Goal: Information Seeking & Learning: Learn about a topic

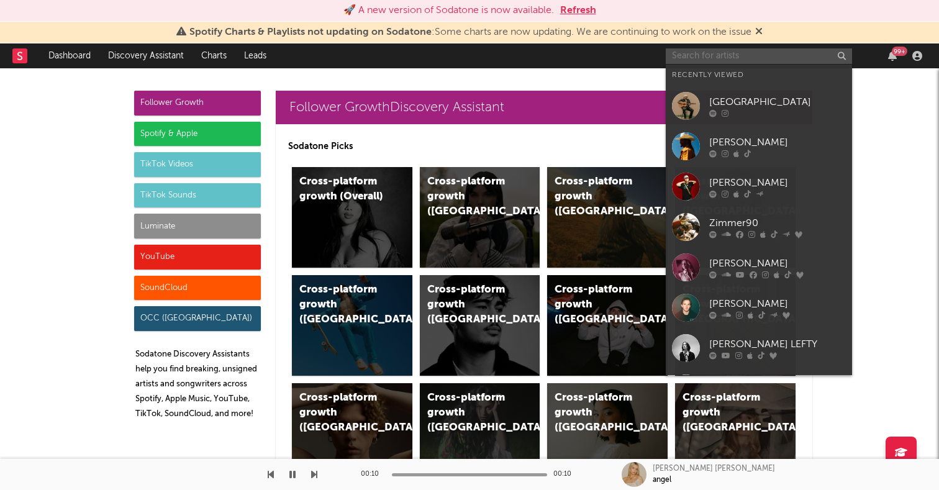
click at [693, 58] on input "text" at bounding box center [759, 56] width 186 height 16
click at [615, 211] on div "Cross-platform growth (US)" at bounding box center [607, 217] width 121 height 101
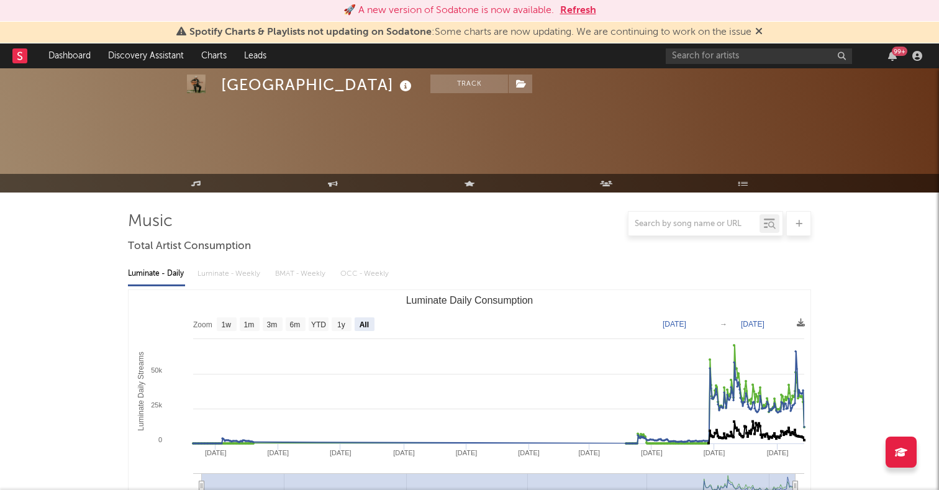
select select "All"
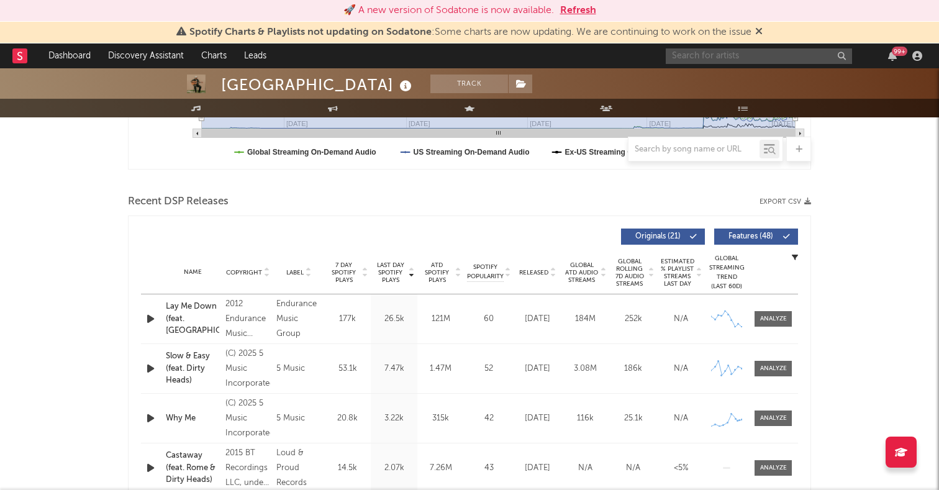
click at [705, 57] on input "text" at bounding box center [759, 56] width 186 height 16
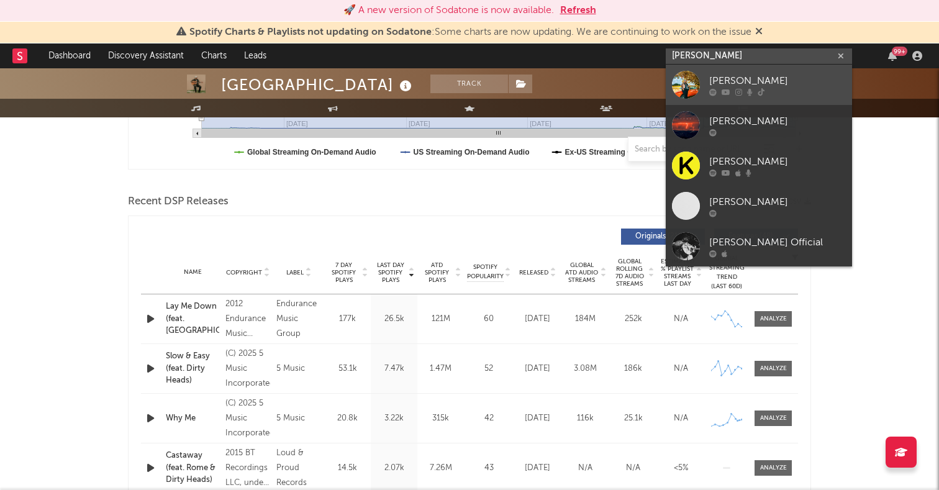
type input "kevin thomas"
click at [681, 91] on div at bounding box center [686, 85] width 28 height 28
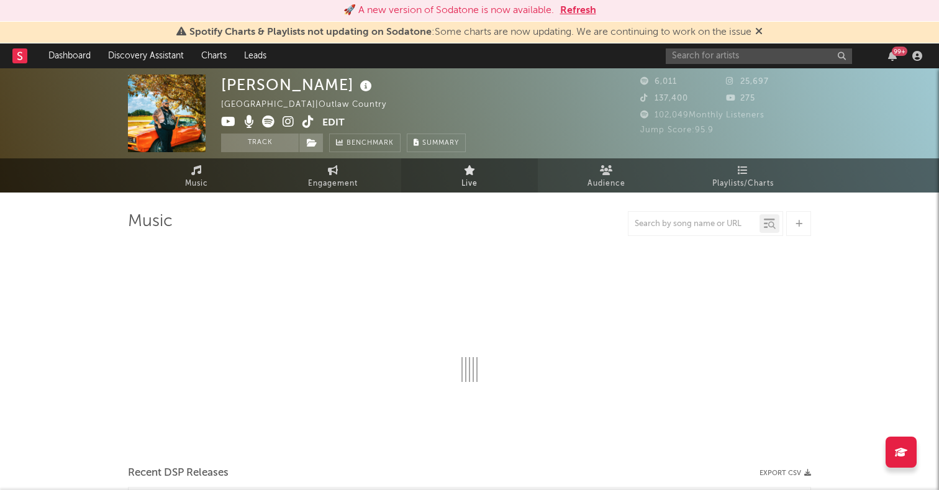
select select "6m"
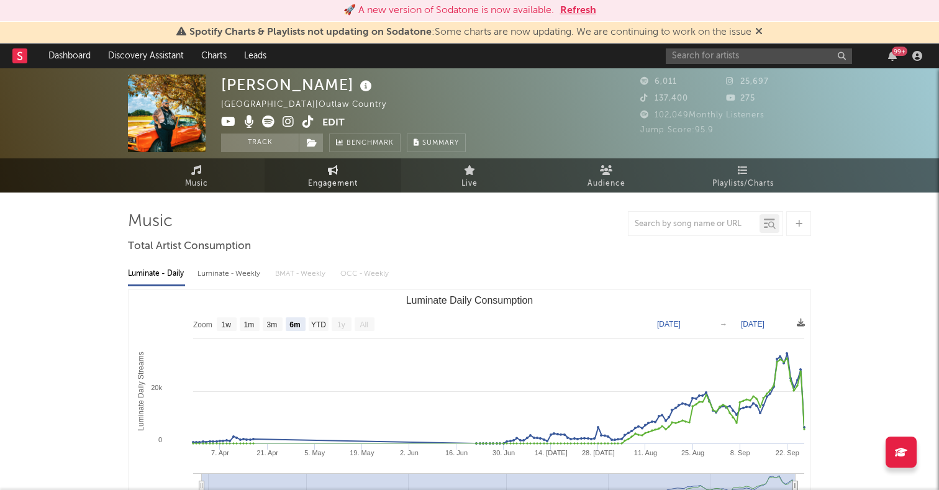
click at [329, 183] on span "Engagement" at bounding box center [333, 183] width 50 height 15
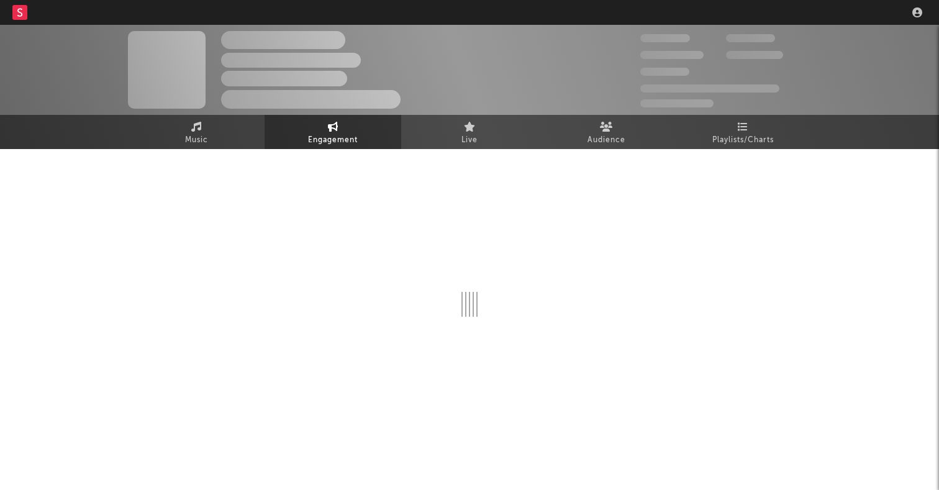
select select "1w"
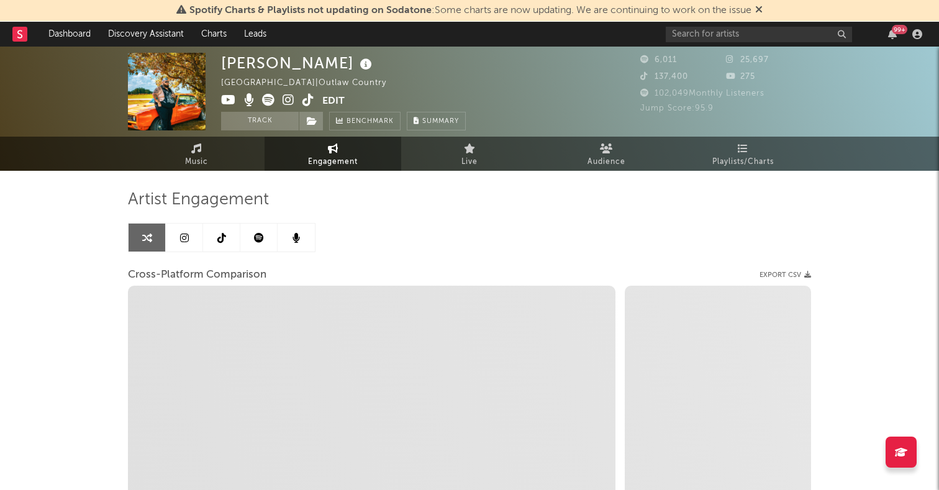
click at [187, 239] on icon at bounding box center [184, 238] width 9 height 10
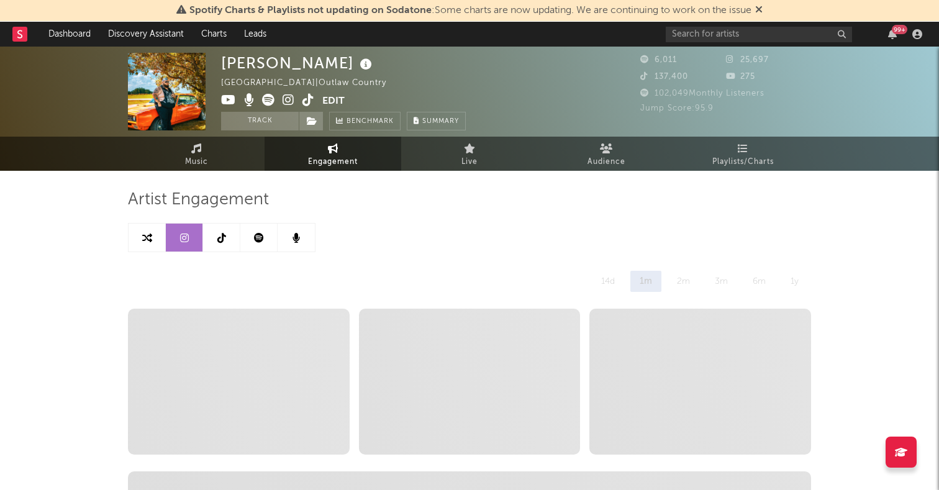
select select "1w"
click at [223, 239] on icon at bounding box center [221, 238] width 9 height 10
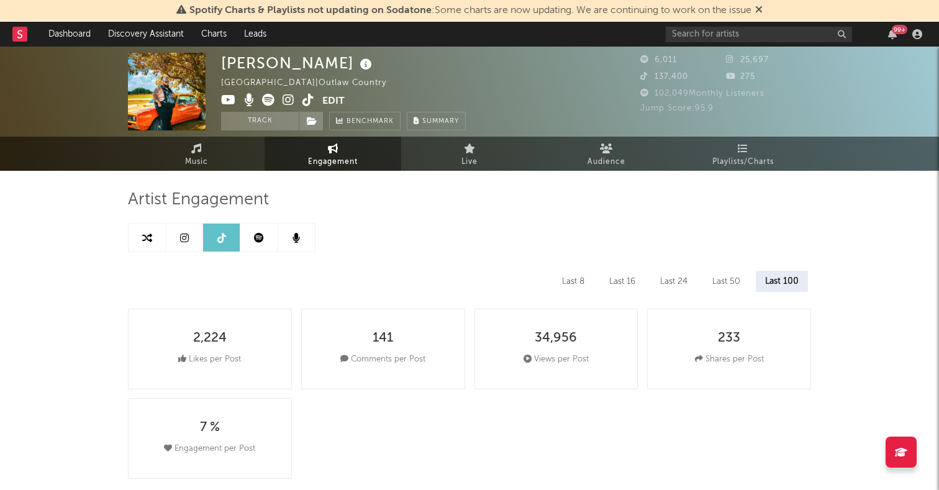
select select "6m"
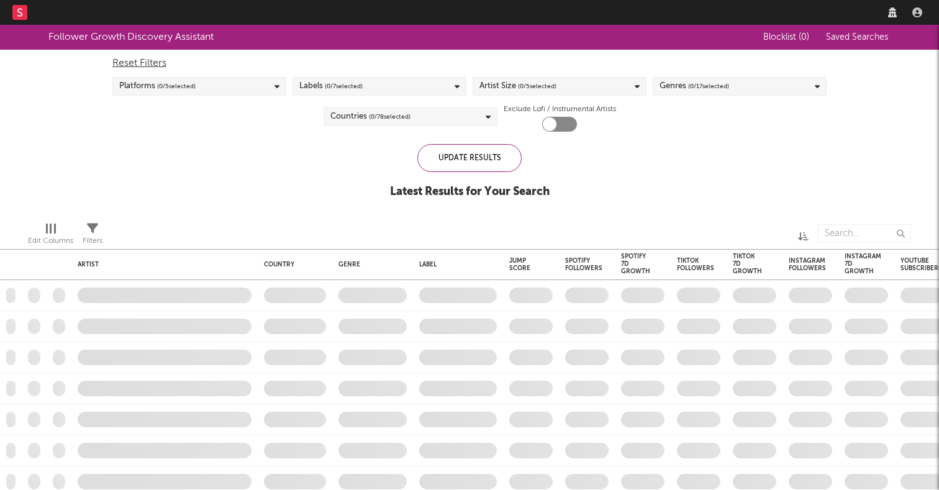
checkbox input "true"
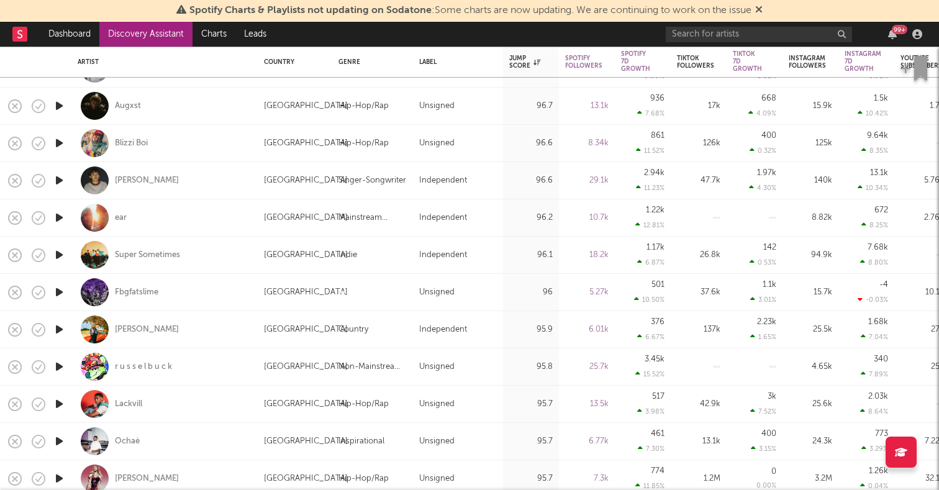
click at [60, 329] on icon "button" at bounding box center [59, 330] width 13 height 16
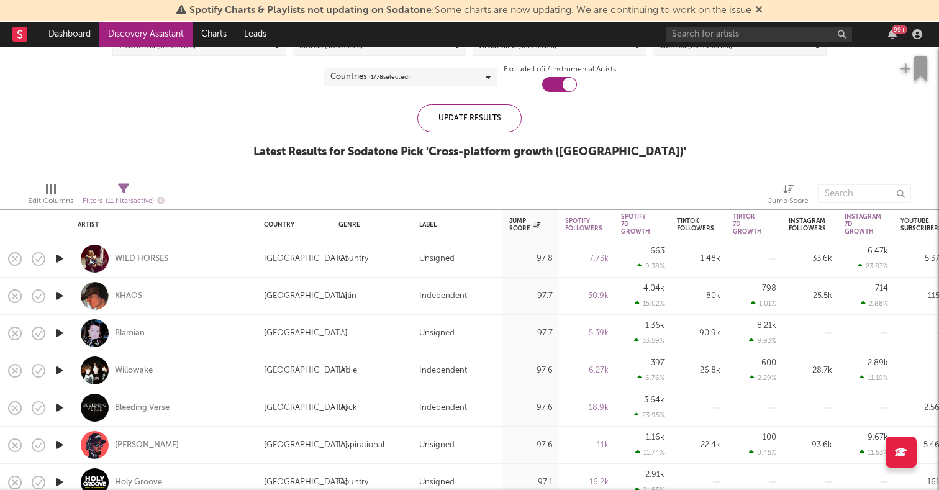
click at [60, 257] on icon "button" at bounding box center [59, 259] width 13 height 16
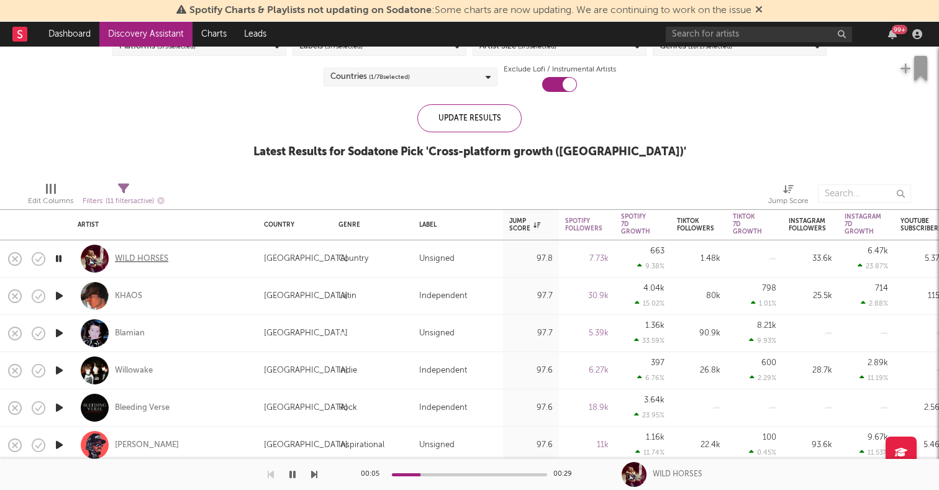
click at [125, 263] on div "WILD HORSES" at bounding box center [141, 258] width 53 height 11
click at [53, 261] on icon "button" at bounding box center [59, 259] width 12 height 16
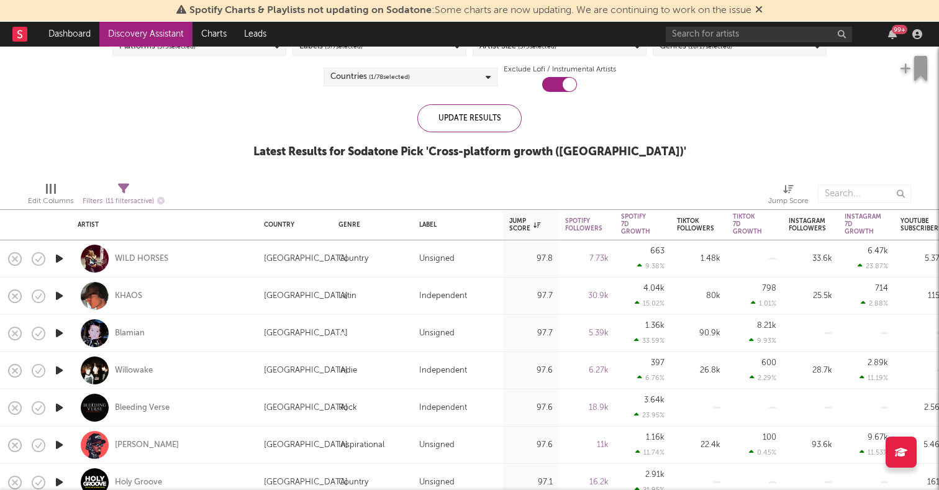
click at [53, 261] on icon "button" at bounding box center [59, 259] width 13 height 16
click at [226, 263] on div "WILD HORSES" at bounding box center [165, 258] width 174 height 37
select select "1w"
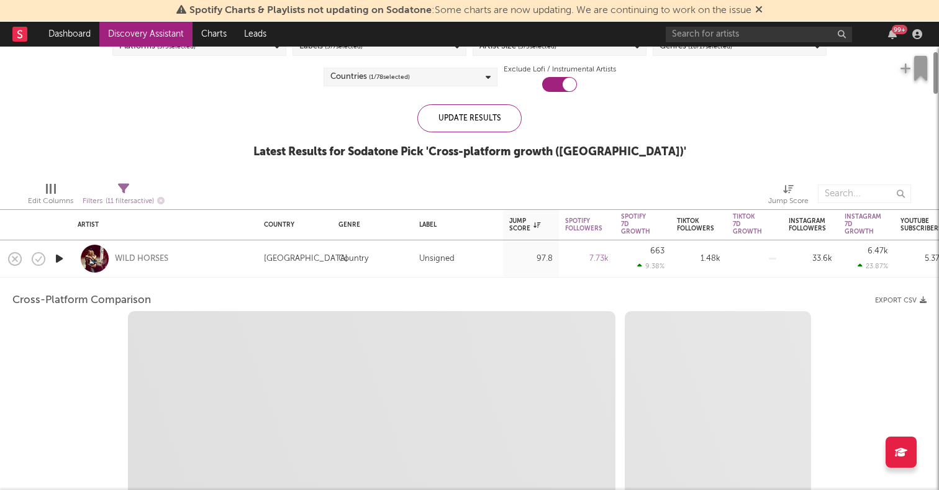
select select "6m"
select select "1m"
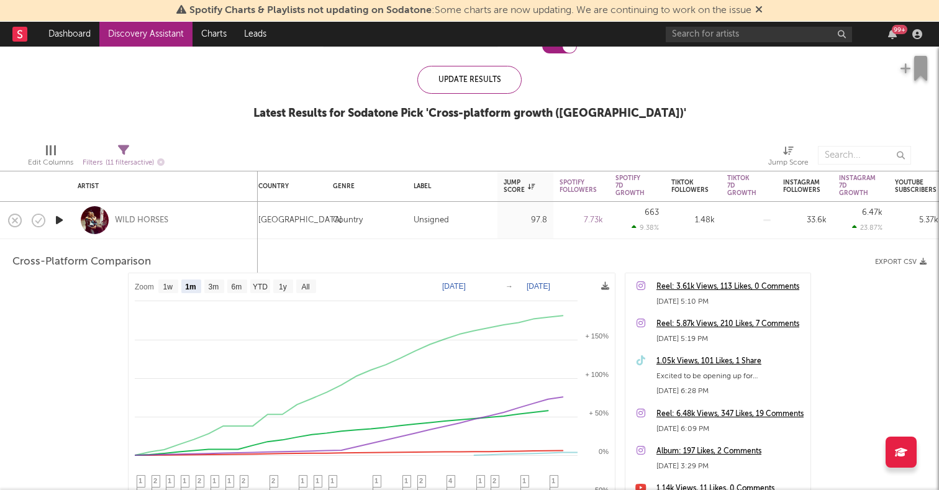
click at [213, 224] on div "WILD HORSES" at bounding box center [165, 220] width 174 height 37
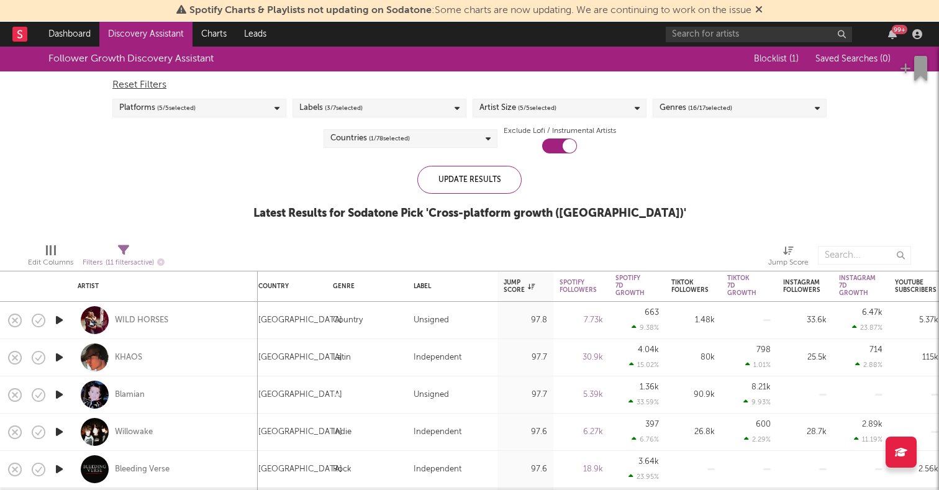
click at [214, 201] on div "Follower Growth Discovery Assistant Blocklist ( 1 ) Saved Searches ( 0 ) Reset …" at bounding box center [469, 140] width 939 height 187
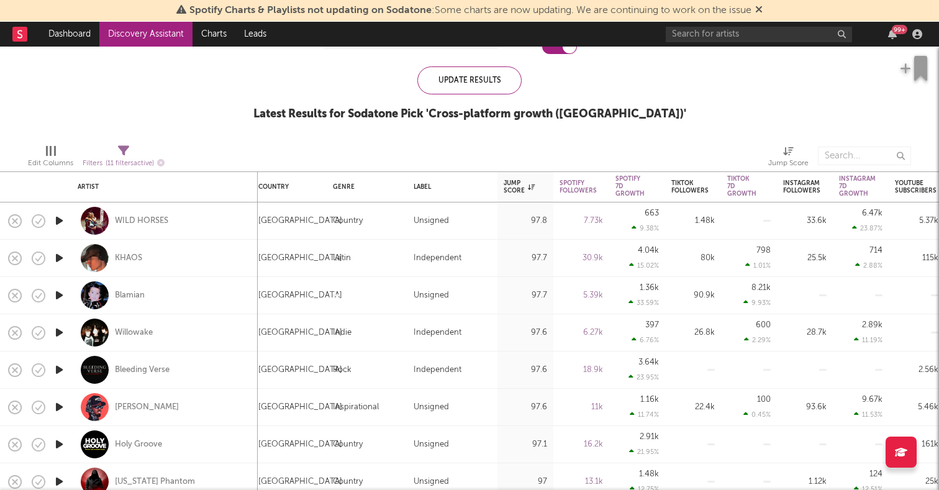
click at [61, 219] on icon "button" at bounding box center [59, 221] width 13 height 16
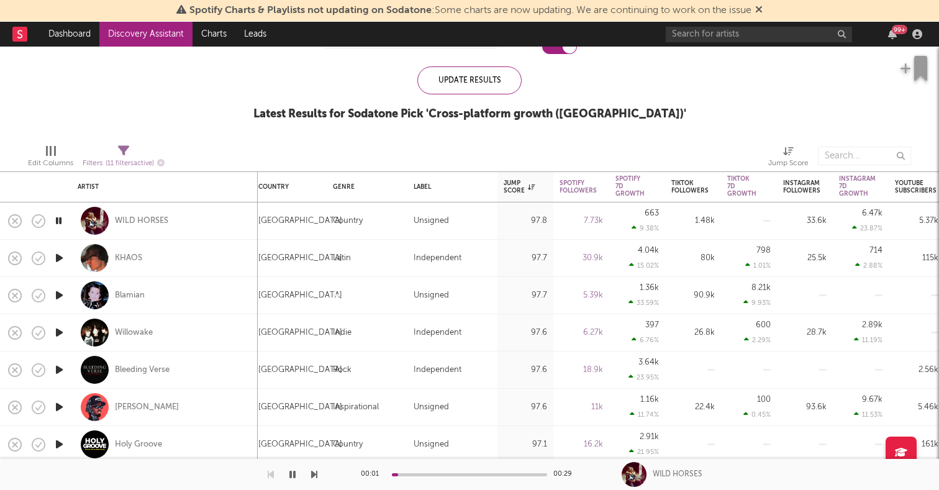
click at [61, 219] on icon "button" at bounding box center [59, 221] width 12 height 16
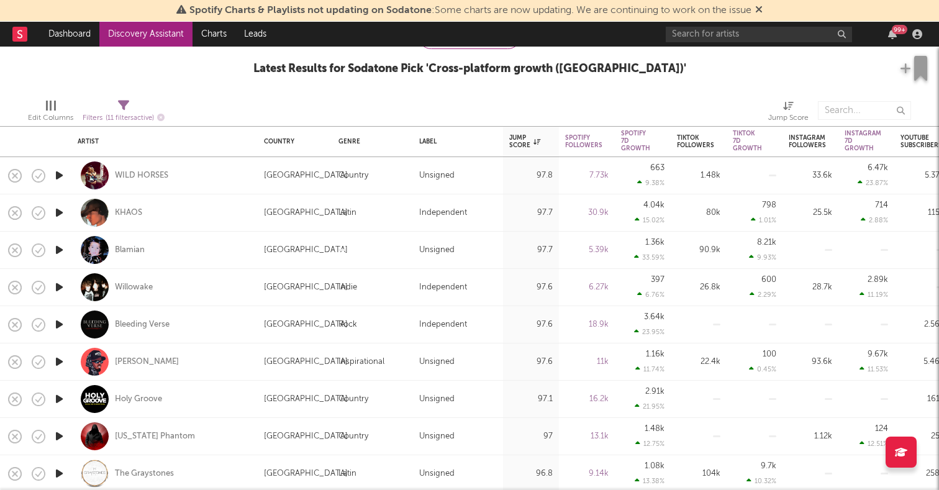
click at [60, 248] on icon "button" at bounding box center [59, 250] width 13 height 16
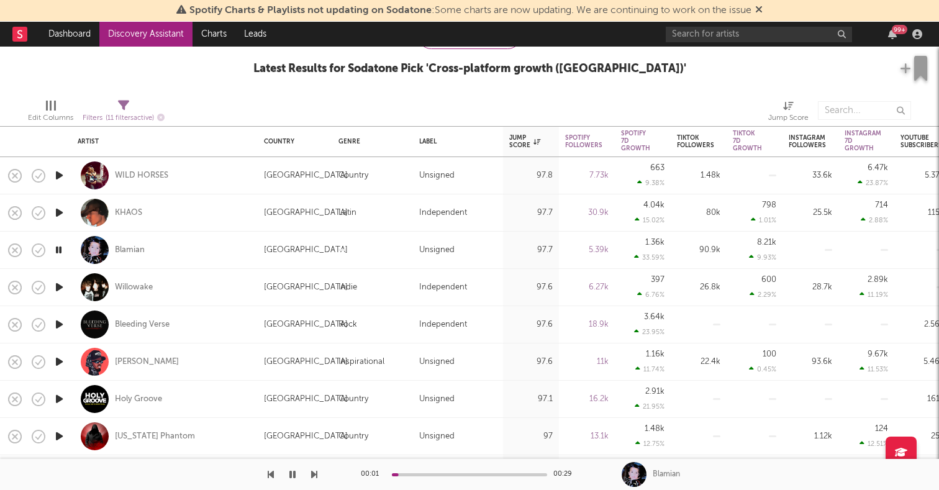
click at [61, 325] on icon "button" at bounding box center [59, 325] width 13 height 16
click at [60, 364] on icon "button" at bounding box center [59, 362] width 13 height 16
click at [58, 400] on icon "button" at bounding box center [59, 399] width 13 height 16
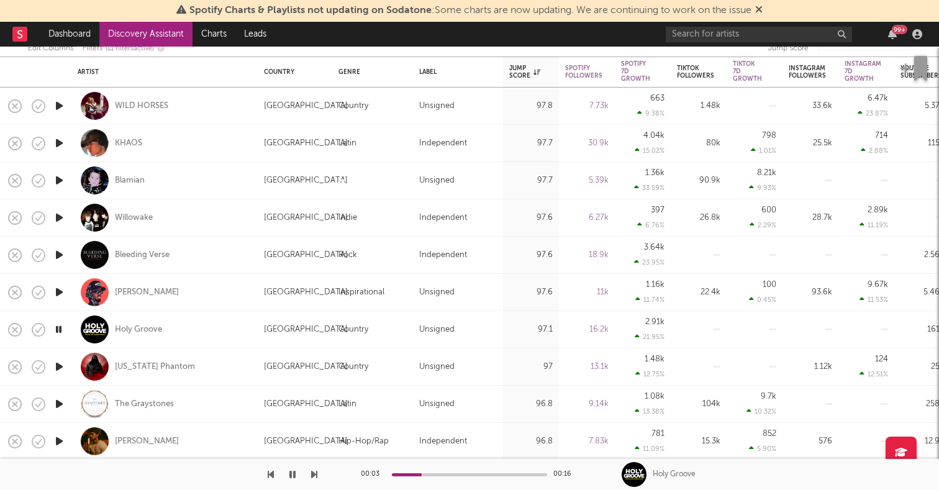
click at [57, 363] on icon "button" at bounding box center [59, 367] width 13 height 16
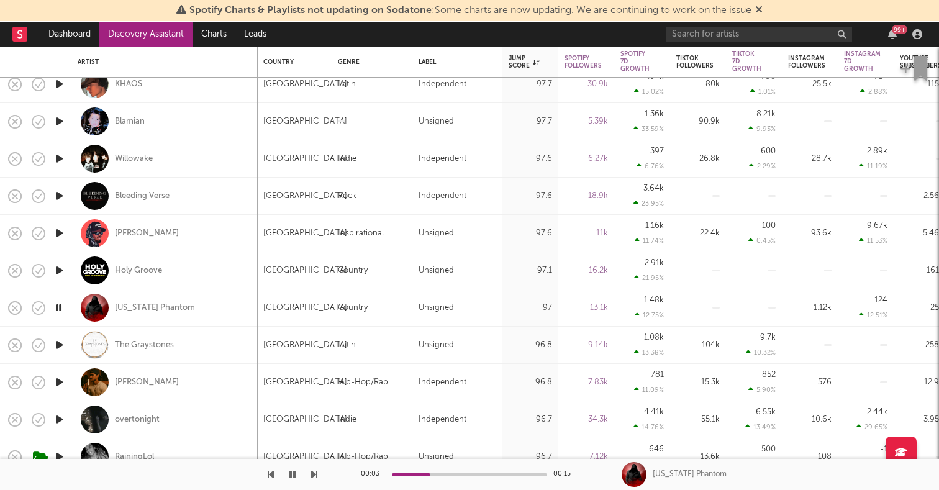
click at [58, 382] on icon "button" at bounding box center [59, 383] width 13 height 16
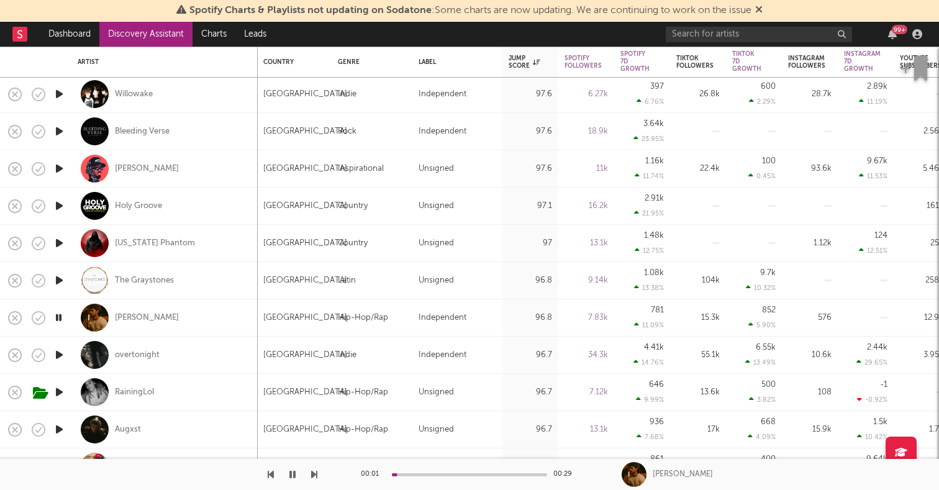
click at [58, 352] on icon "button" at bounding box center [59, 355] width 13 height 16
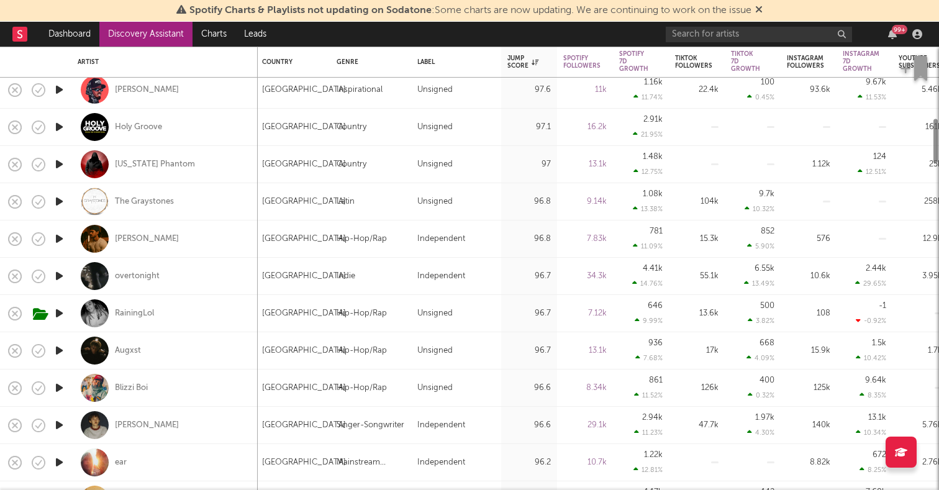
click at [58, 352] on icon "button" at bounding box center [59, 351] width 13 height 16
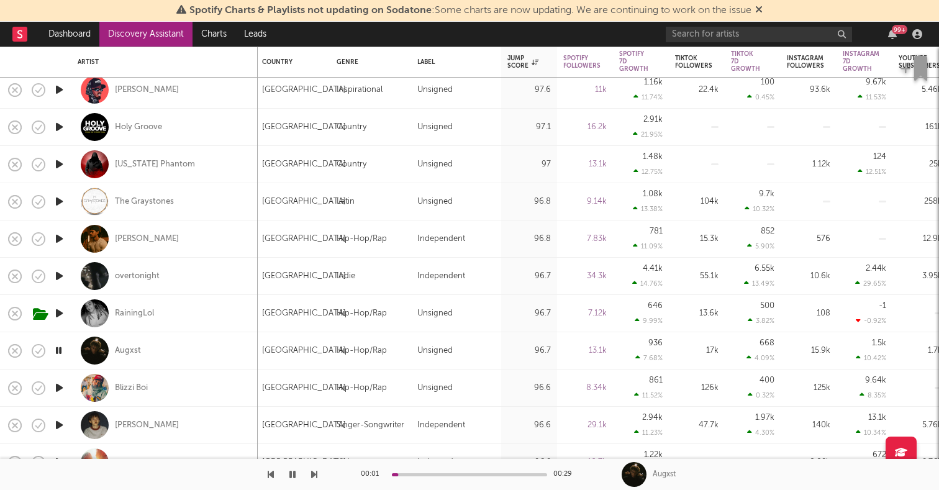
click at [58, 385] on icon "button" at bounding box center [59, 388] width 13 height 16
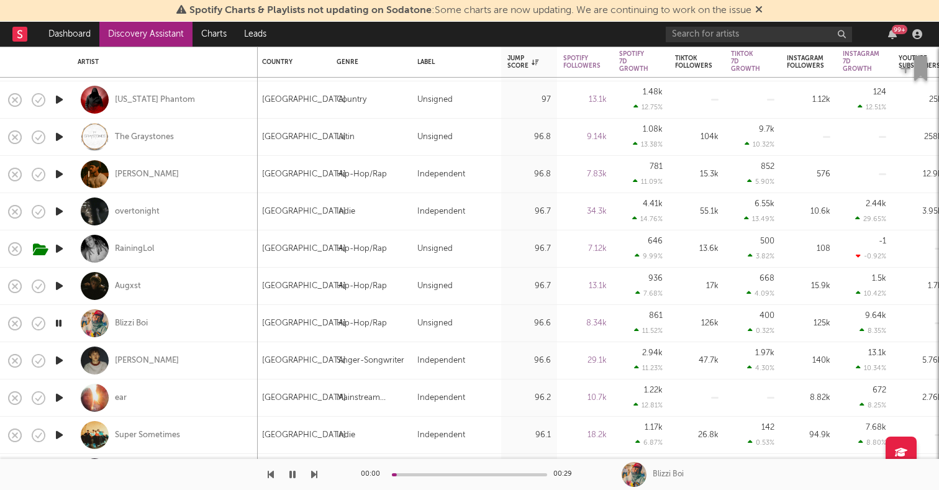
click at [58, 395] on icon "button" at bounding box center [59, 398] width 13 height 16
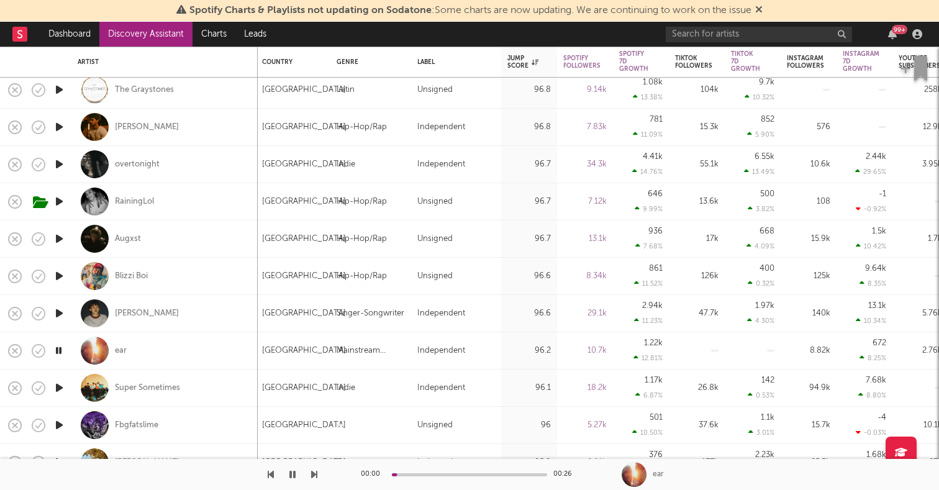
click at [58, 386] on icon "button" at bounding box center [59, 388] width 13 height 16
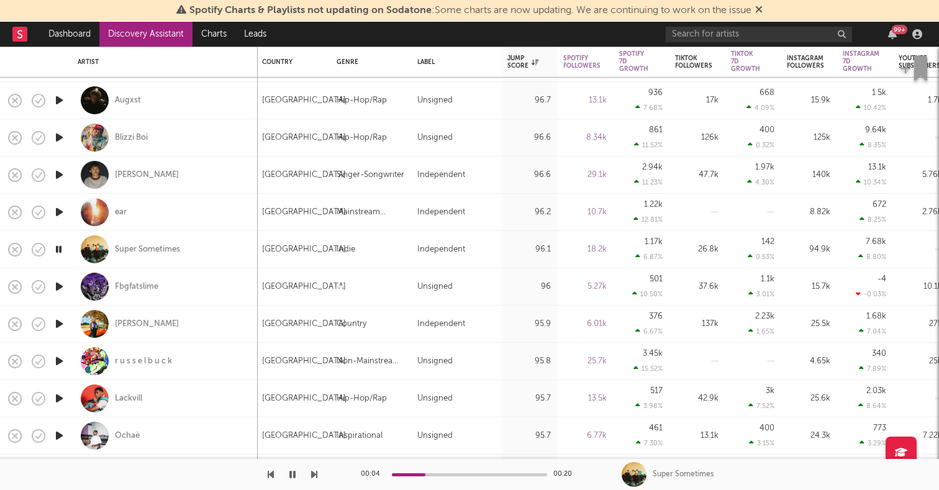
click at [59, 321] on icon "button" at bounding box center [59, 324] width 13 height 16
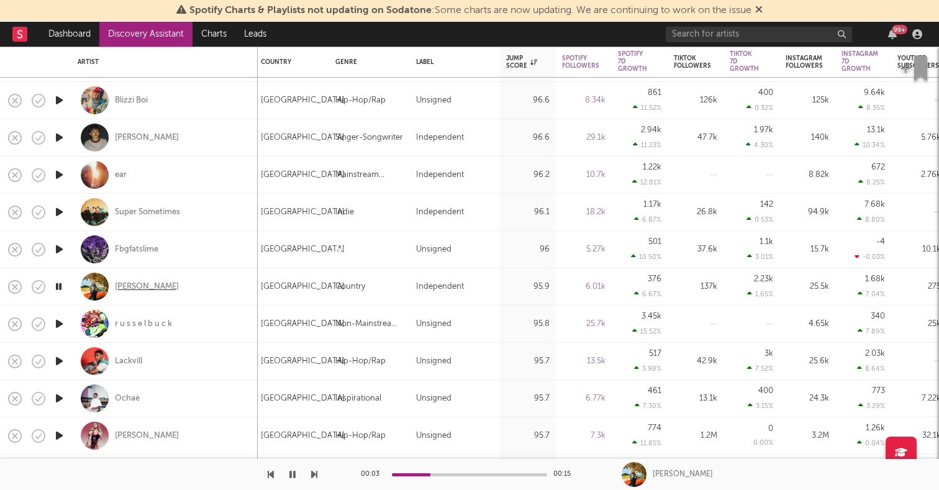
click at [149, 284] on div "Kevin Thomas" at bounding box center [147, 286] width 64 height 11
click at [65, 322] on icon "button" at bounding box center [59, 324] width 13 height 16
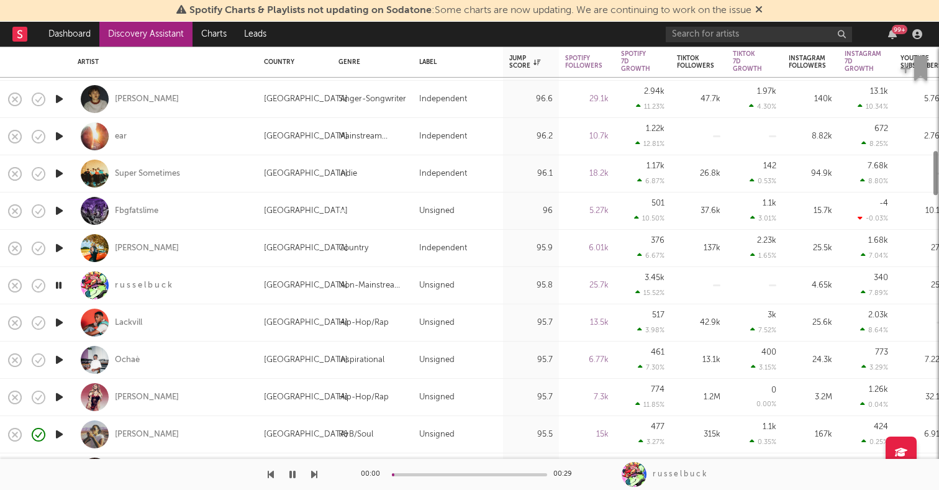
click at [65, 322] on icon "button" at bounding box center [59, 323] width 13 height 16
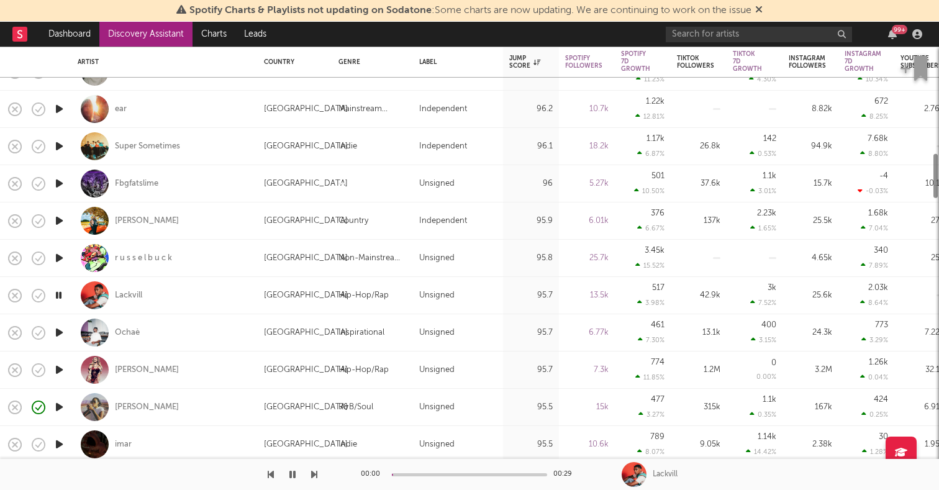
click at [58, 331] on icon "button" at bounding box center [59, 333] width 13 height 16
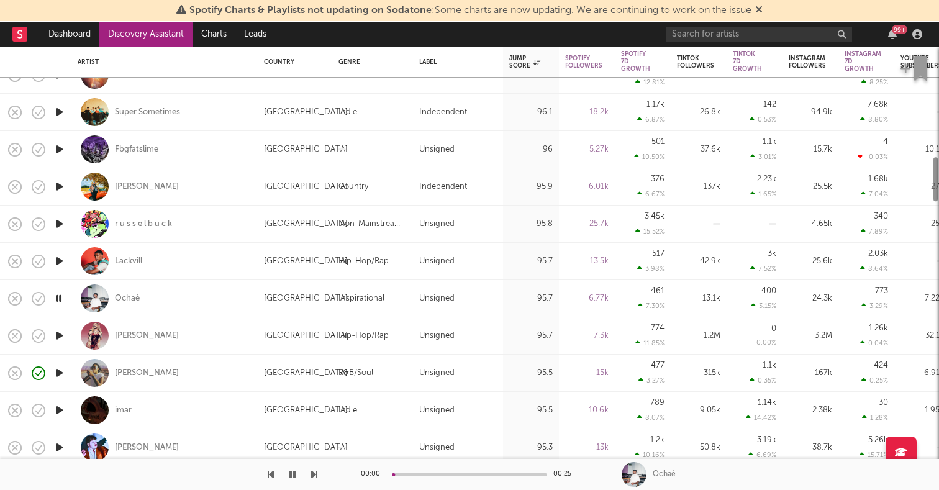
click at [57, 337] on icon "button" at bounding box center [59, 336] width 13 height 16
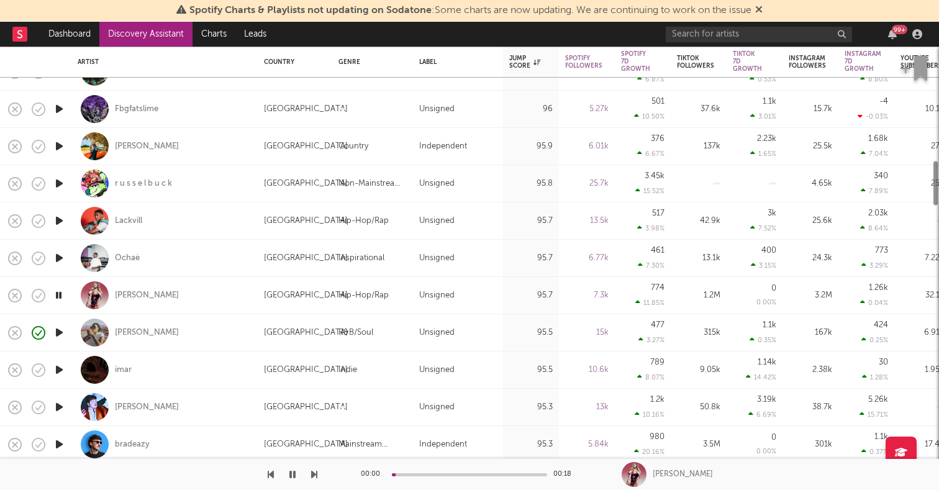
click at [60, 370] on icon "button" at bounding box center [59, 370] width 13 height 16
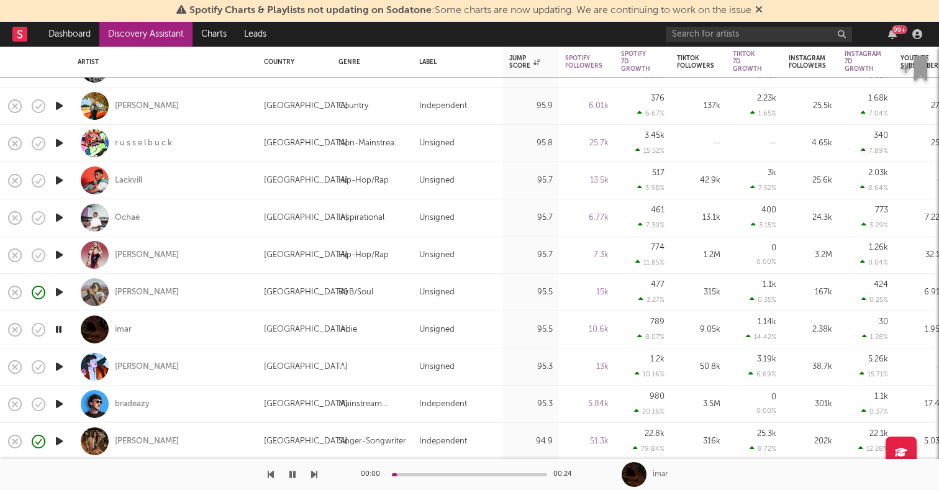
click at [62, 407] on icon "button" at bounding box center [59, 404] width 13 height 16
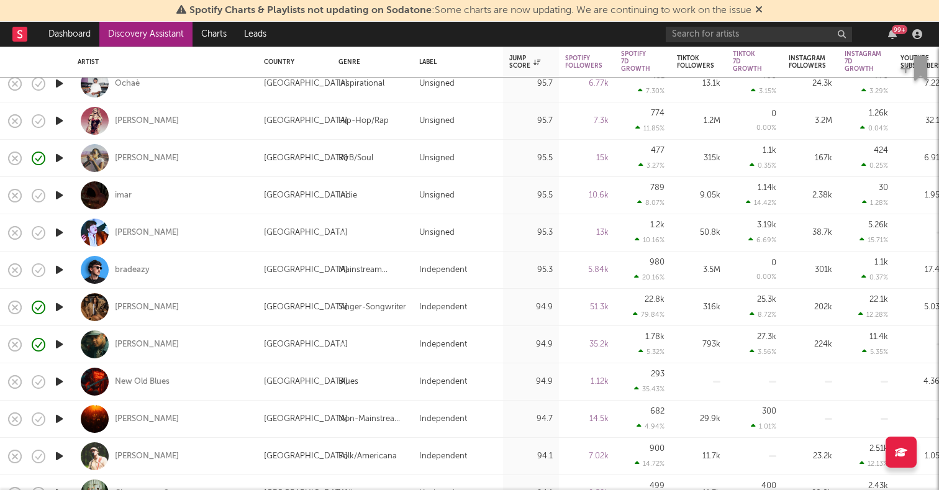
click at [61, 271] on icon "button" at bounding box center [59, 270] width 13 height 16
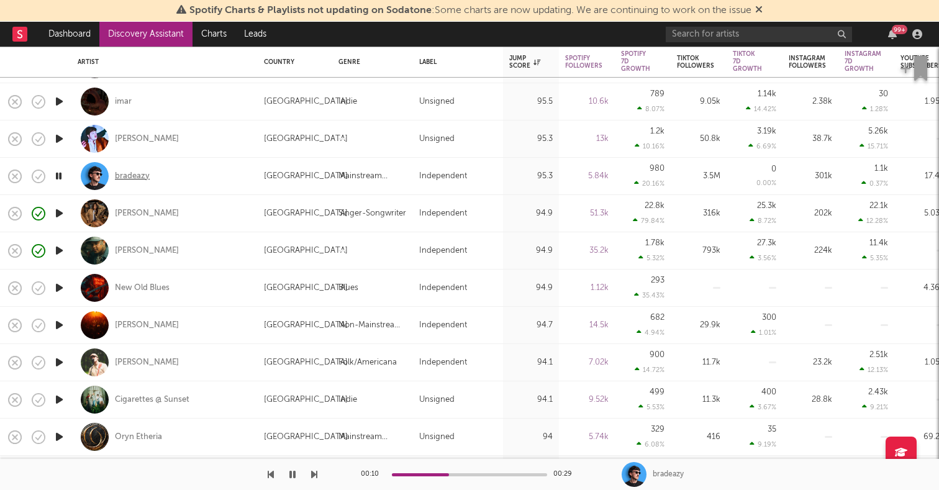
click at [133, 180] on div "bradeazy" at bounding box center [132, 176] width 35 height 11
click at [58, 176] on icon "button" at bounding box center [59, 176] width 12 height 16
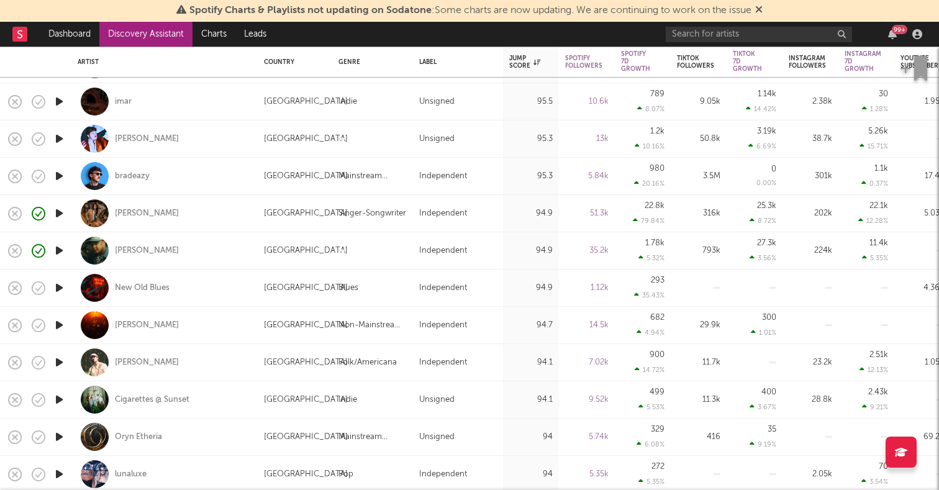
click at [60, 284] on icon "button" at bounding box center [59, 288] width 13 height 16
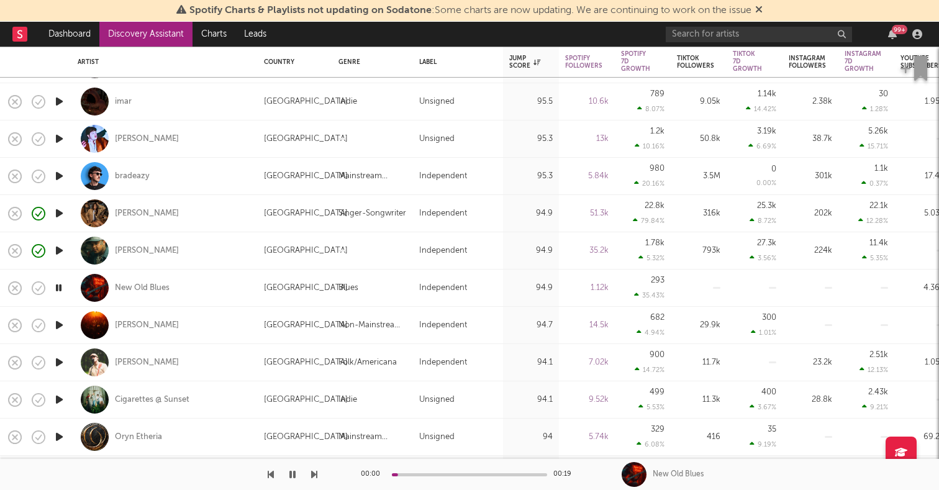
click at [60, 323] on icon "button" at bounding box center [59, 325] width 13 height 16
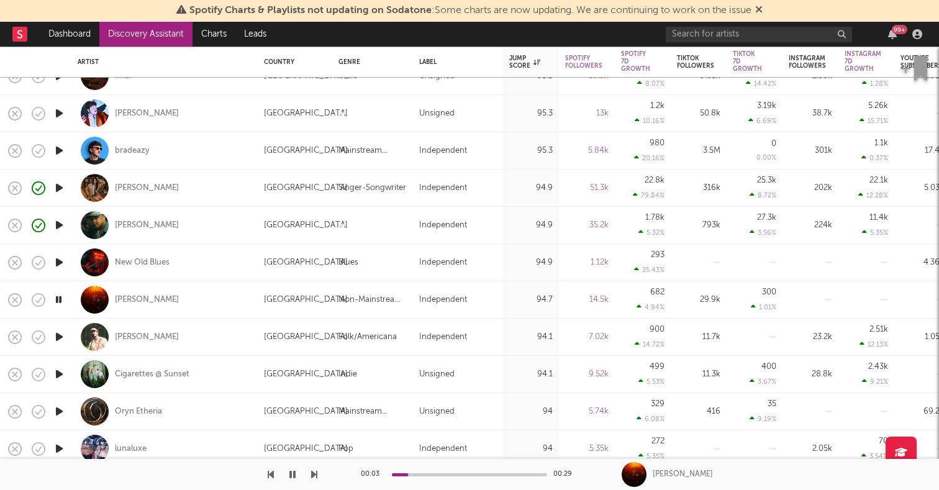
click at [57, 338] on icon "button" at bounding box center [59, 337] width 13 height 16
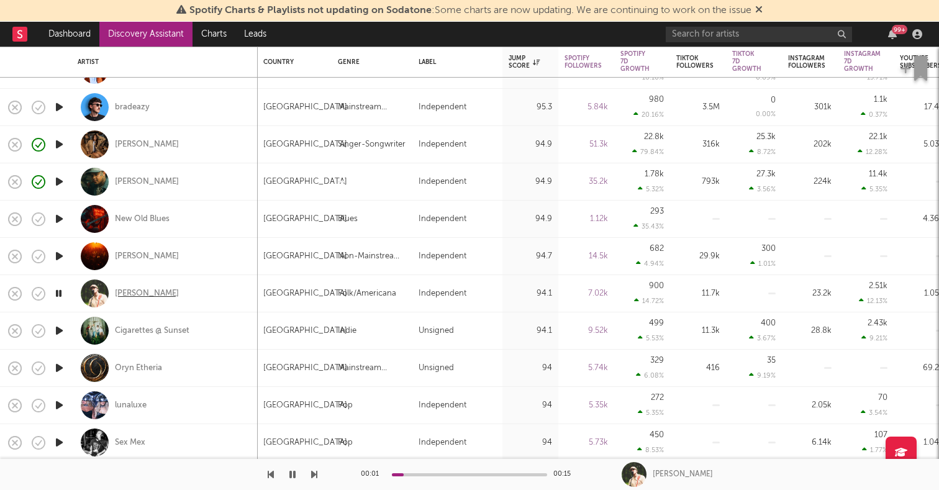
click at [120, 293] on div "[PERSON_NAME]" at bounding box center [147, 293] width 64 height 11
click at [62, 362] on icon "button" at bounding box center [59, 368] width 13 height 16
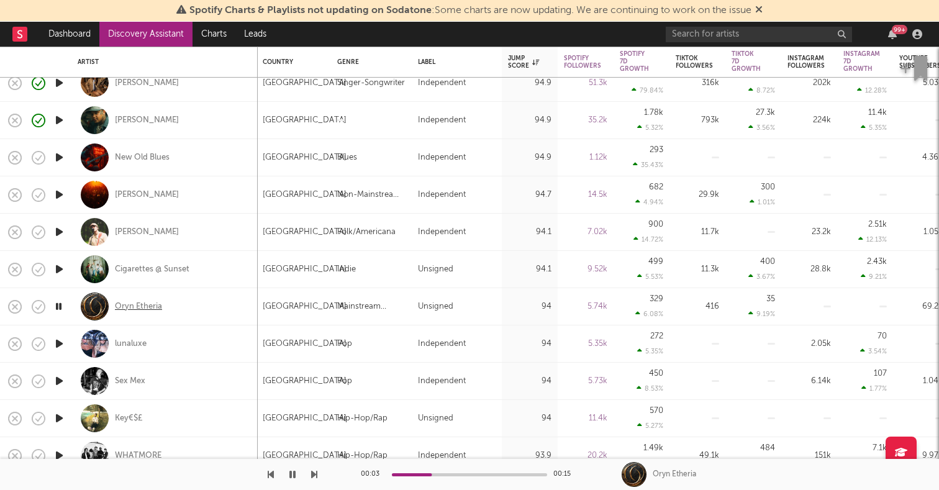
click at [144, 306] on div "Oryn Etheria" at bounding box center [138, 306] width 47 height 11
click at [57, 345] on icon "button" at bounding box center [59, 344] width 13 height 16
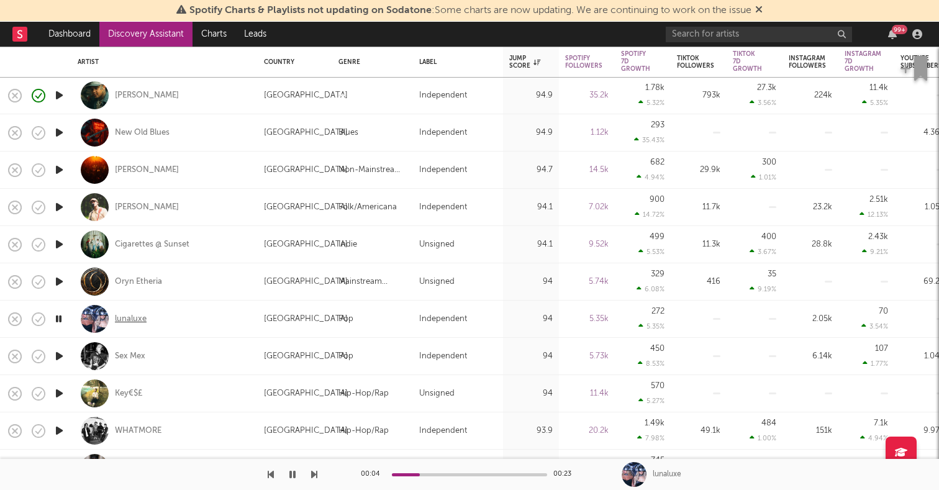
click at [131, 316] on div "lunaluxe" at bounding box center [131, 319] width 32 height 11
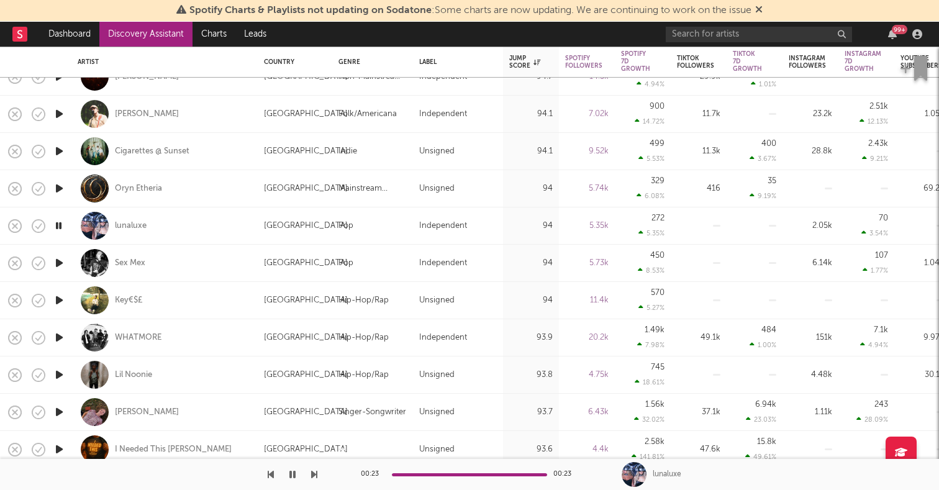
click at [58, 260] on icon "button" at bounding box center [59, 263] width 13 height 16
click at [58, 305] on icon "button" at bounding box center [59, 301] width 13 height 16
click at [58, 332] on icon "button" at bounding box center [59, 338] width 13 height 16
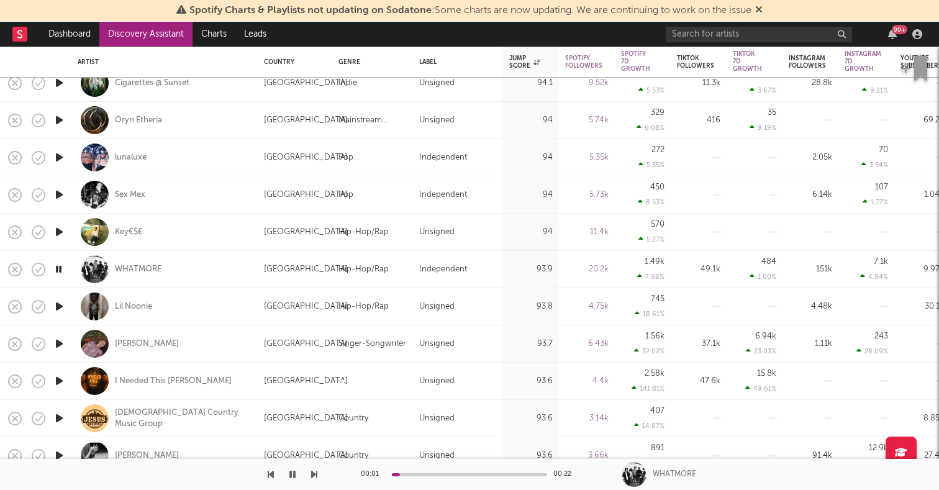
click at [57, 314] on div at bounding box center [59, 306] width 25 height 37
select select "1w"
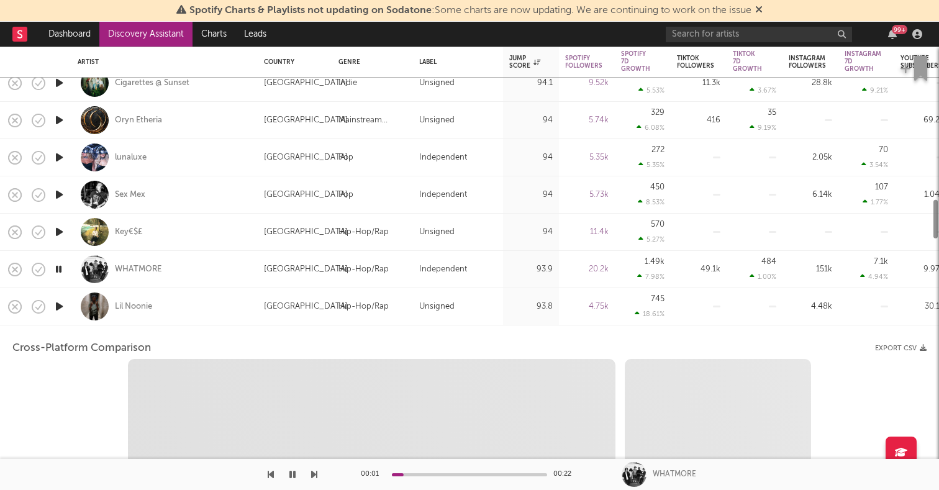
select select "1w"
click at [58, 313] on icon "button" at bounding box center [59, 307] width 13 height 16
click at [214, 309] on div "Lil Noonie" at bounding box center [165, 306] width 174 height 37
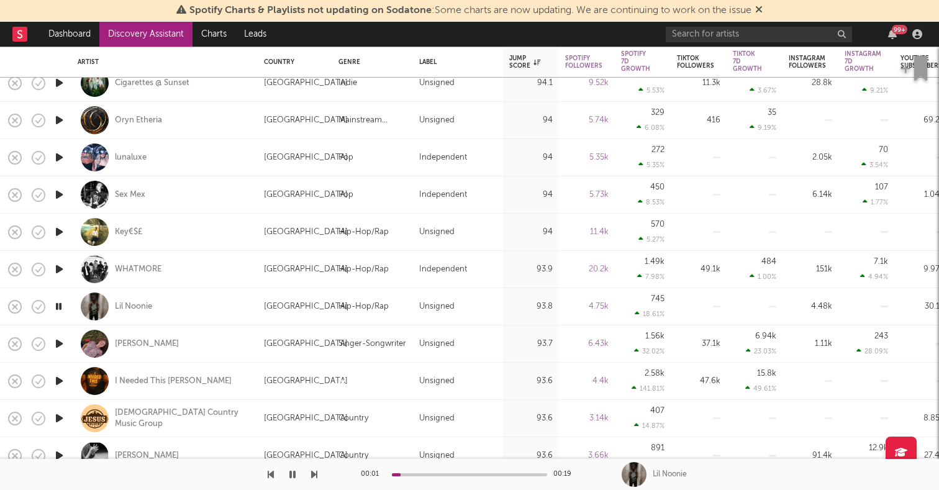
click at [57, 380] on icon "button" at bounding box center [59, 381] width 13 height 16
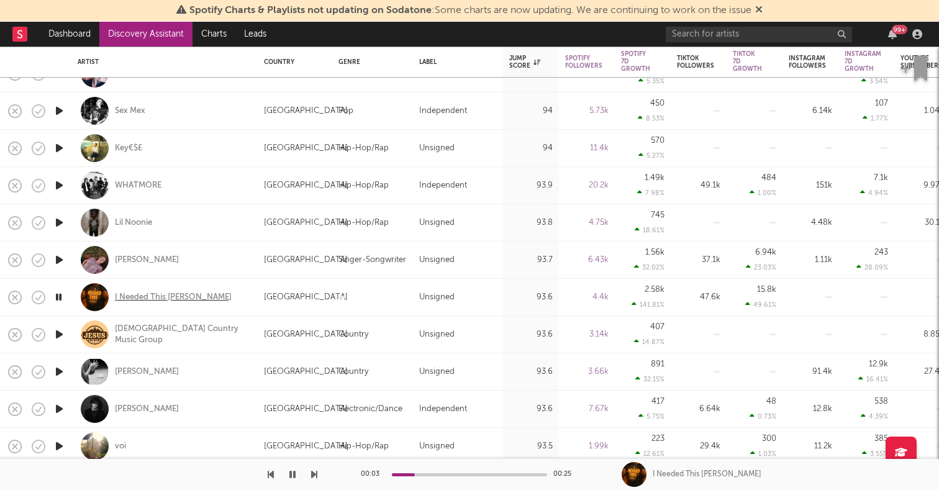
click at [132, 294] on div "I Needed This [PERSON_NAME]" at bounding box center [173, 297] width 117 height 11
click at [61, 296] on icon "button" at bounding box center [59, 297] width 12 height 16
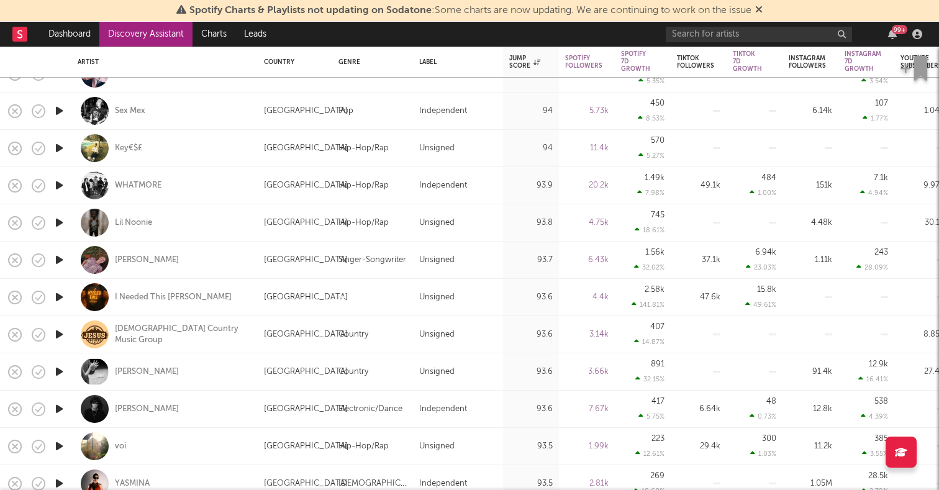
click at [59, 296] on icon "button" at bounding box center [59, 297] width 13 height 16
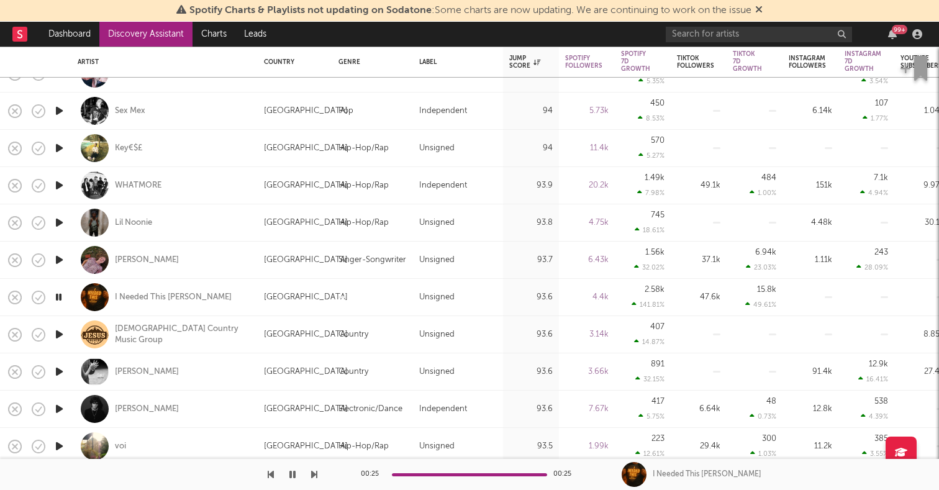
click at [61, 330] on icon "button" at bounding box center [59, 335] width 13 height 16
click at [60, 368] on icon "button" at bounding box center [59, 372] width 13 height 16
click at [134, 371] on div "[PERSON_NAME]" at bounding box center [147, 371] width 64 height 11
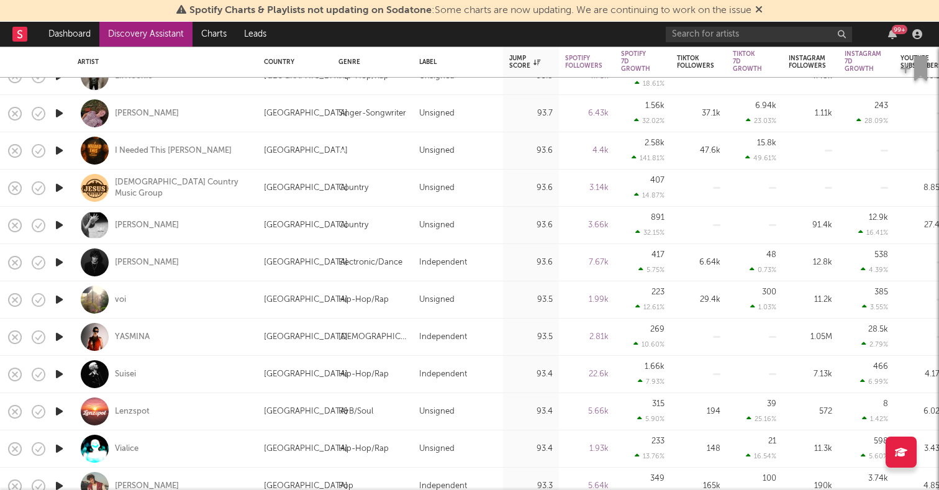
click at [55, 259] on icon "button" at bounding box center [59, 263] width 13 height 16
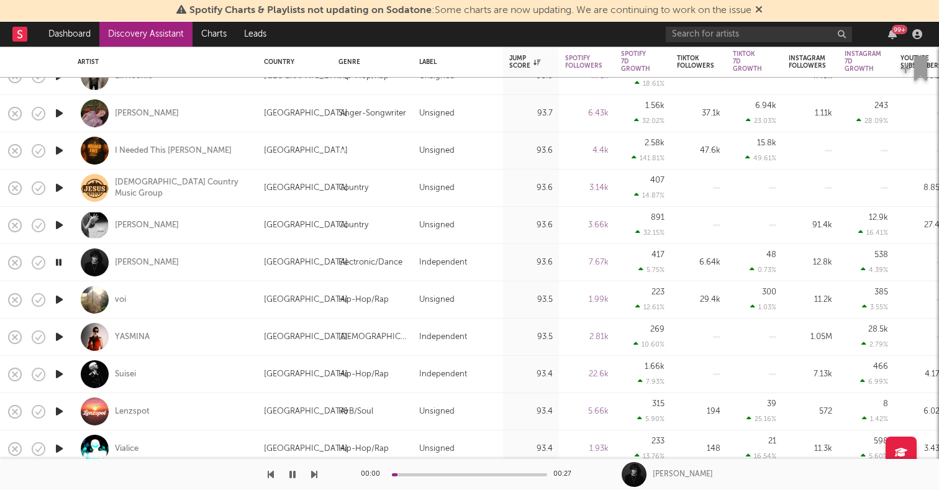
click at [59, 296] on icon "button" at bounding box center [59, 300] width 13 height 16
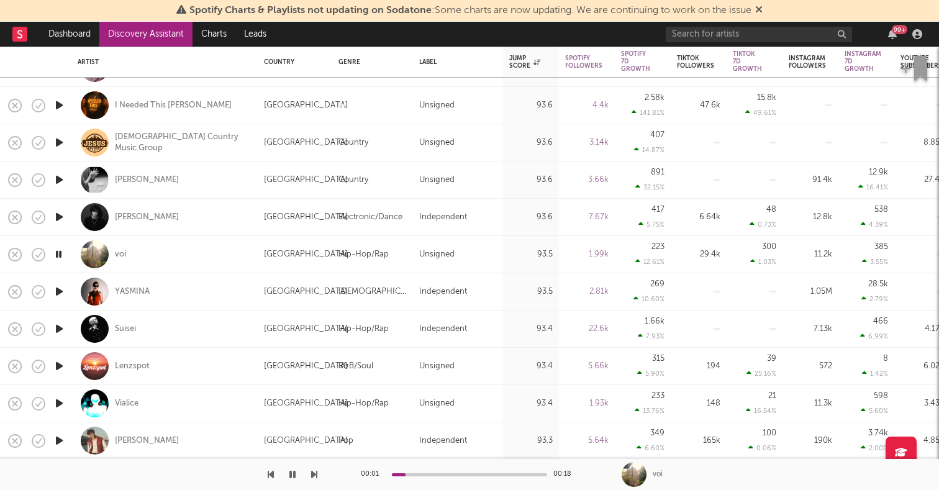
click at [61, 329] on icon "button" at bounding box center [59, 329] width 13 height 16
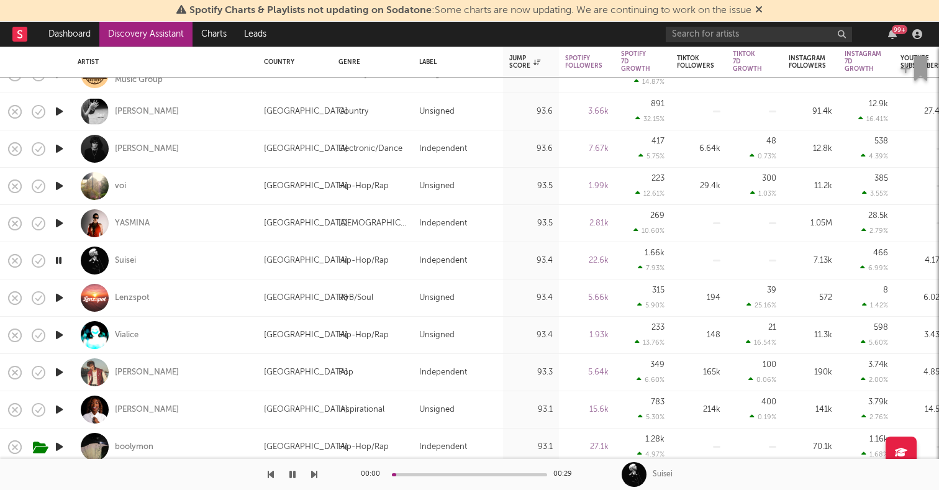
click at [57, 375] on icon "button" at bounding box center [59, 373] width 13 height 16
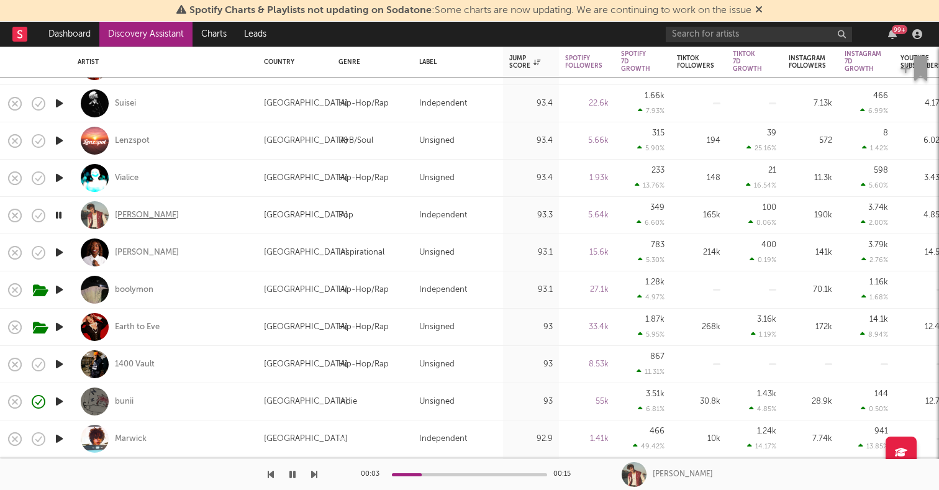
click at [126, 217] on div "[PERSON_NAME]" at bounding box center [147, 215] width 64 height 11
click at [142, 212] on div "[PERSON_NAME]" at bounding box center [147, 215] width 64 height 11
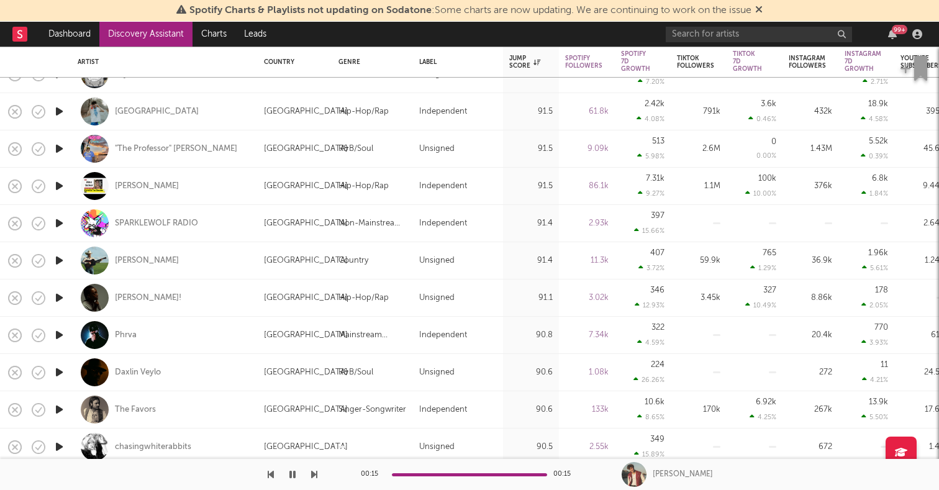
click at [58, 406] on icon "button" at bounding box center [59, 410] width 13 height 16
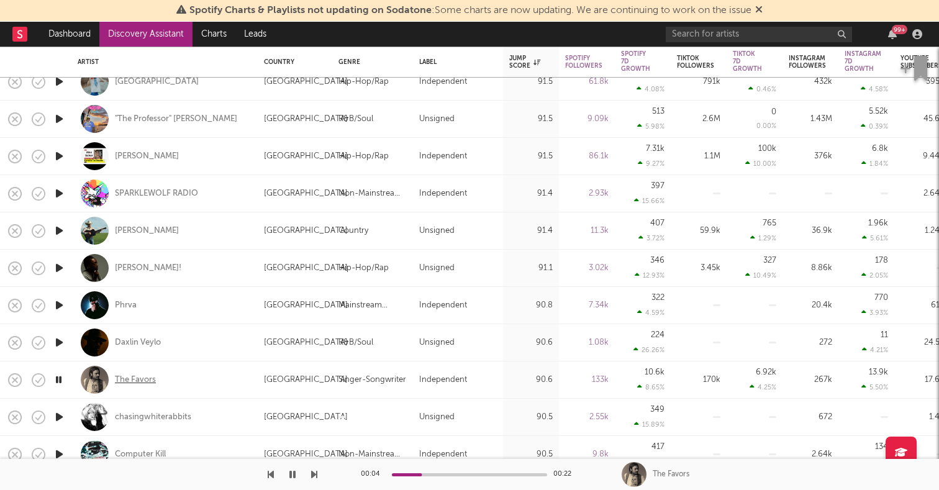
click at [130, 381] on div "The Favors" at bounding box center [135, 380] width 41 height 11
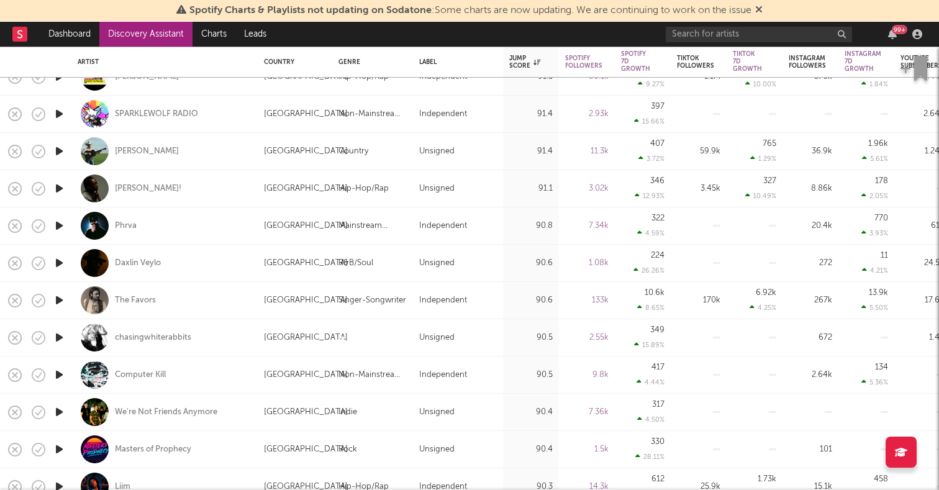
click at [58, 335] on icon "button" at bounding box center [59, 338] width 13 height 16
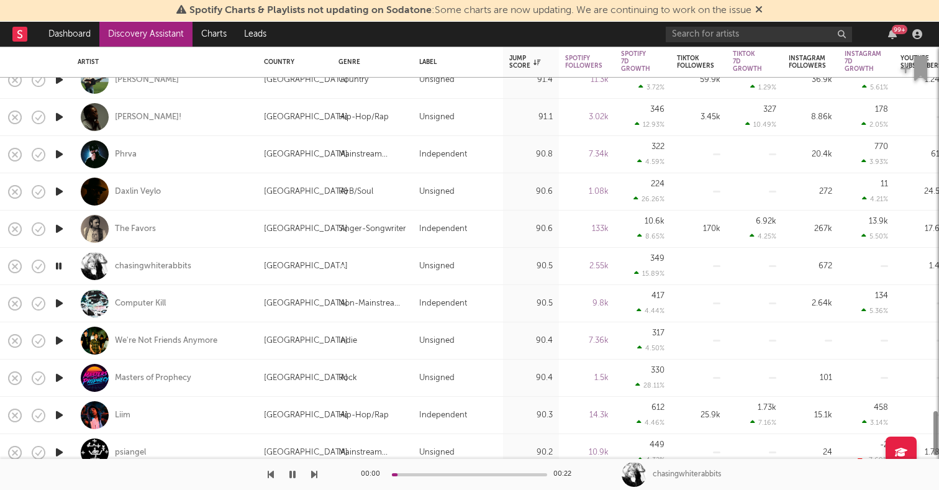
click at [59, 340] on icon "button" at bounding box center [59, 341] width 13 height 16
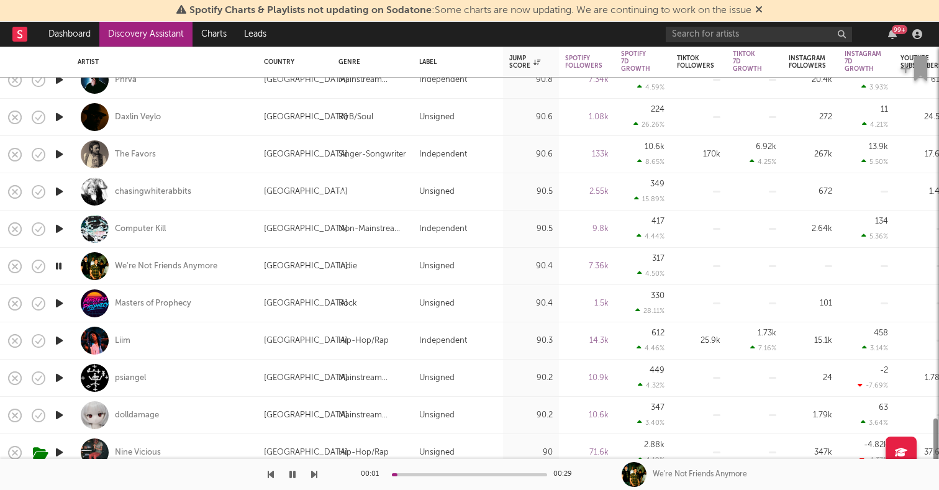
click at [59, 340] on icon "button" at bounding box center [59, 341] width 13 height 16
click at [121, 339] on div "Liim" at bounding box center [123, 340] width 16 height 11
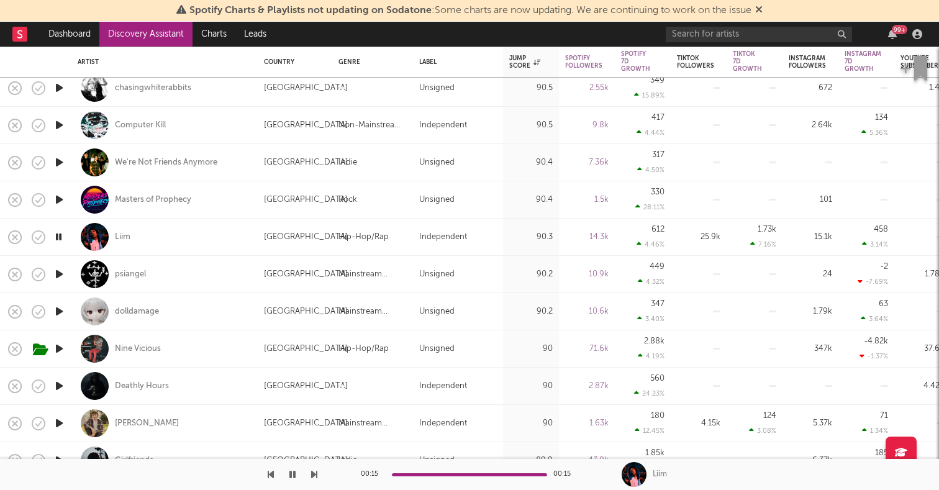
click at [56, 309] on icon "button" at bounding box center [59, 312] width 13 height 16
click at [60, 388] on icon "button" at bounding box center [59, 386] width 13 height 16
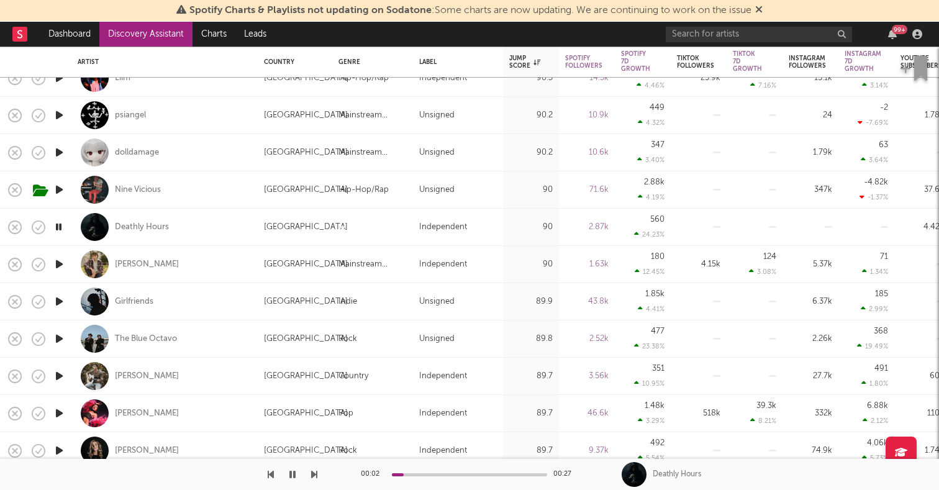
click at [60, 262] on icon "button" at bounding box center [59, 265] width 13 height 16
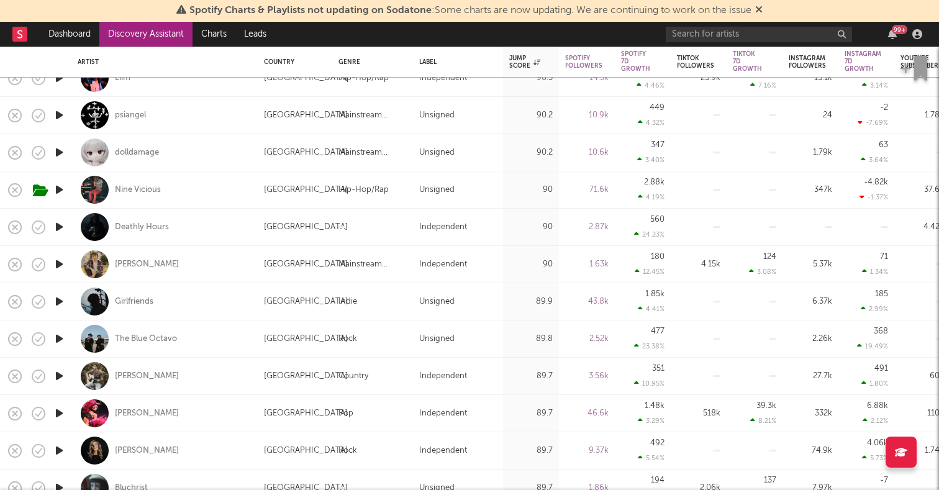
click at [63, 373] on icon "button" at bounding box center [59, 376] width 13 height 16
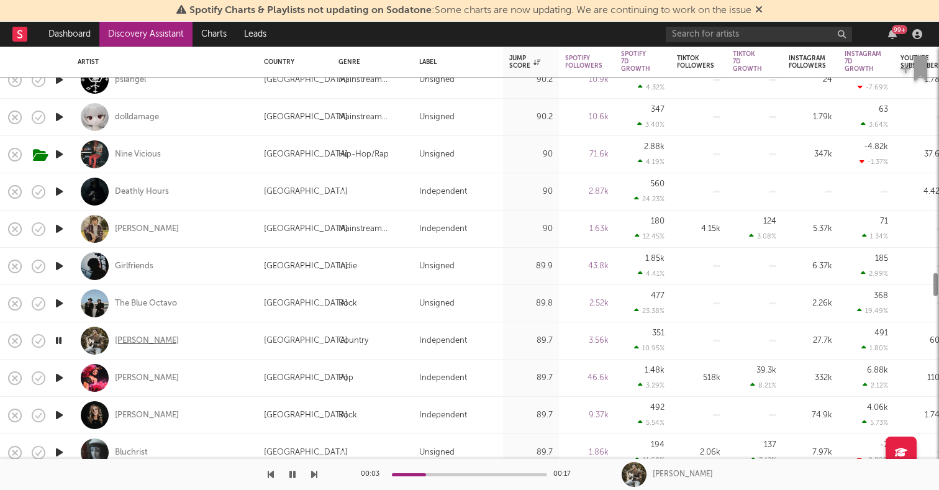
click at [142, 345] on div "[PERSON_NAME]" at bounding box center [147, 340] width 64 height 11
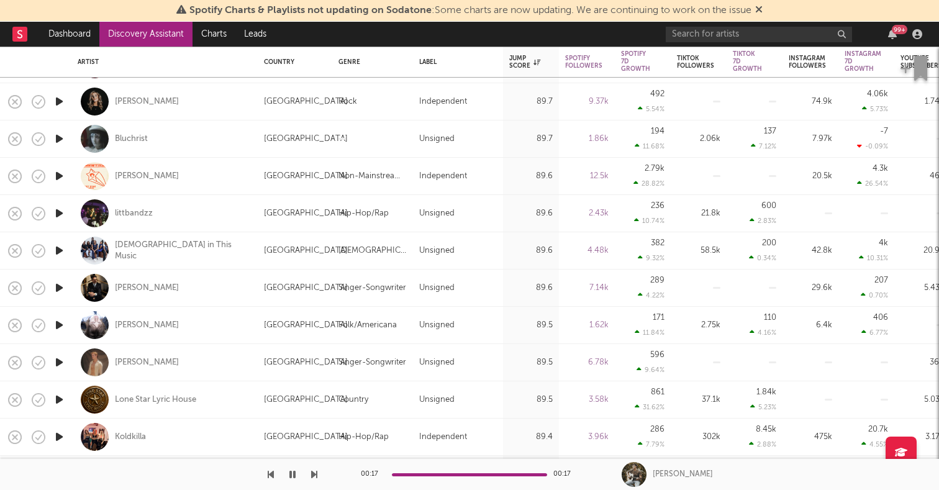
click at [290, 476] on icon "button" at bounding box center [292, 475] width 6 height 10
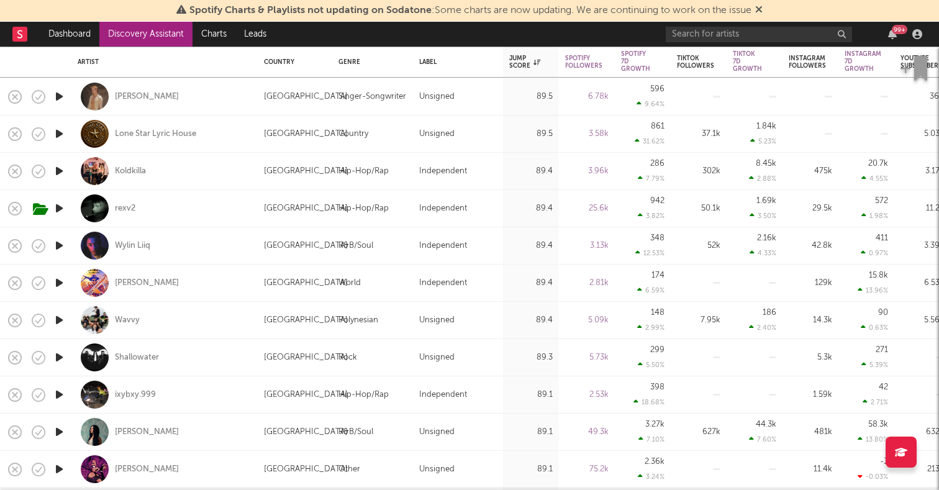
click at [58, 321] on icon "button" at bounding box center [59, 320] width 13 height 16
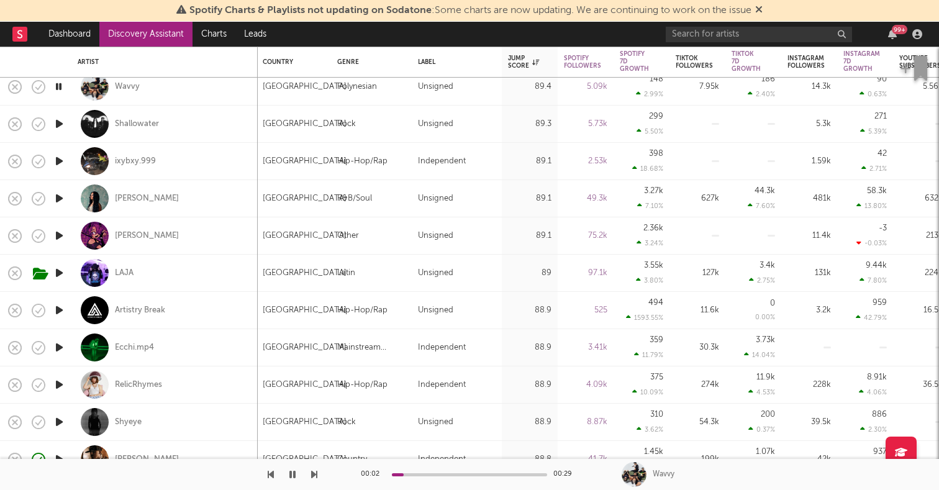
click at [58, 349] on icon "button" at bounding box center [59, 348] width 13 height 16
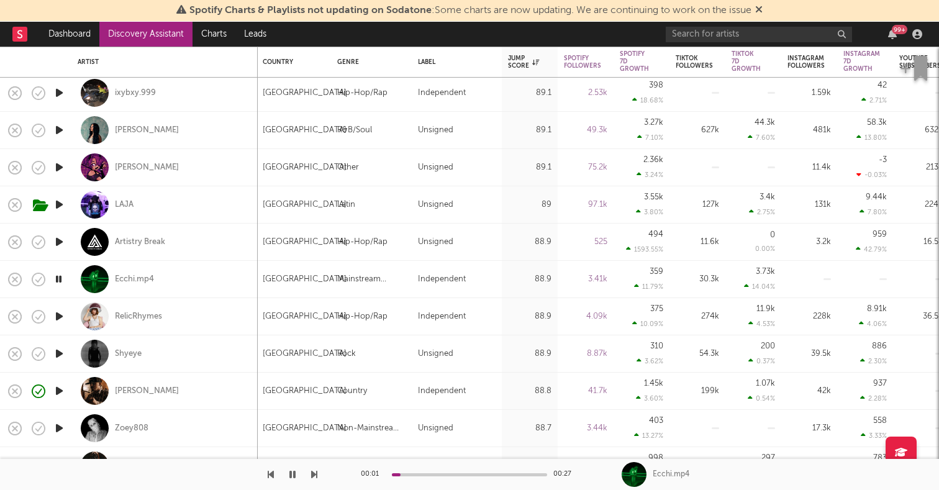
click at [63, 393] on icon "button" at bounding box center [59, 391] width 13 height 16
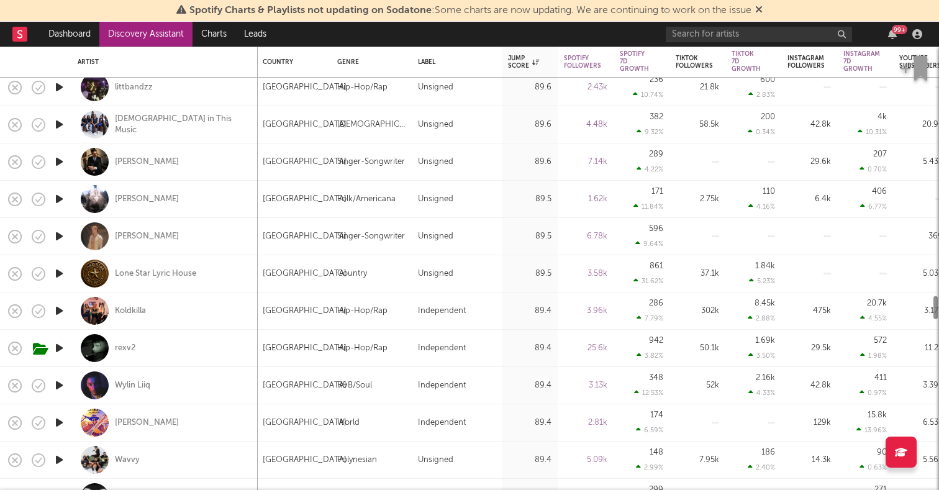
click at [60, 237] on icon "button" at bounding box center [59, 237] width 13 height 16
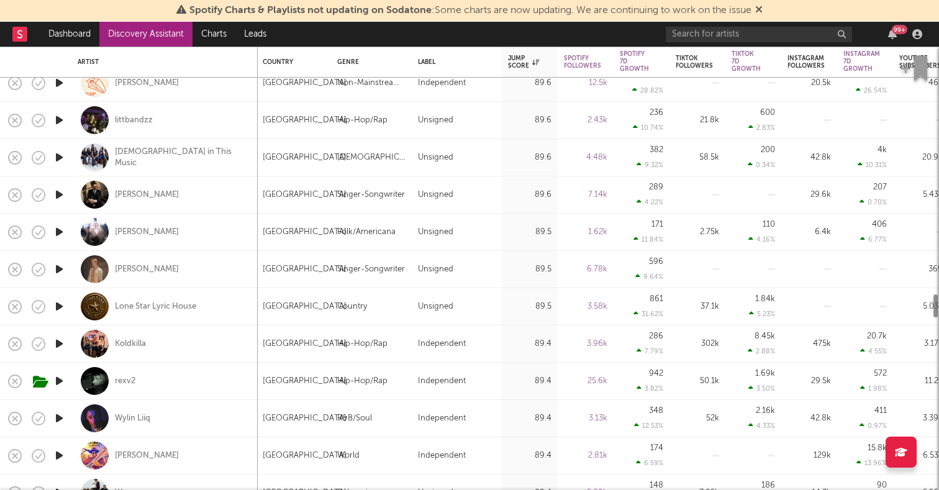
click at [58, 230] on icon "button" at bounding box center [59, 232] width 13 height 16
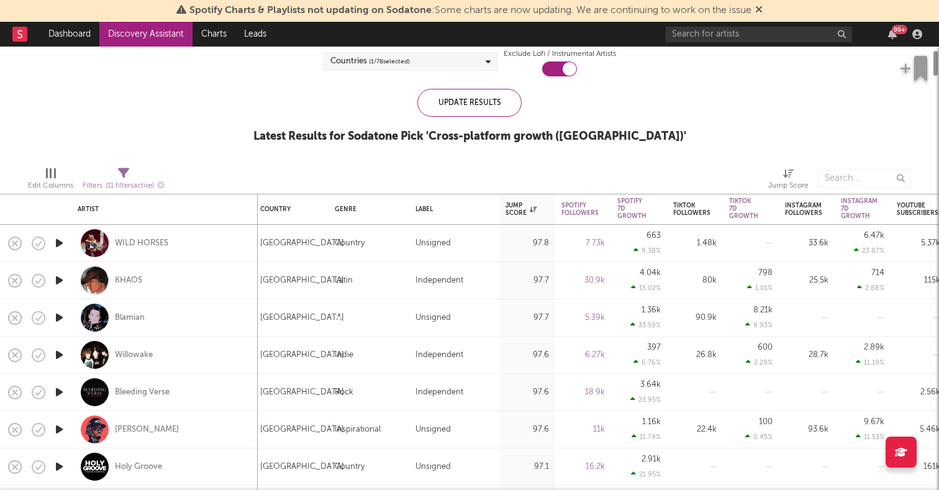
click at [59, 240] on icon "button" at bounding box center [59, 243] width 13 height 16
click at [144, 243] on div "WILD HORSES" at bounding box center [141, 243] width 53 height 11
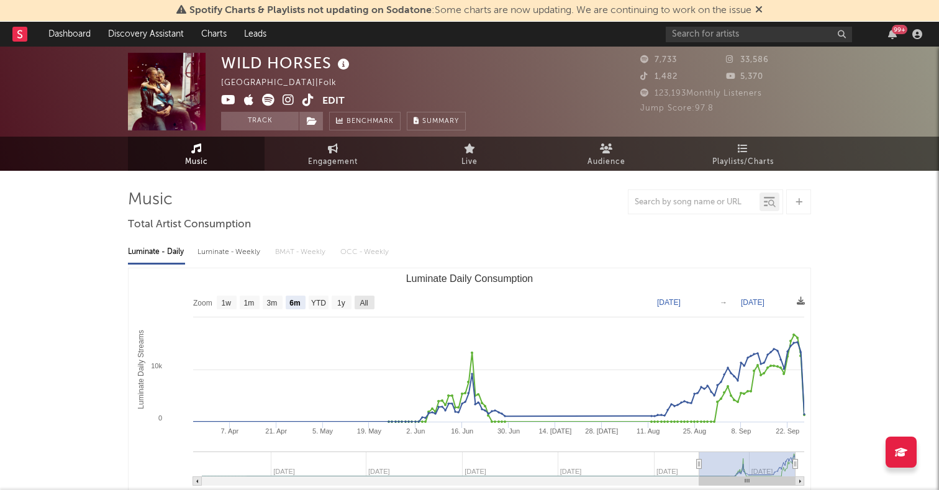
click at [372, 305] on rect "Luminate Daily Consumption" at bounding box center [365, 303] width 20 height 14
select select "All"
type input "[DATE]"
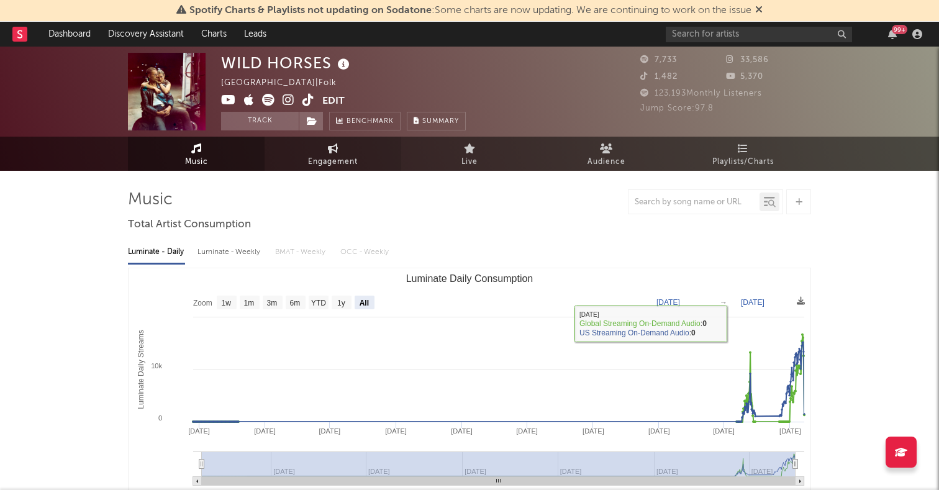
click at [339, 161] on span "Engagement" at bounding box center [333, 162] width 50 height 15
select select "1w"
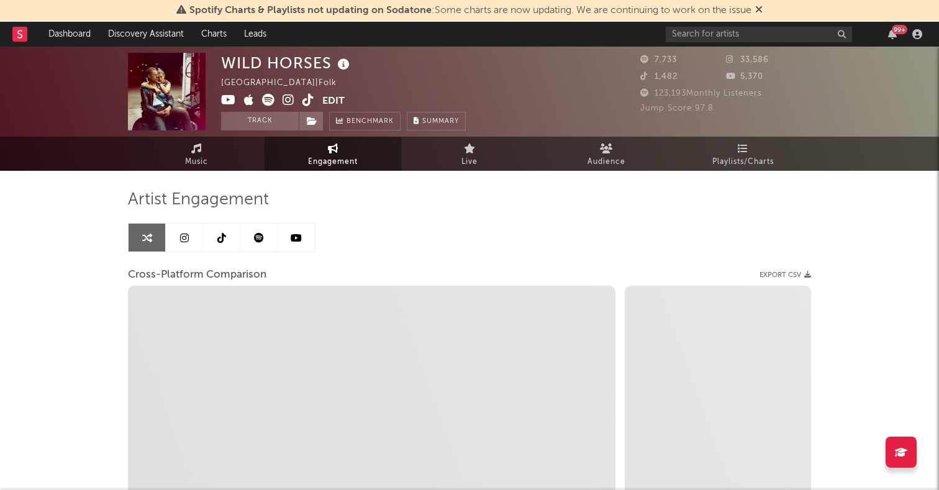
click at [195, 240] on link at bounding box center [184, 238] width 37 height 28
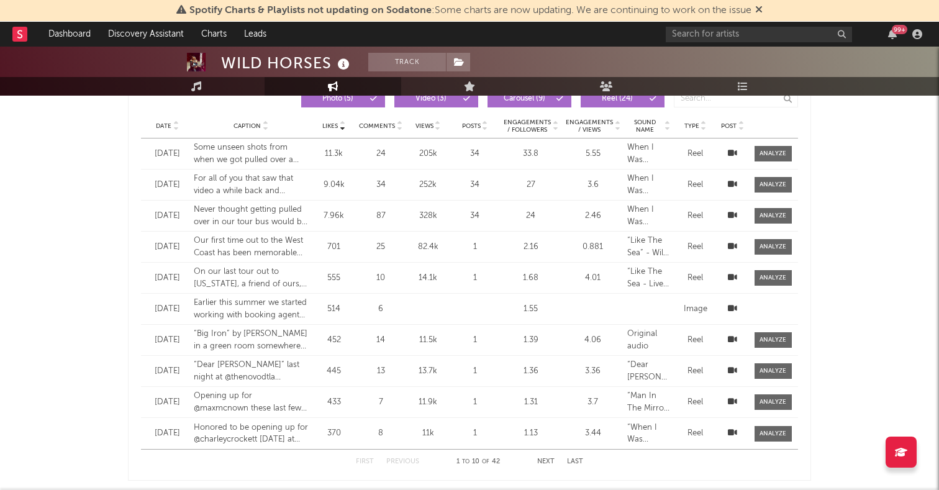
select select "1w"
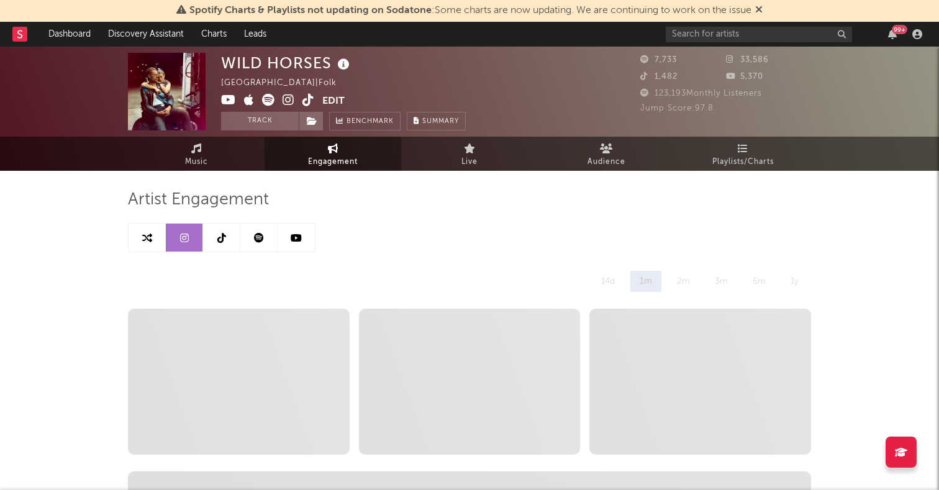
click at [227, 243] on link at bounding box center [221, 238] width 37 height 28
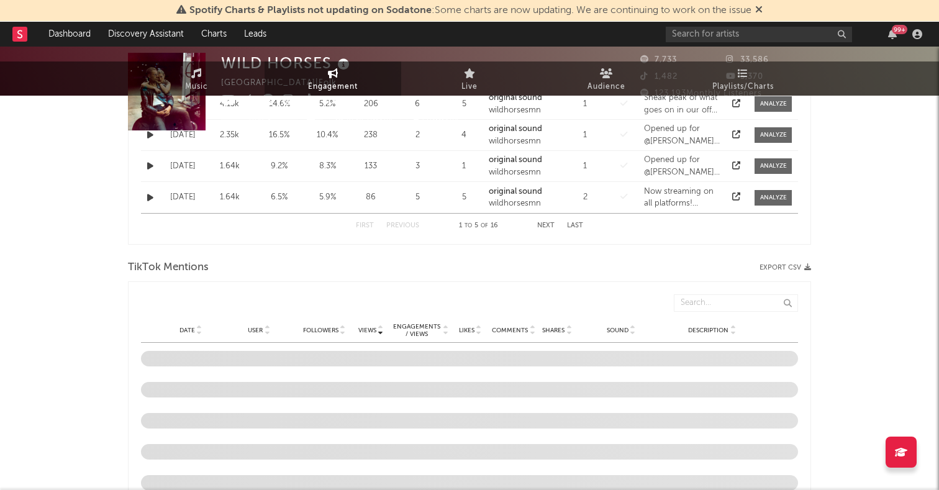
select select "1w"
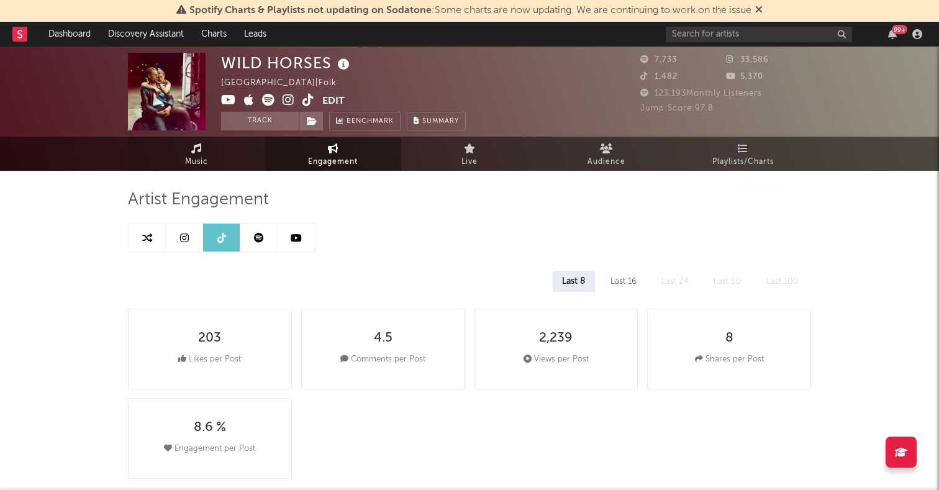
click at [185, 158] on span "Music" at bounding box center [196, 162] width 23 height 15
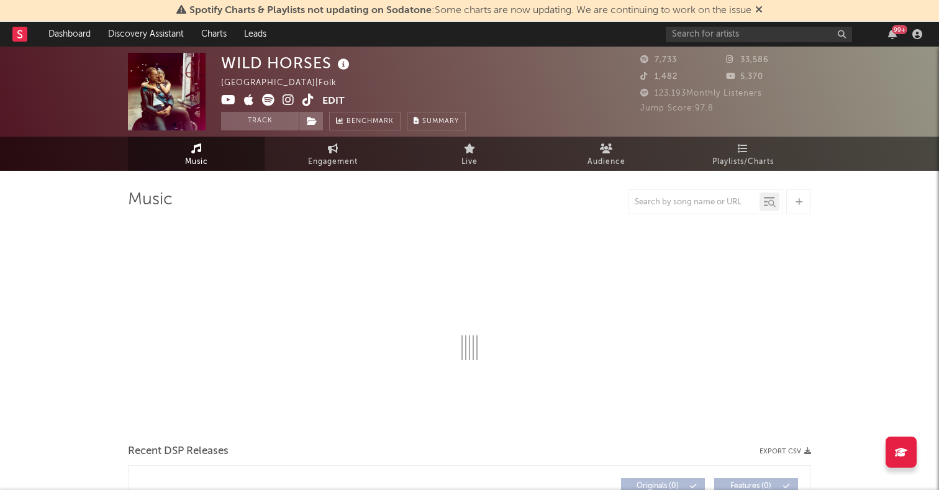
select select "6m"
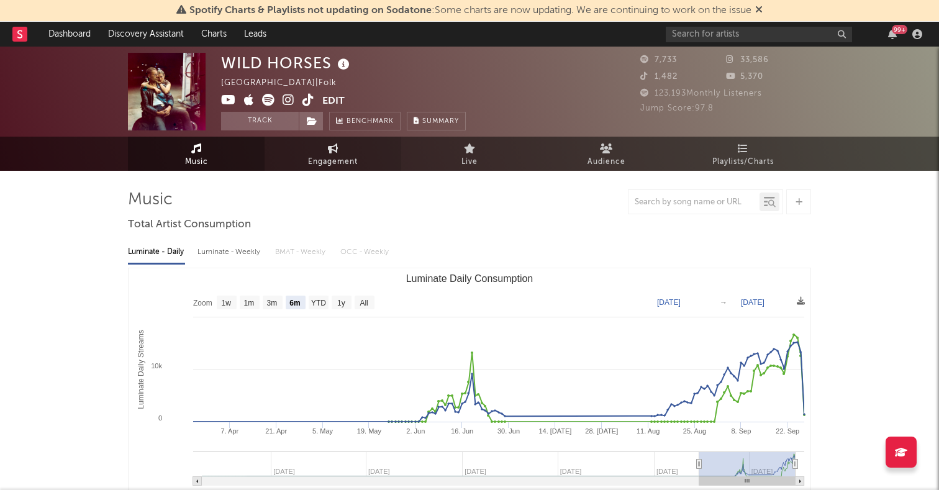
click at [309, 165] on span "Engagement" at bounding box center [333, 162] width 50 height 15
select select "1w"
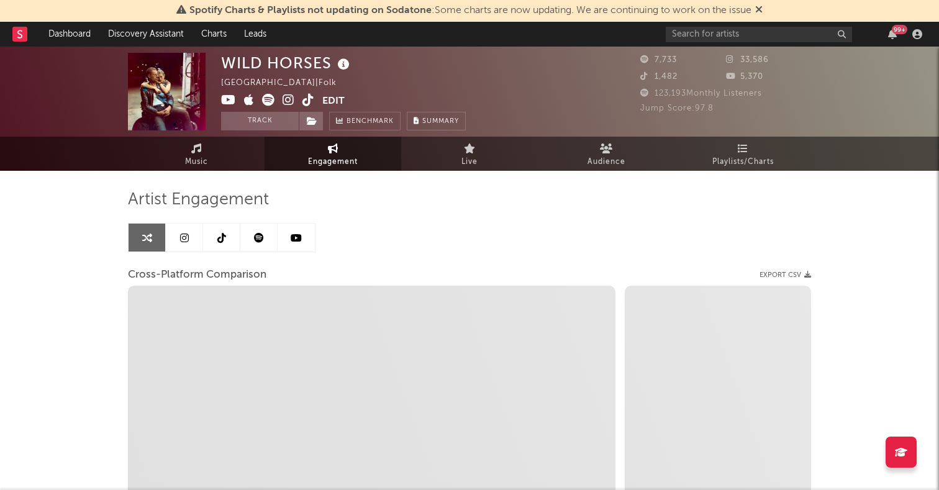
click at [169, 236] on link at bounding box center [184, 238] width 37 height 28
select select "1w"
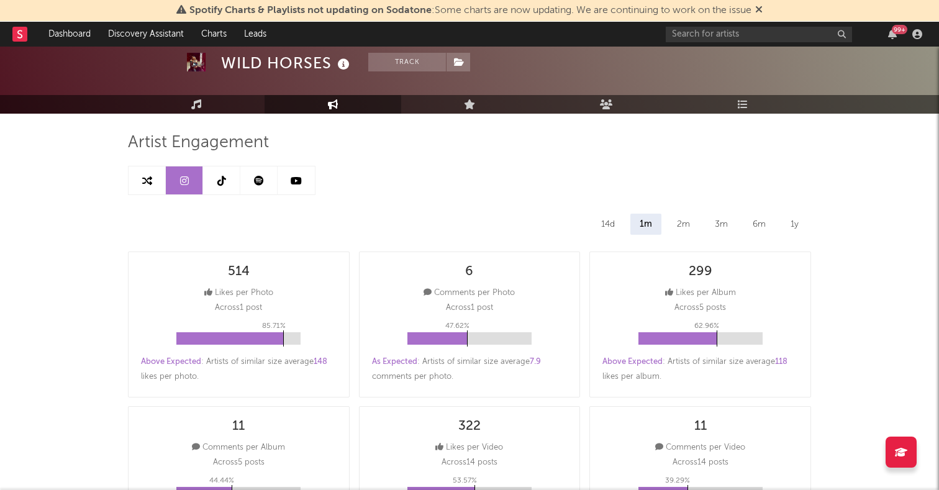
scroll to position [1, 0]
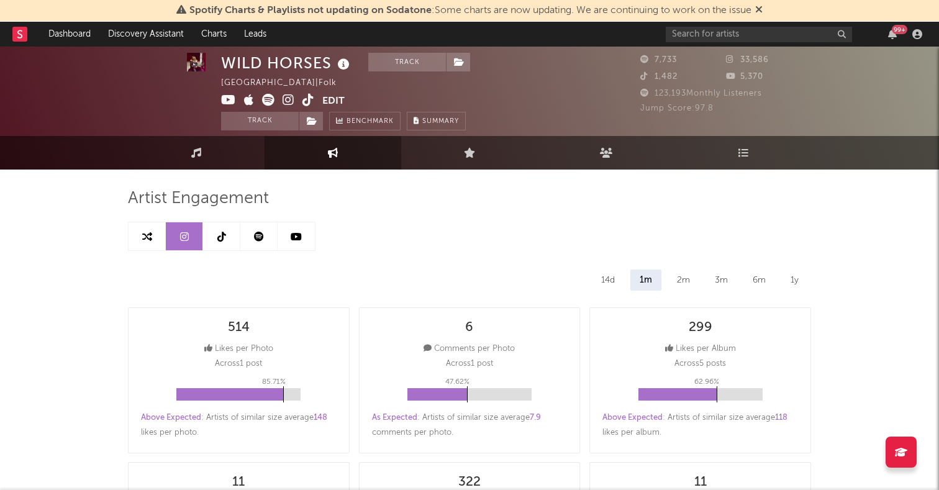
click at [260, 234] on icon at bounding box center [259, 237] width 10 height 10
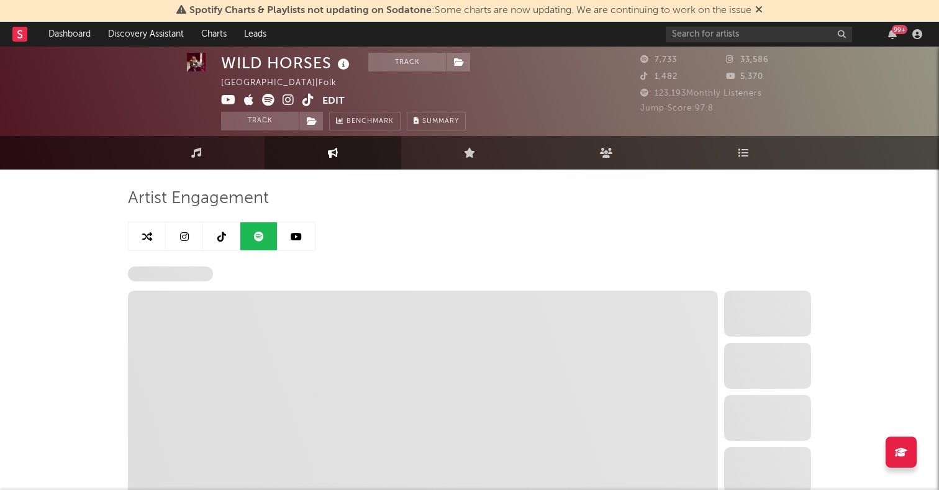
select select "6m"
select select "1w"
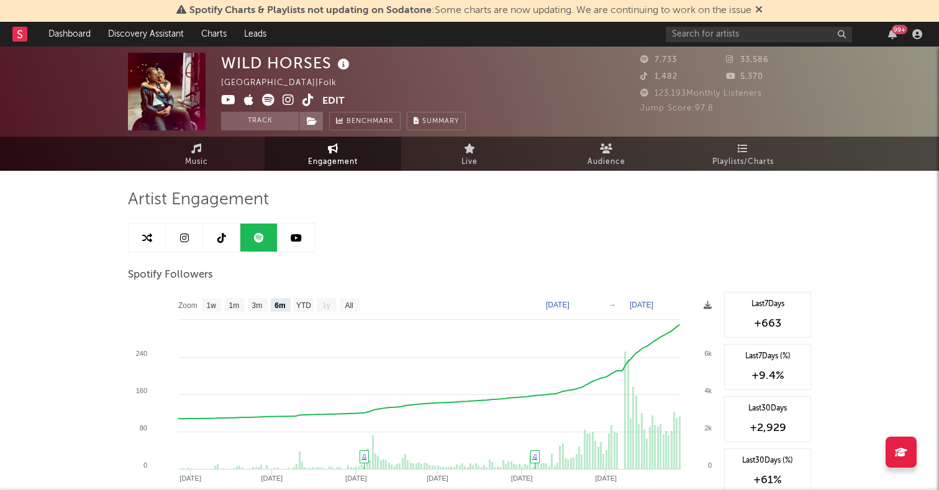
click at [183, 226] on link at bounding box center [184, 238] width 37 height 28
select select "1w"
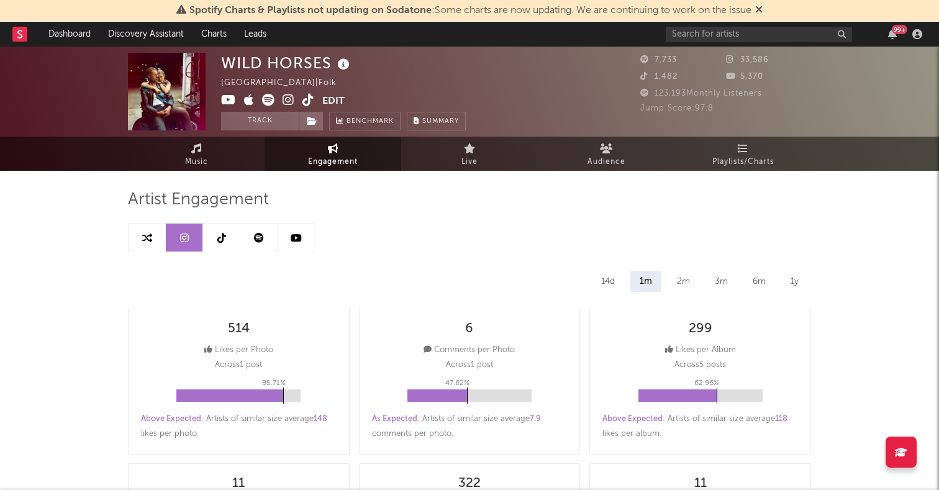
click at [253, 234] on link at bounding box center [258, 238] width 37 height 28
select select "6m"
select select "1w"
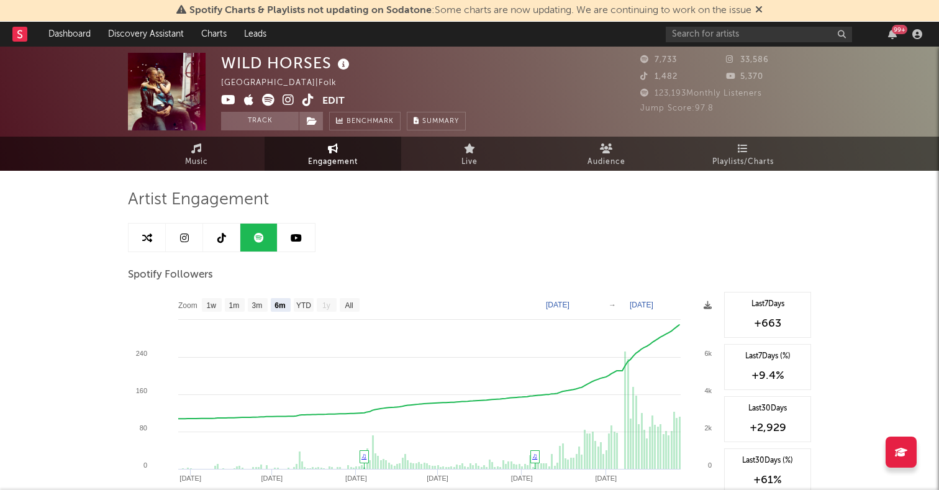
click at [147, 236] on icon at bounding box center [147, 238] width 10 height 10
select select "1m"
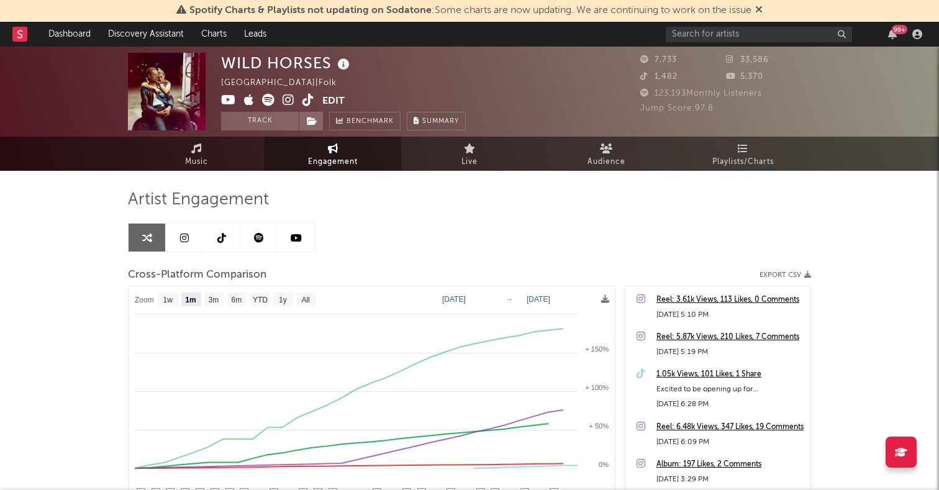
click at [289, 102] on icon at bounding box center [289, 100] width 12 height 12
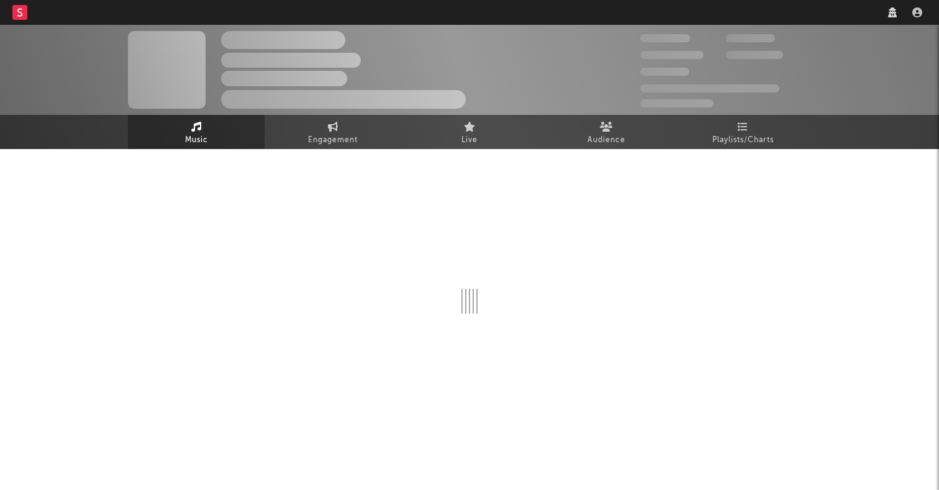
select select "6m"
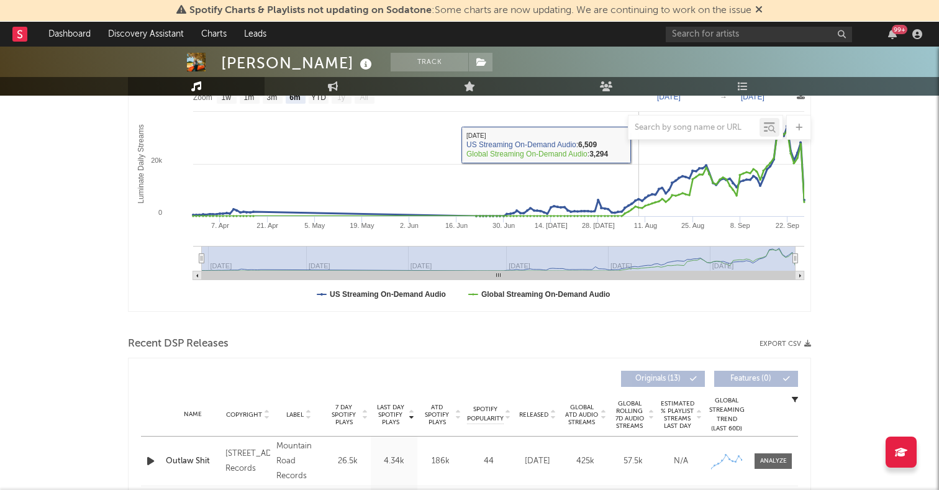
scroll to position [319, 0]
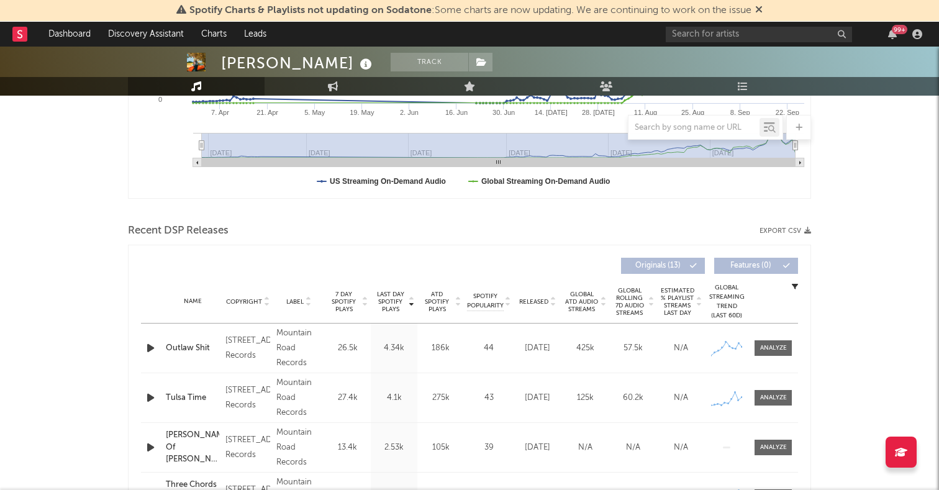
click at [150, 349] on icon "button" at bounding box center [150, 348] width 13 height 16
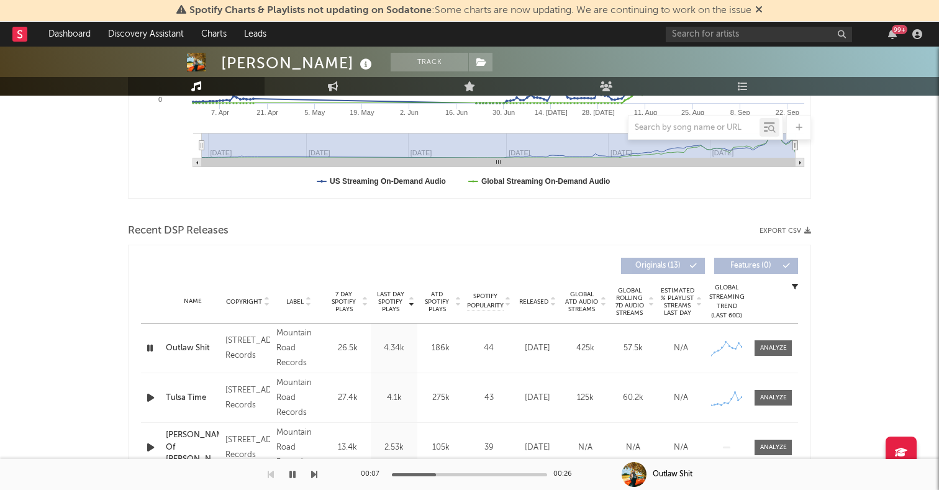
click at [150, 397] on icon "button" at bounding box center [150, 398] width 13 height 16
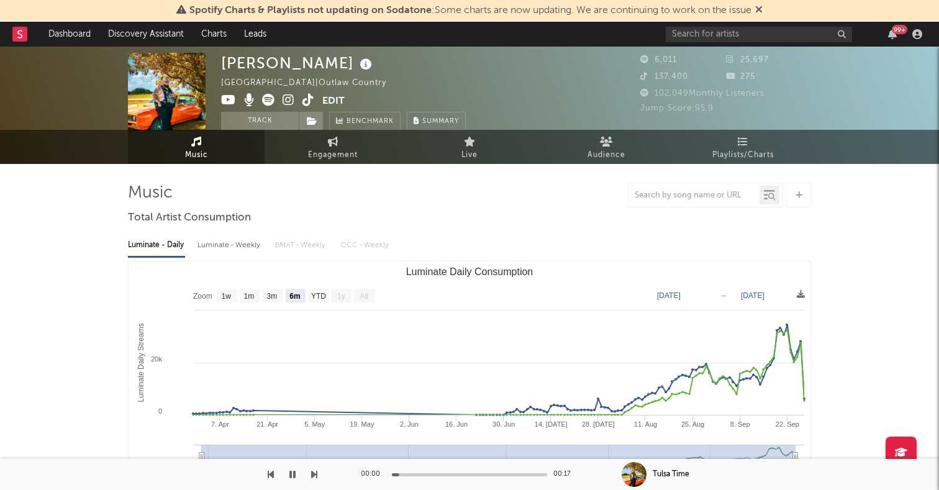
scroll to position [0, 0]
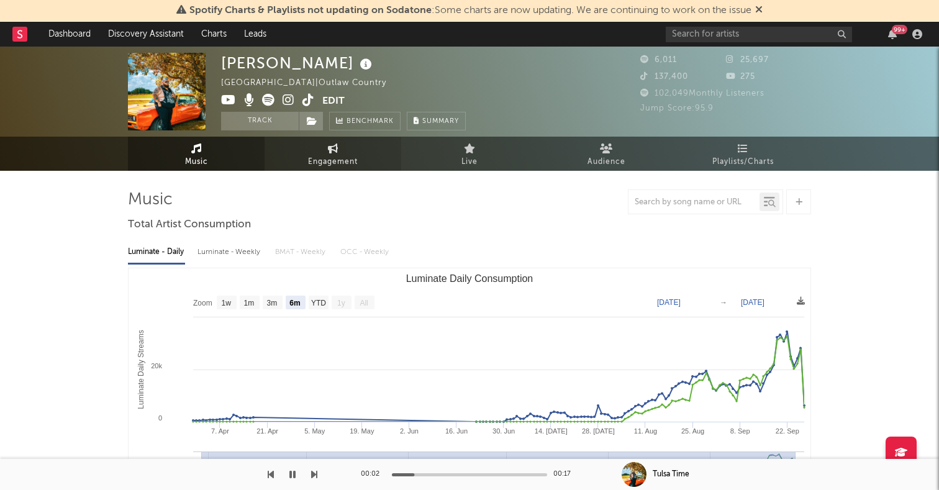
click at [314, 158] on span "Engagement" at bounding box center [333, 162] width 50 height 15
select select "1w"
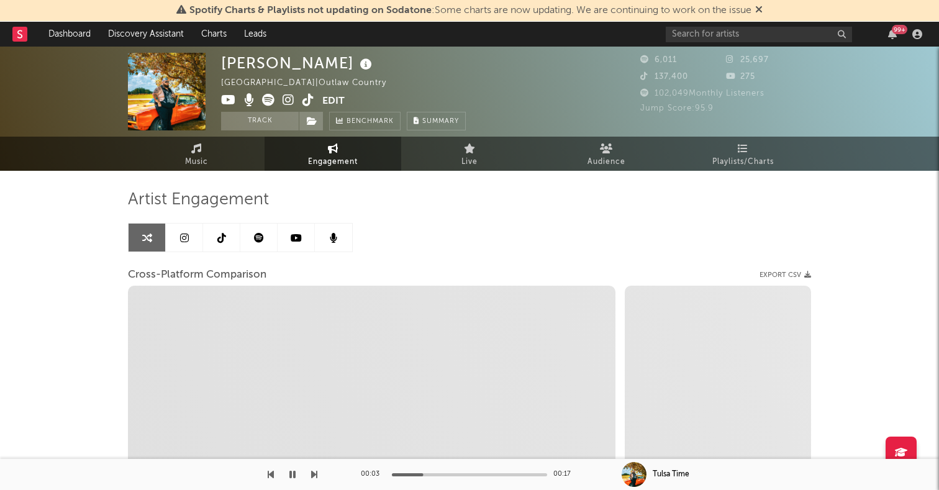
click at [186, 233] on icon at bounding box center [184, 238] width 9 height 10
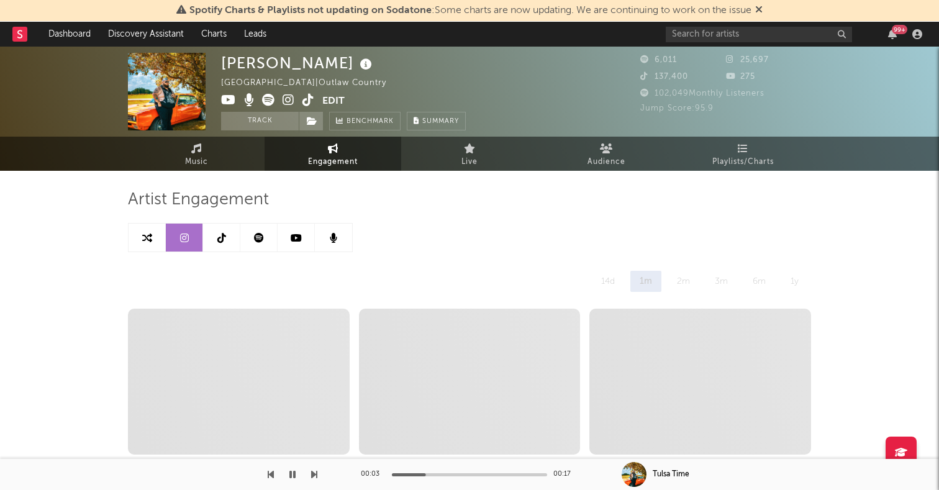
select select "1w"
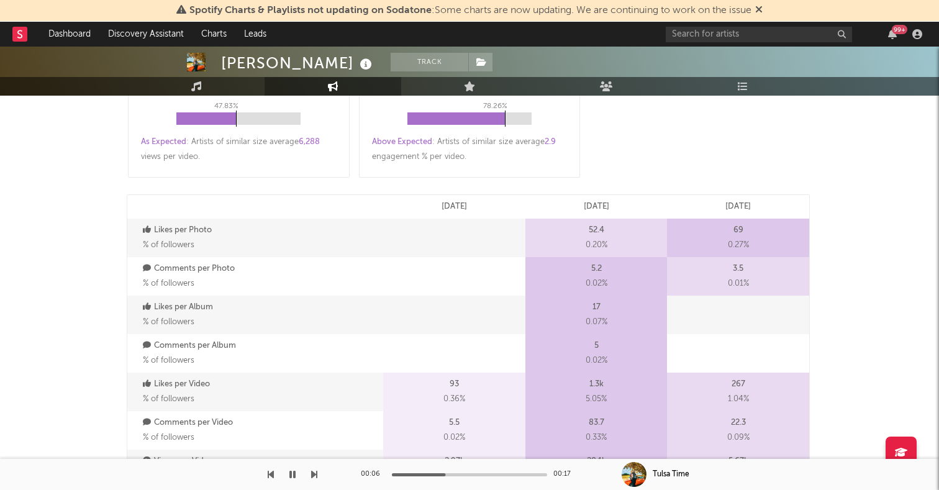
scroll to position [42, 0]
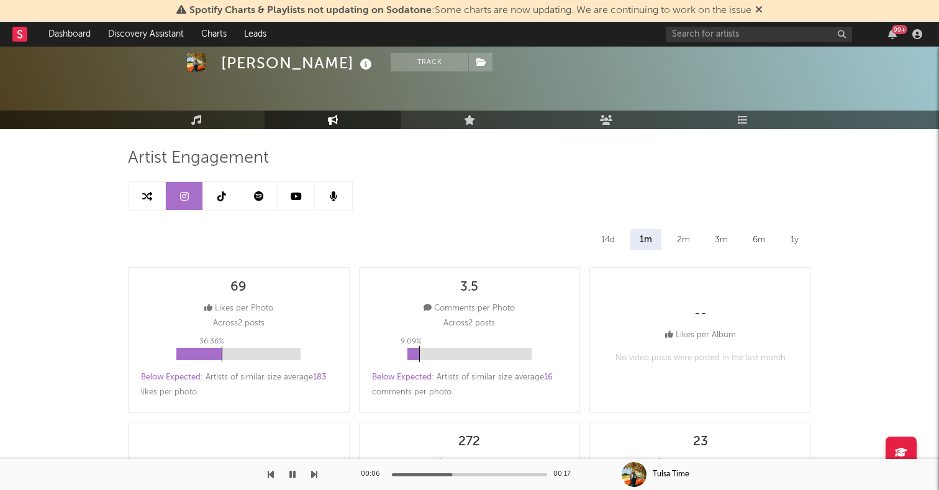
click at [228, 191] on link at bounding box center [221, 196] width 37 height 28
select select "6m"
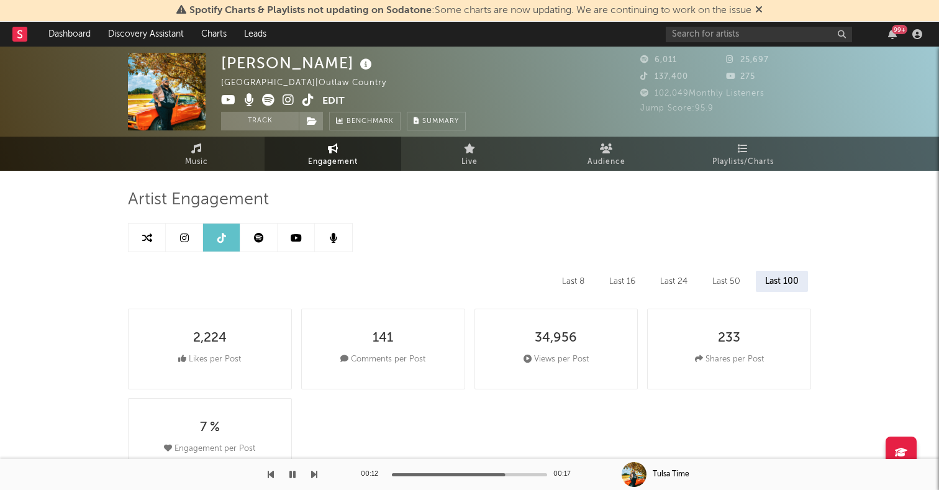
click at [259, 225] on link at bounding box center [258, 238] width 37 height 28
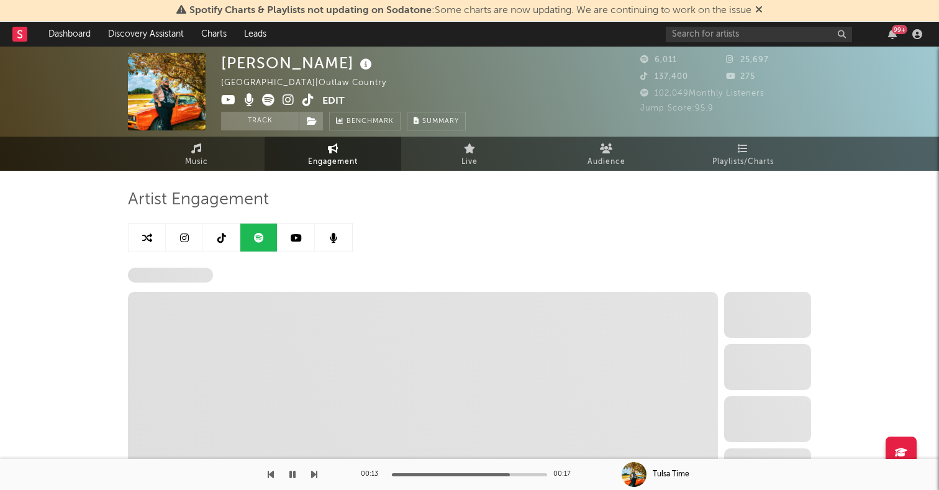
select select "6m"
select select "1w"
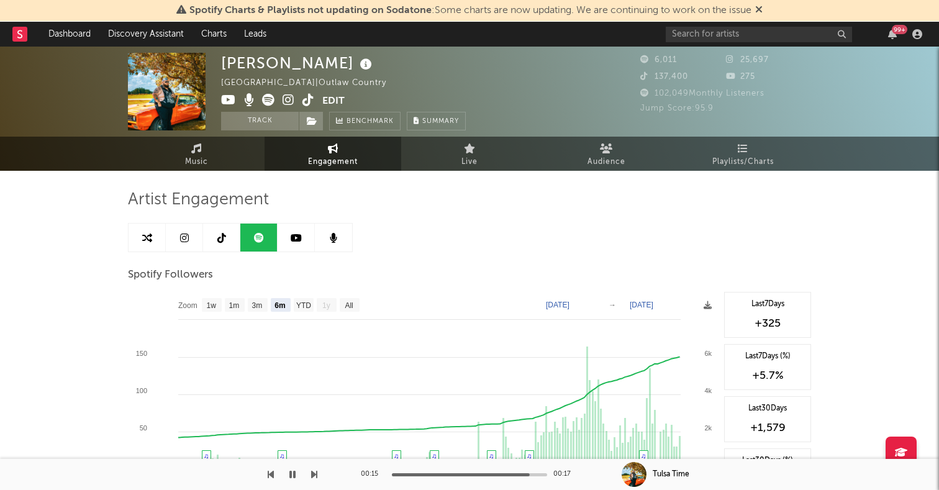
click at [160, 235] on link at bounding box center [147, 238] width 37 height 28
select select "1m"
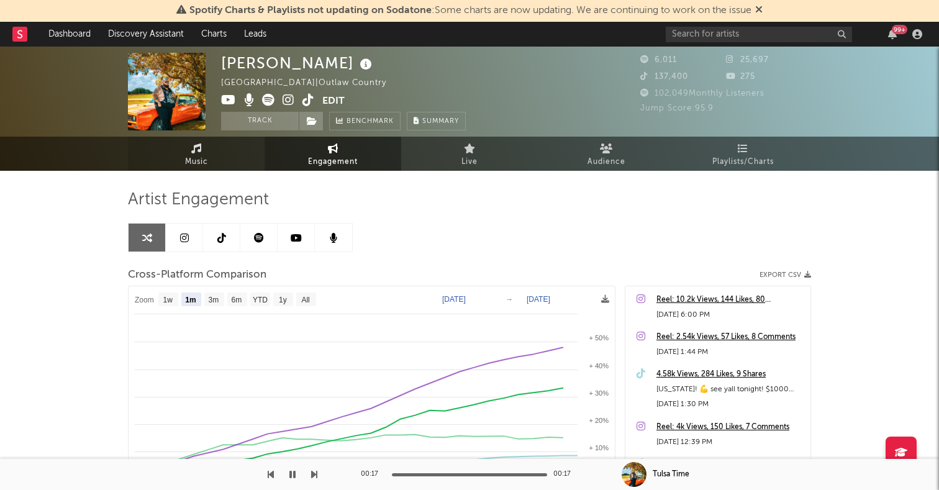
click at [216, 150] on link "Music" at bounding box center [196, 154] width 137 height 34
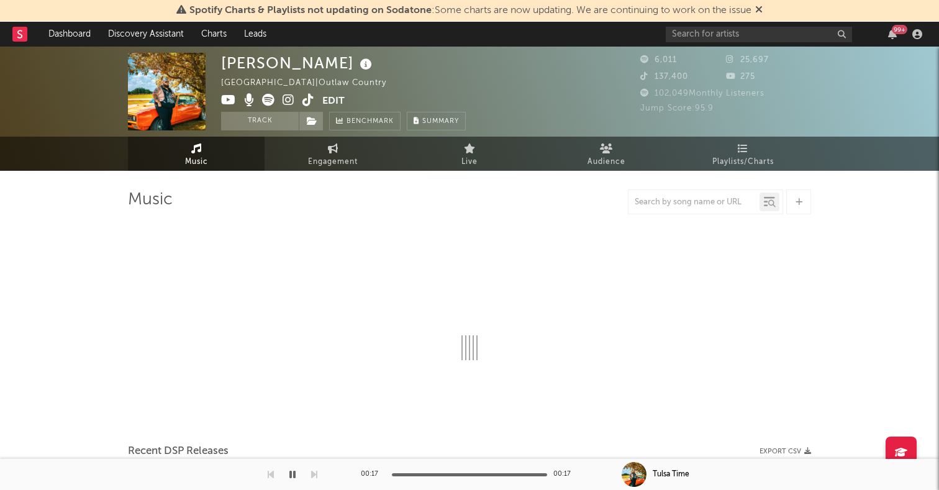
select select "6m"
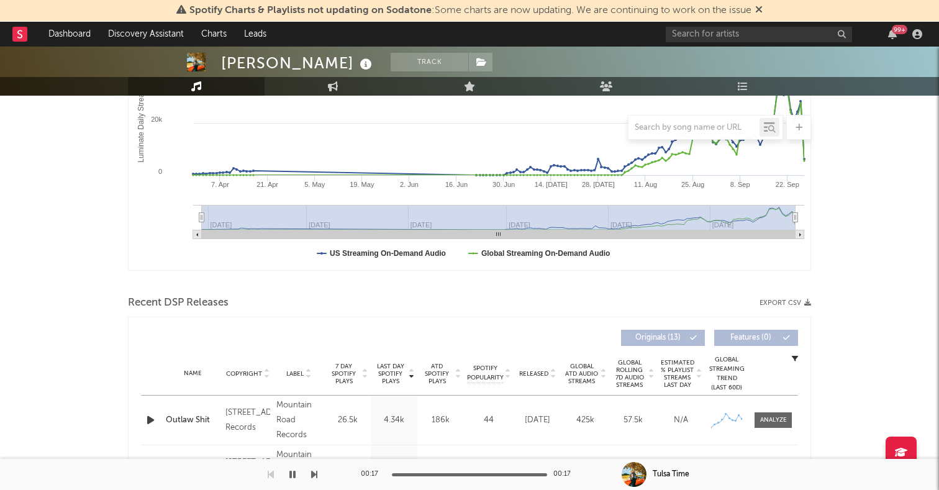
scroll to position [370, 0]
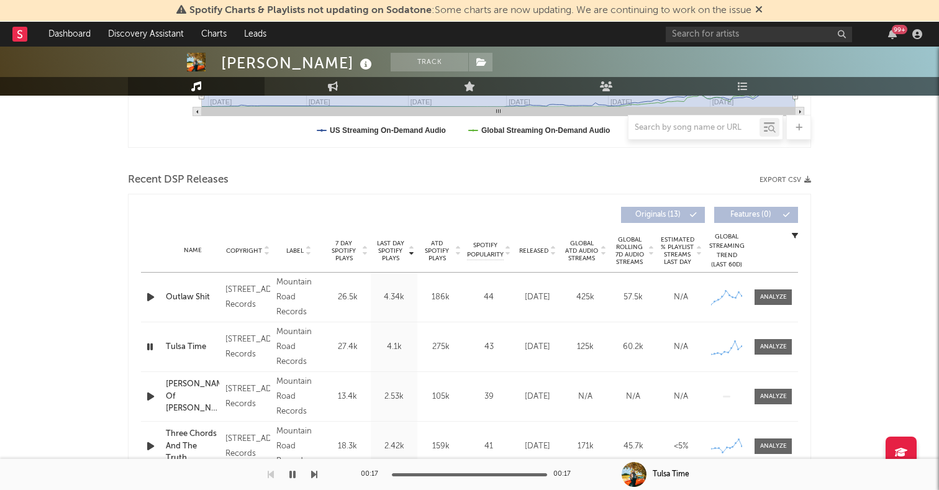
click at [146, 304] on icon "button" at bounding box center [150, 297] width 13 height 16
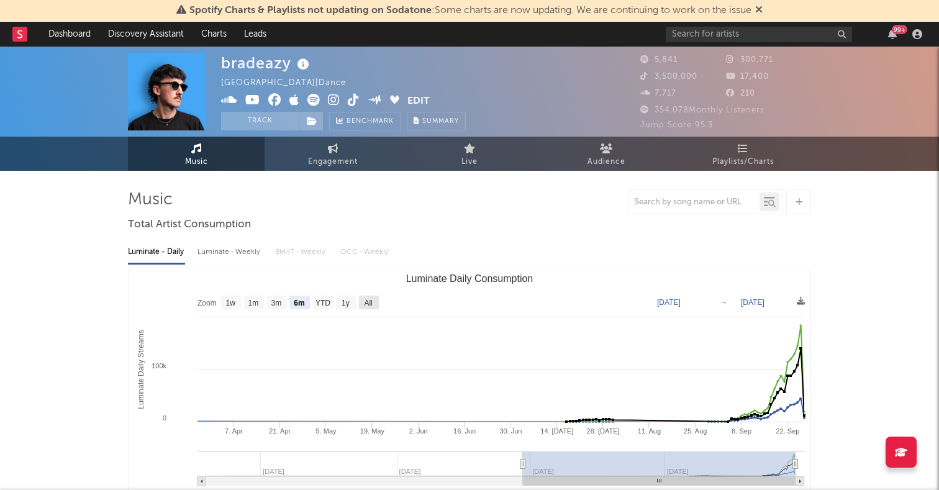
click at [372, 303] on text "All" at bounding box center [368, 303] width 8 height 9
select select "All"
type input "[DATE]"
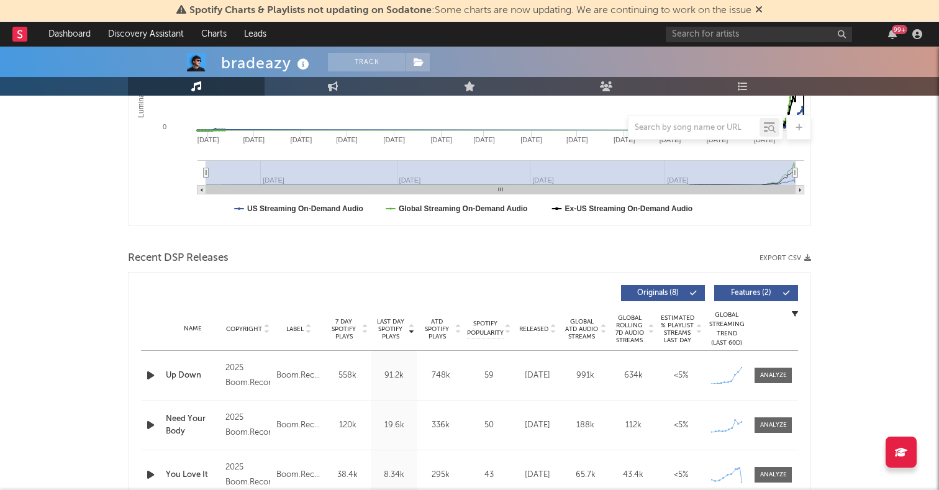
scroll to position [282, 0]
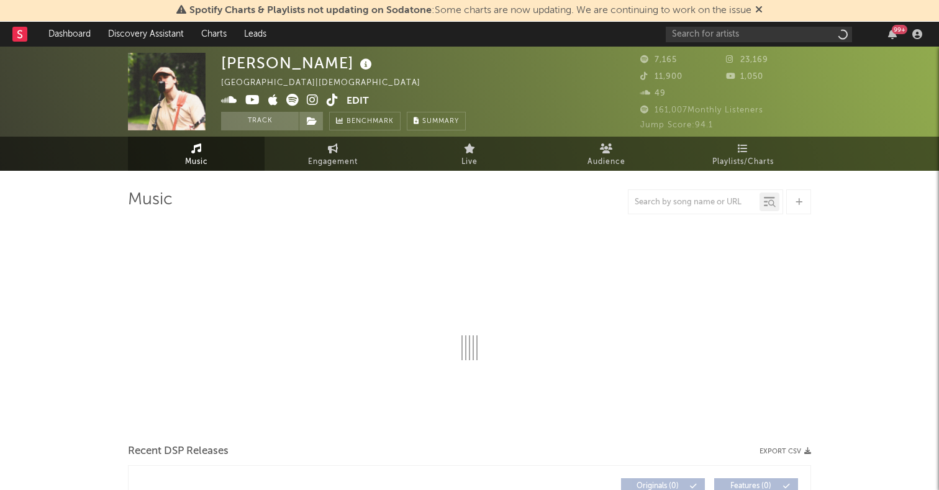
select select "1w"
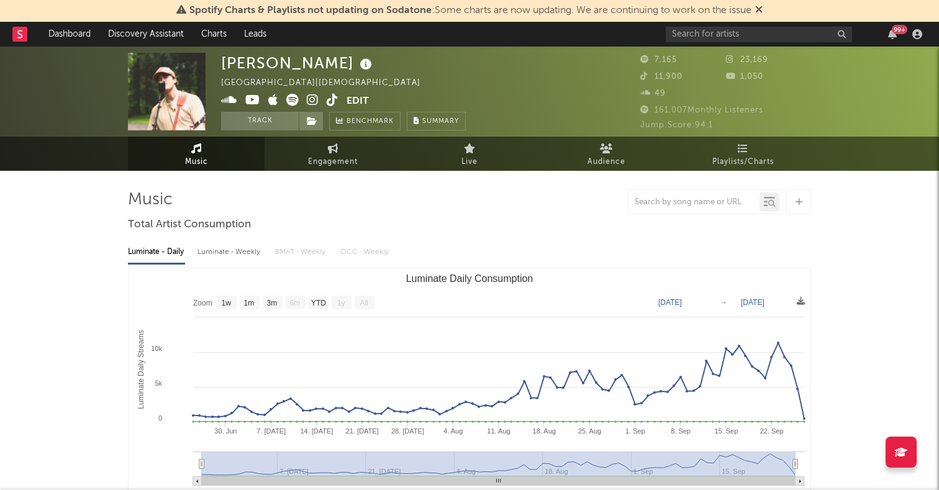
click at [365, 295] on rect "Luminate Daily Consumption" at bounding box center [470, 392] width 682 height 248
click at [339, 168] on span "Engagement" at bounding box center [333, 162] width 50 height 15
select select "1w"
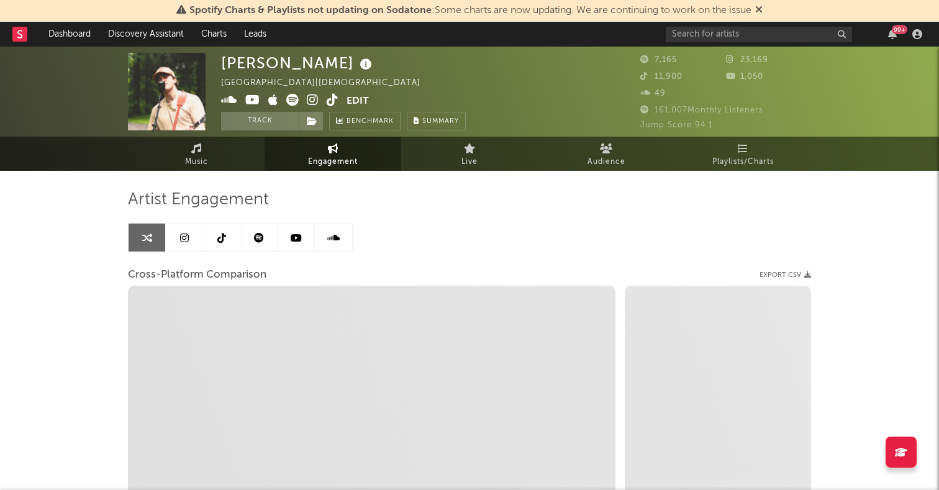
click at [215, 232] on link at bounding box center [221, 238] width 37 height 28
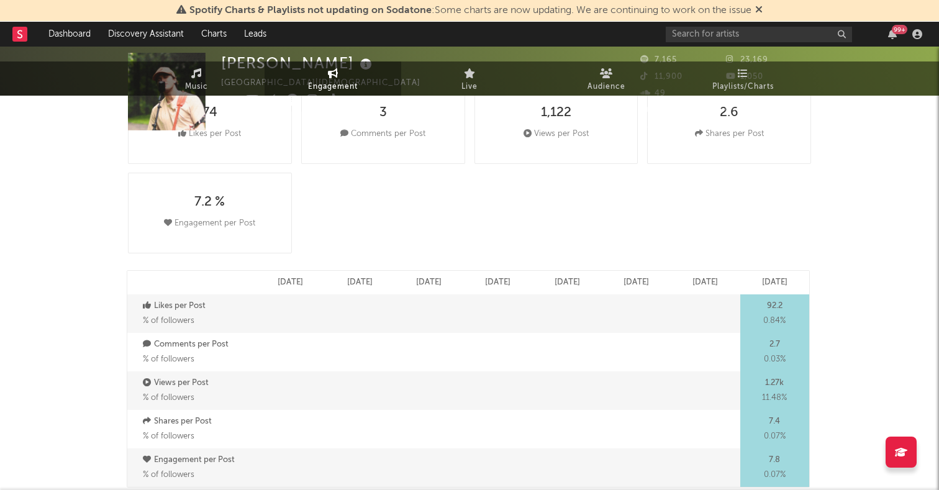
select select "1w"
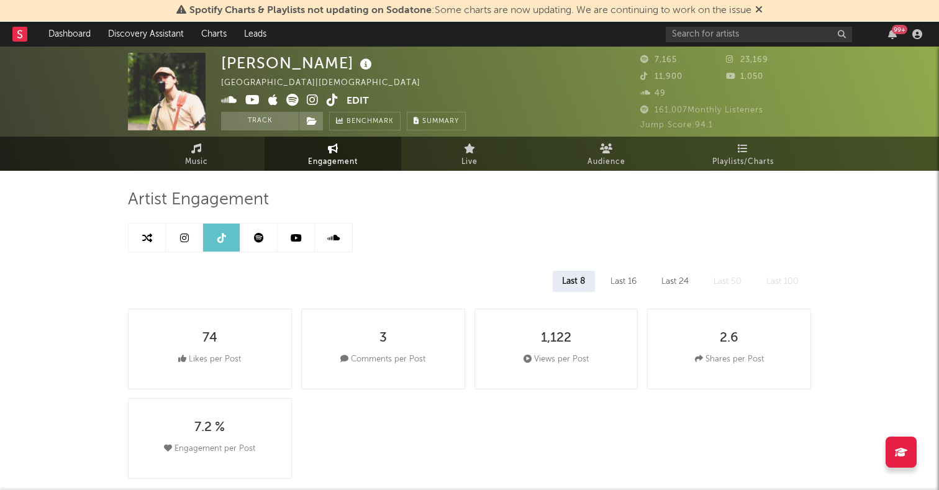
click at [180, 229] on link at bounding box center [184, 238] width 37 height 28
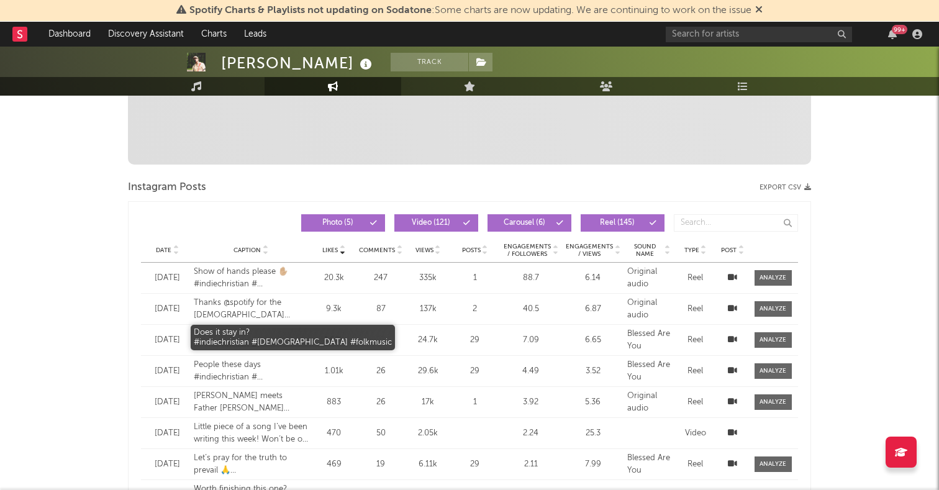
select select "6m"
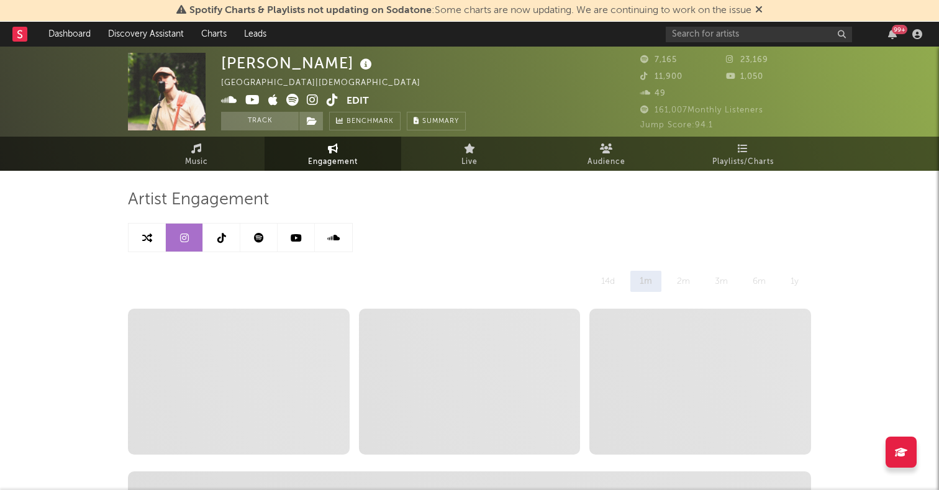
click at [145, 242] on icon at bounding box center [147, 238] width 10 height 10
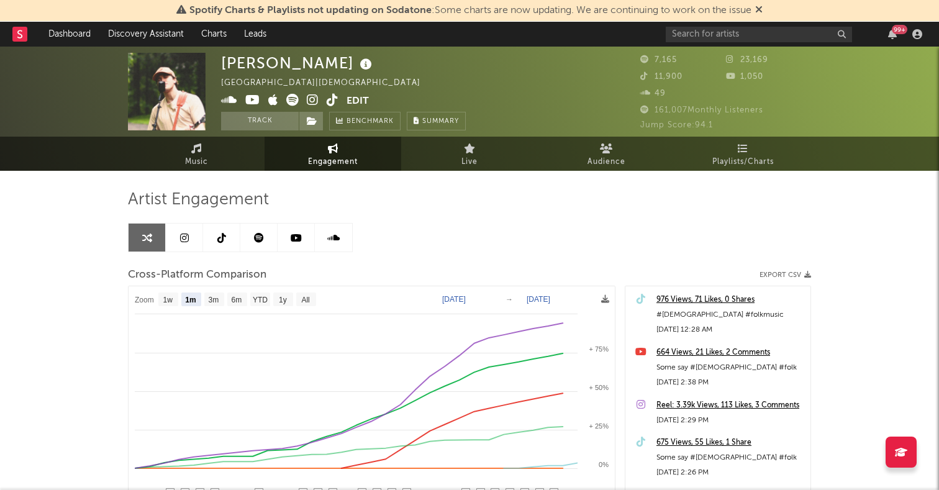
select select "1m"
click at [198, 158] on span "Music" at bounding box center [196, 162] width 23 height 15
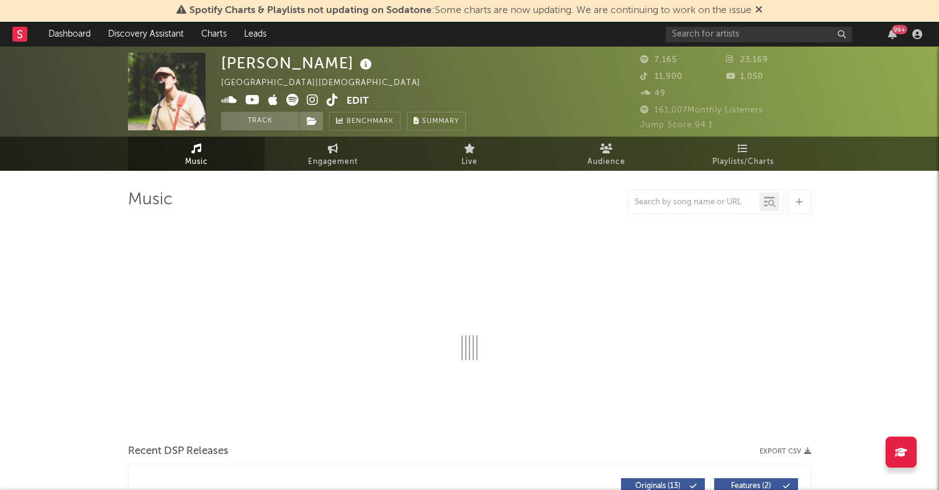
select select "1w"
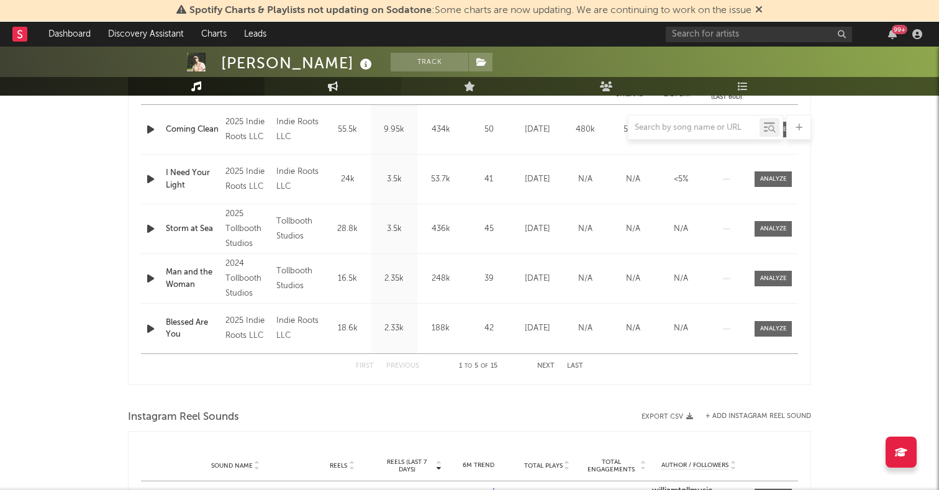
scroll to position [470, 0]
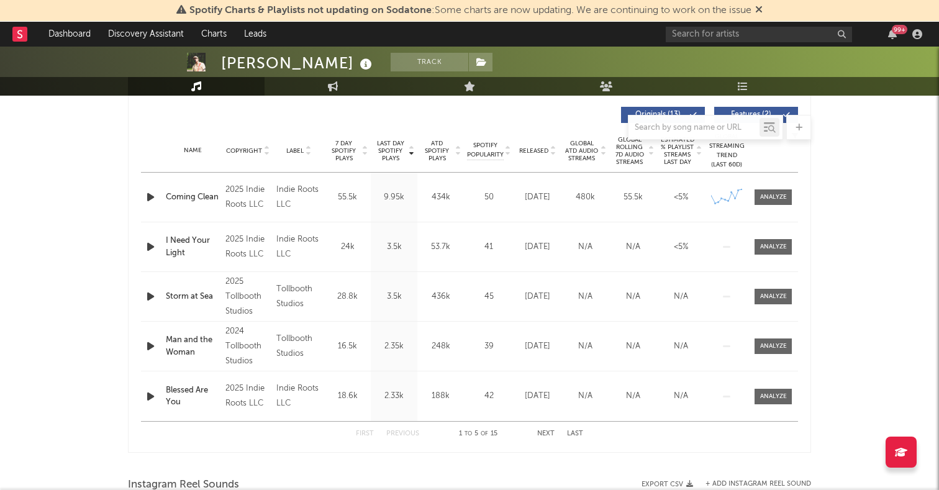
click at [152, 196] on icon "button" at bounding box center [150, 197] width 13 height 16
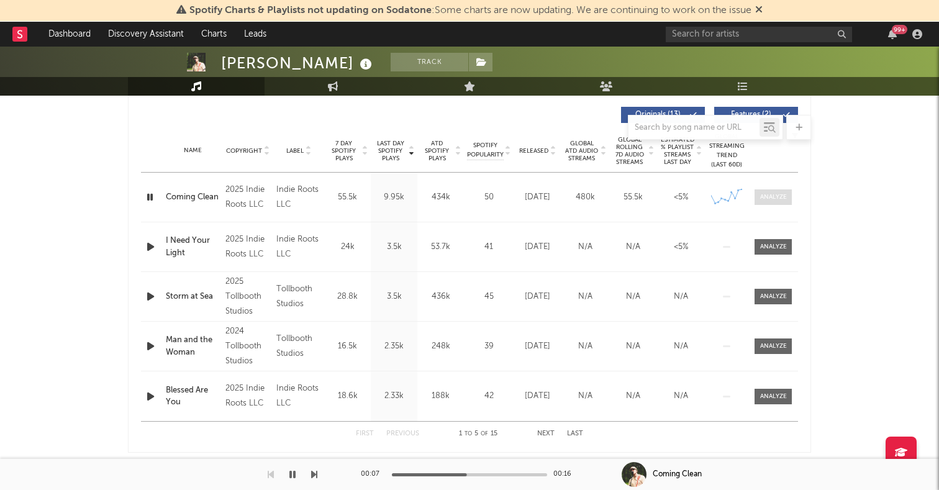
click at [777, 193] on div at bounding box center [773, 197] width 27 height 9
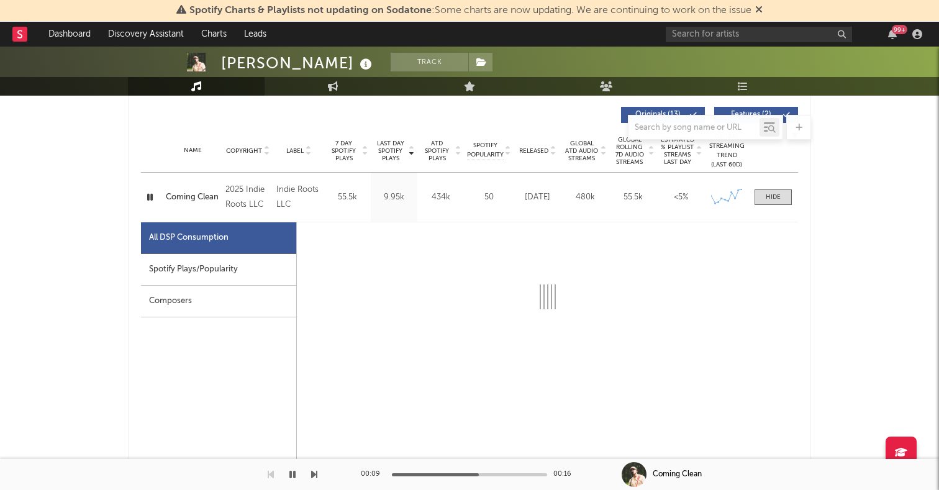
select select "1w"
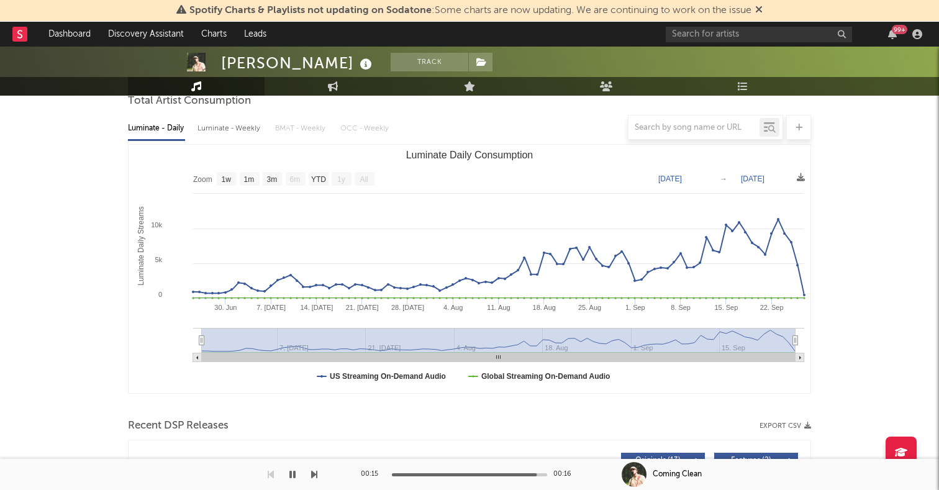
scroll to position [0, 0]
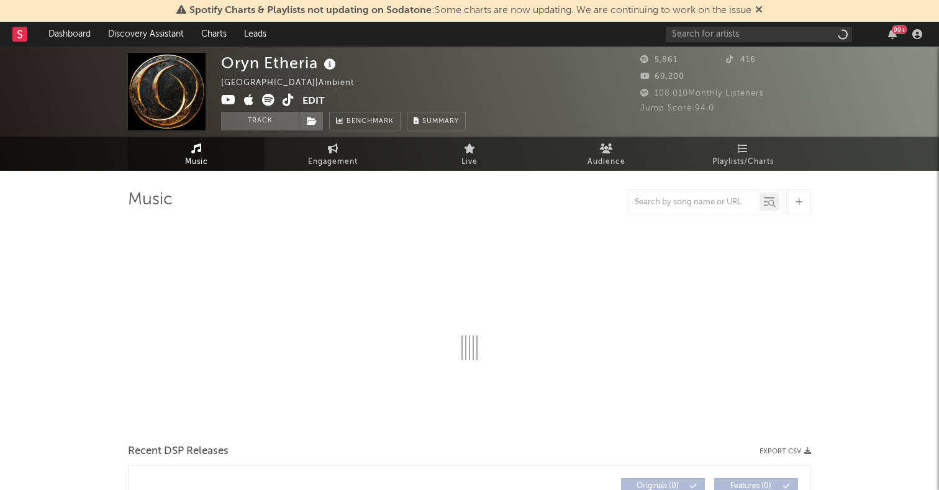
select select "1w"
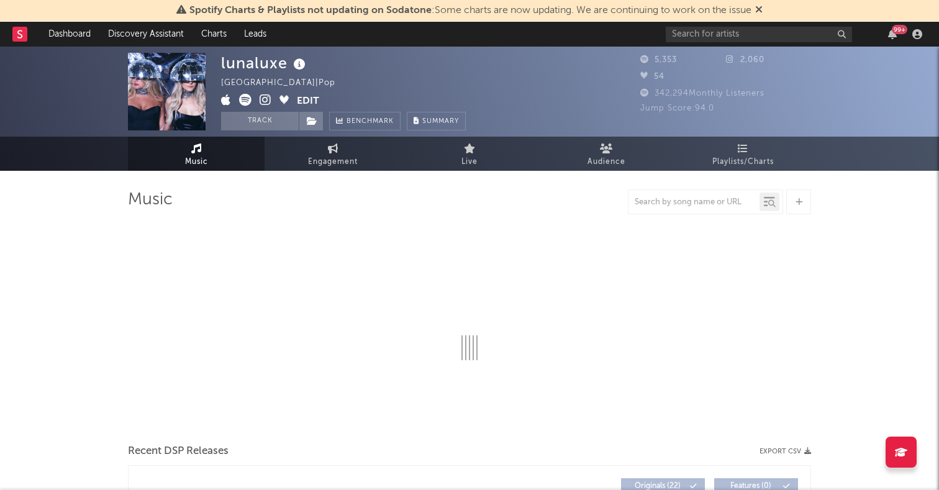
select select "1w"
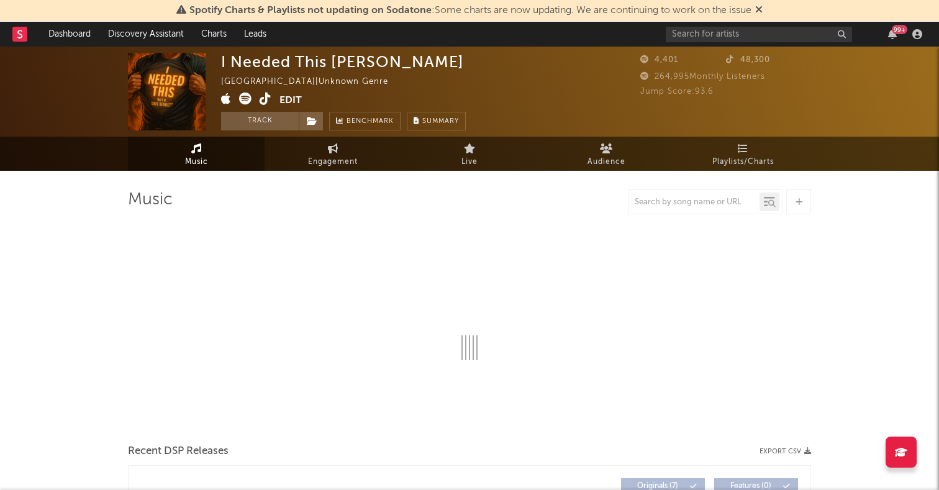
select select "1w"
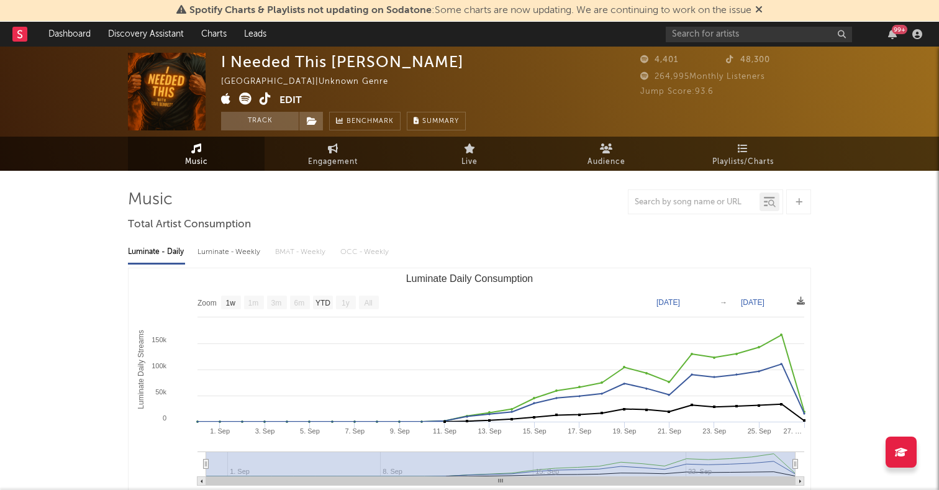
click at [265, 96] on icon at bounding box center [266, 99] width 12 height 12
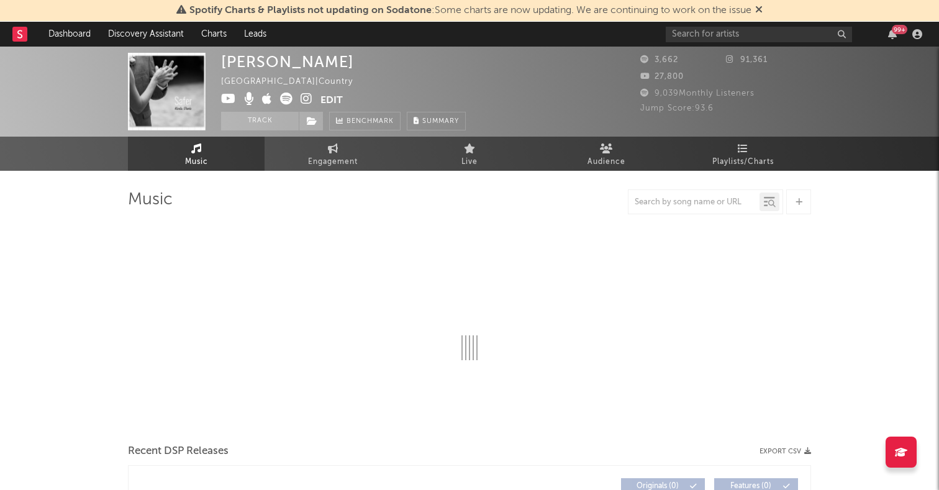
select select "1w"
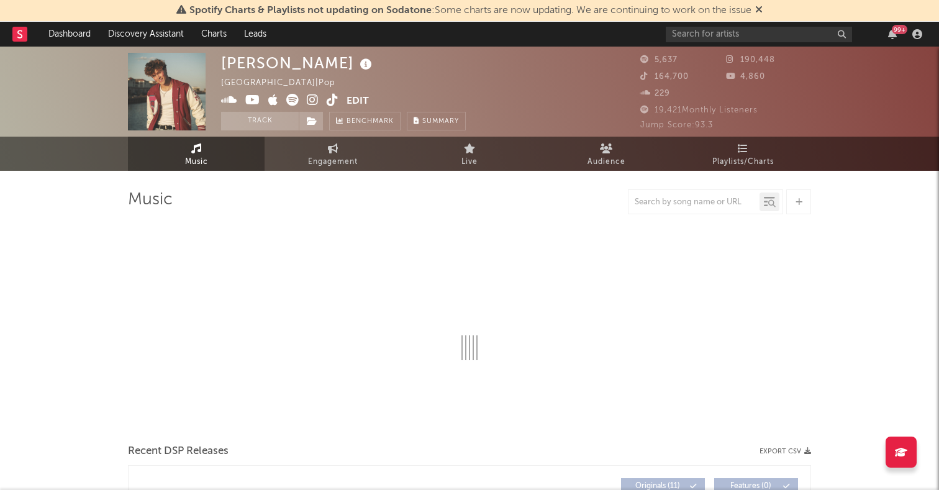
select select "1w"
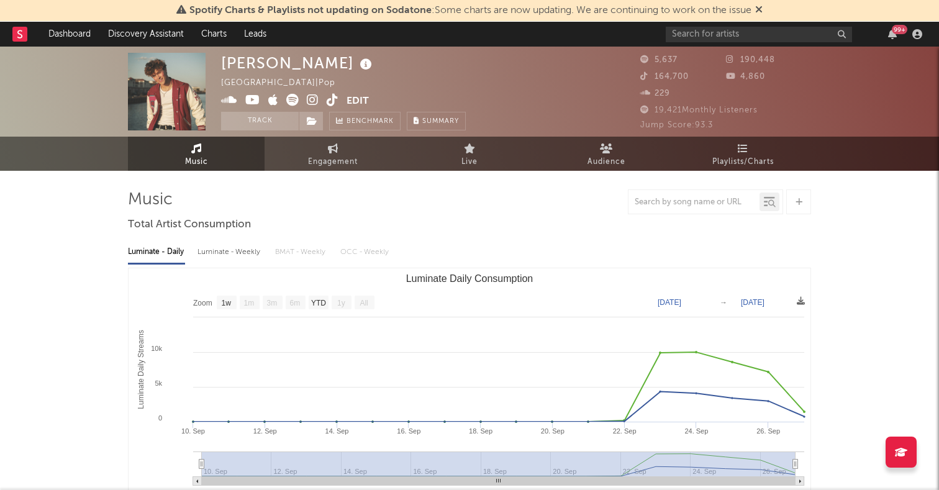
click at [314, 96] on icon at bounding box center [313, 100] width 12 height 12
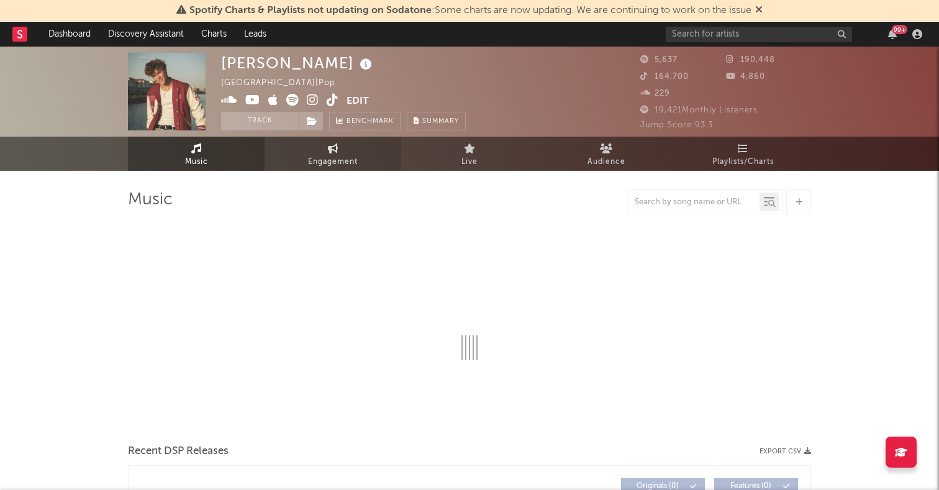
select select "1w"
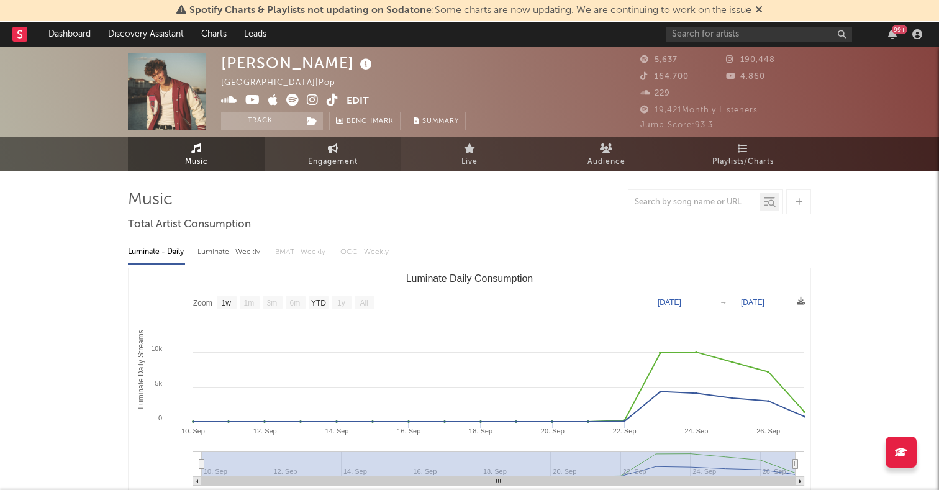
click at [303, 150] on link "Engagement" at bounding box center [333, 154] width 137 height 34
select select "1w"
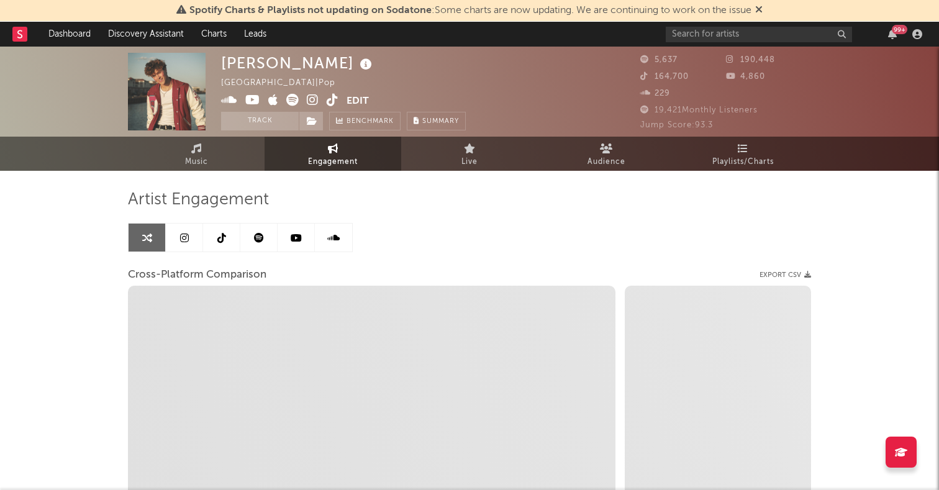
click at [186, 249] on link at bounding box center [184, 238] width 37 height 28
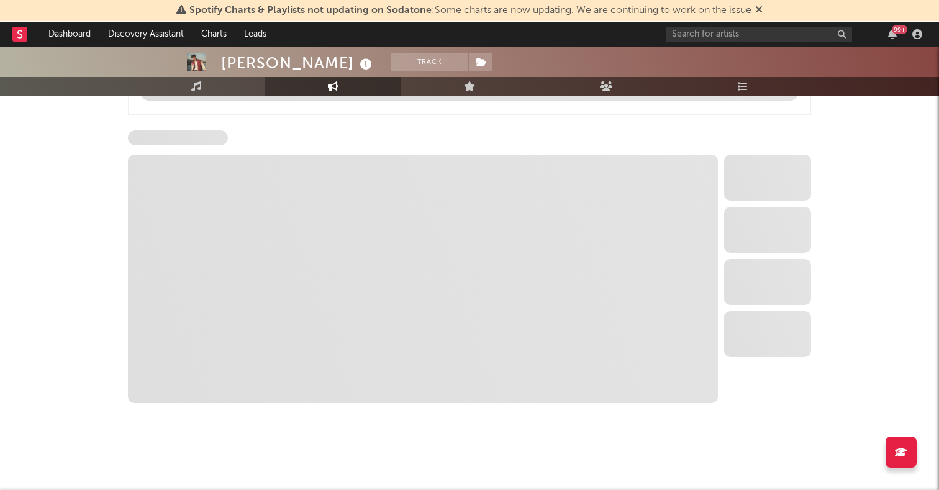
select select "6m"
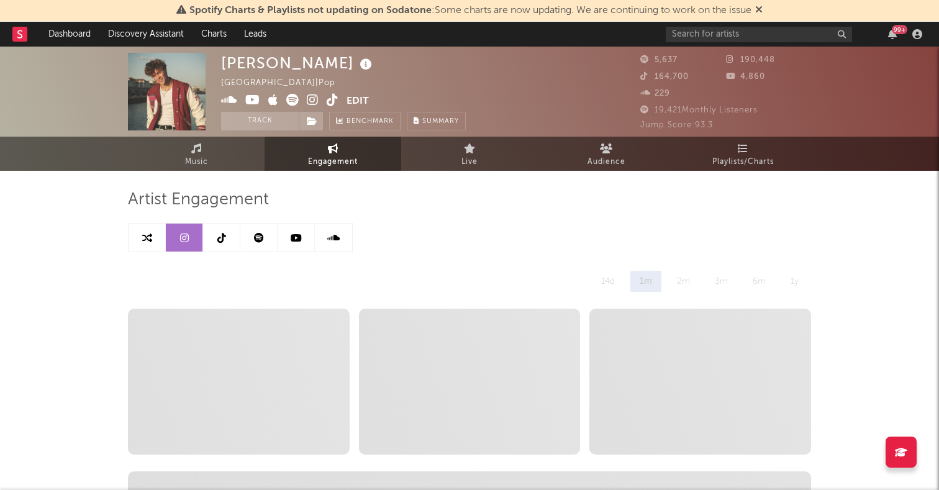
click at [211, 237] on link at bounding box center [221, 238] width 37 height 28
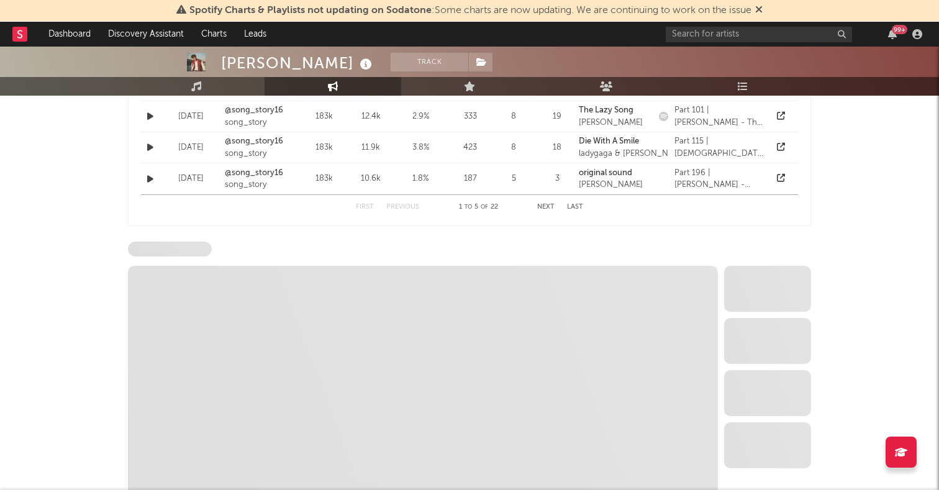
select select "6m"
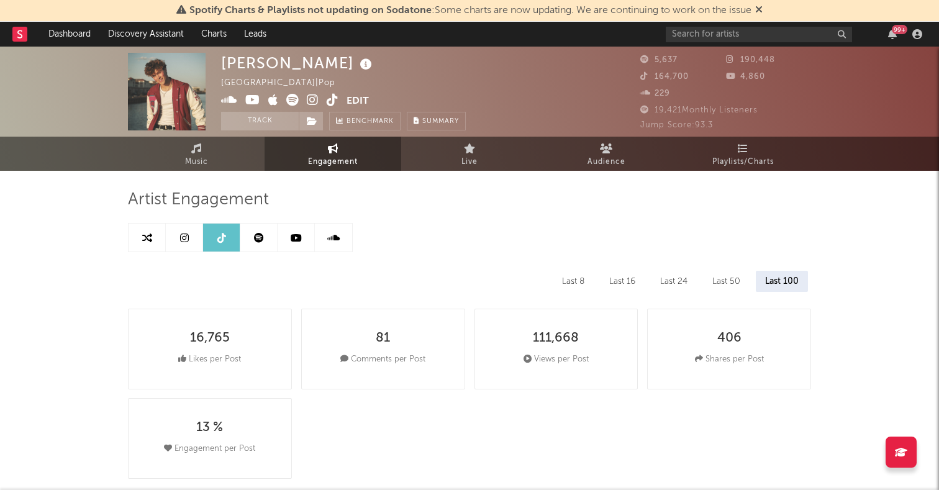
click at [291, 229] on link at bounding box center [296, 238] width 37 height 28
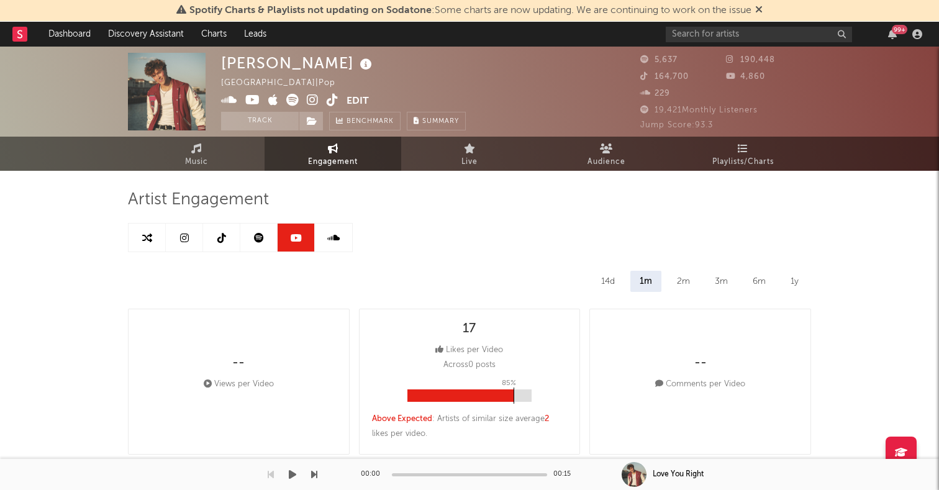
select select "6m"
click at [188, 242] on icon at bounding box center [184, 238] width 9 height 10
select select "6m"
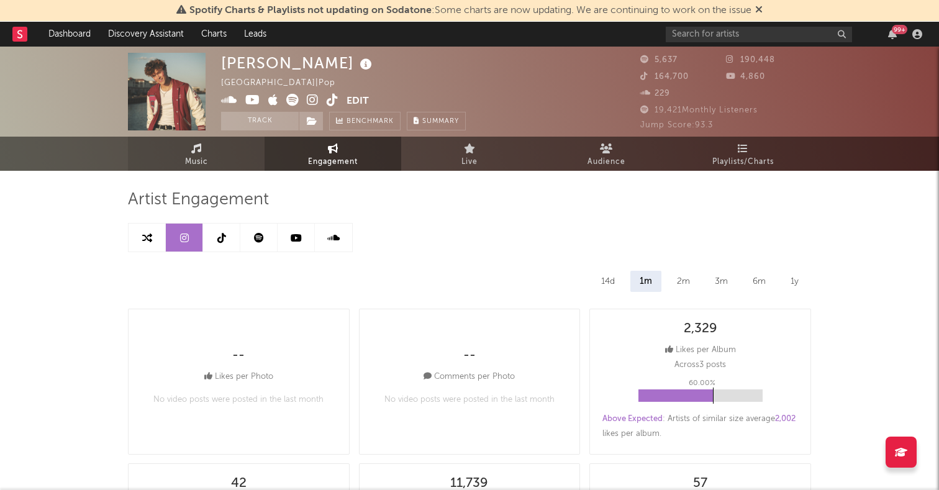
click at [203, 159] on span "Music" at bounding box center [196, 162] width 23 height 15
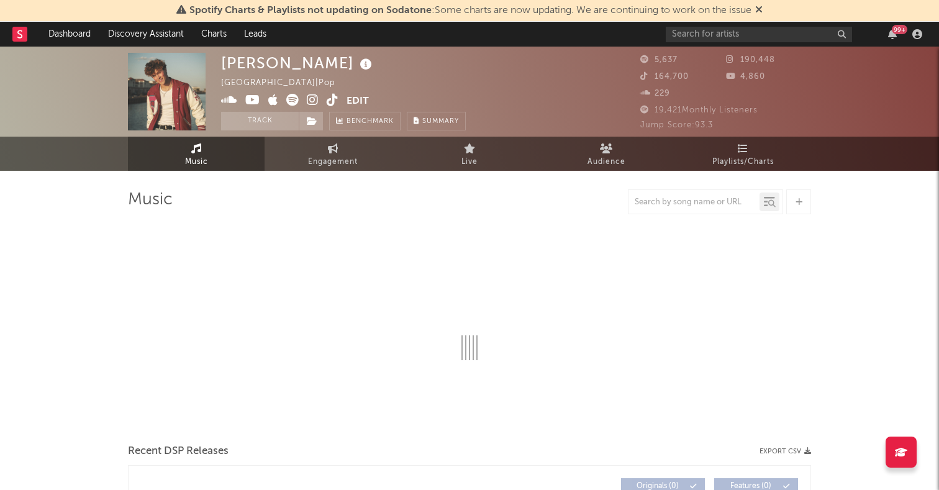
select select "1w"
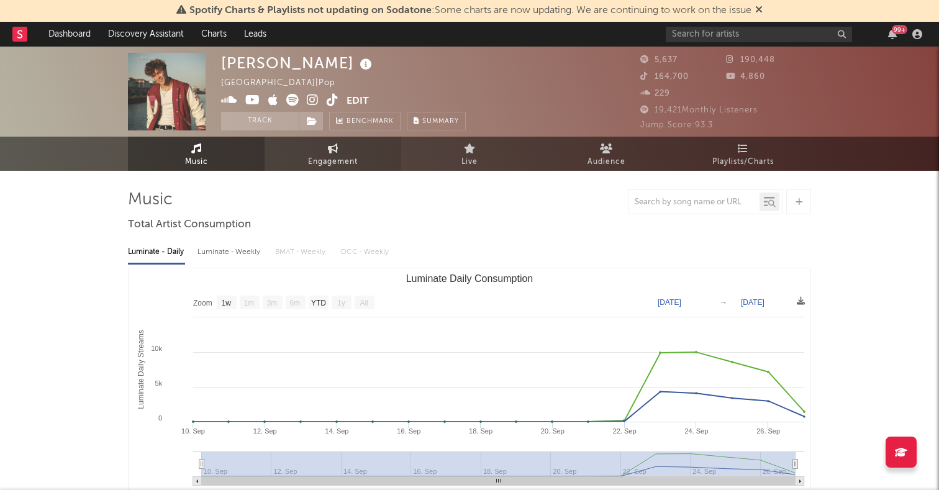
click at [306, 166] on link "Engagement" at bounding box center [333, 154] width 137 height 34
select select "1w"
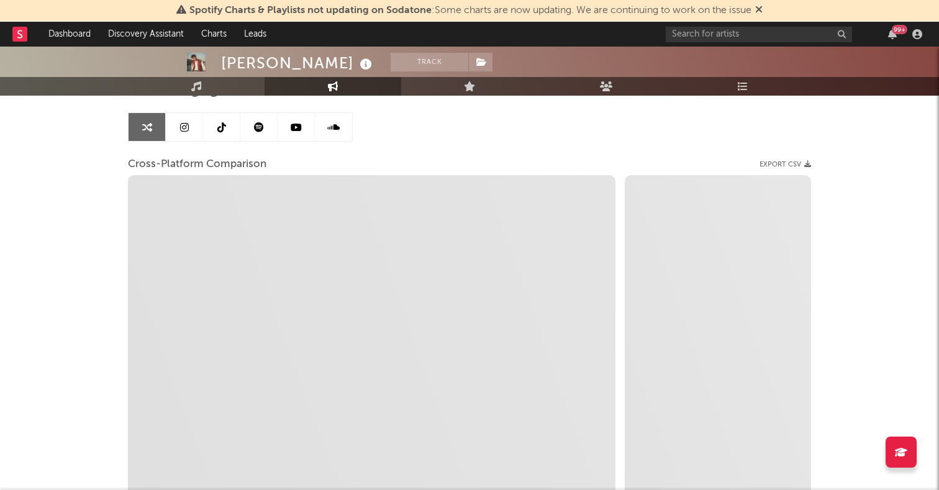
scroll to position [122, 0]
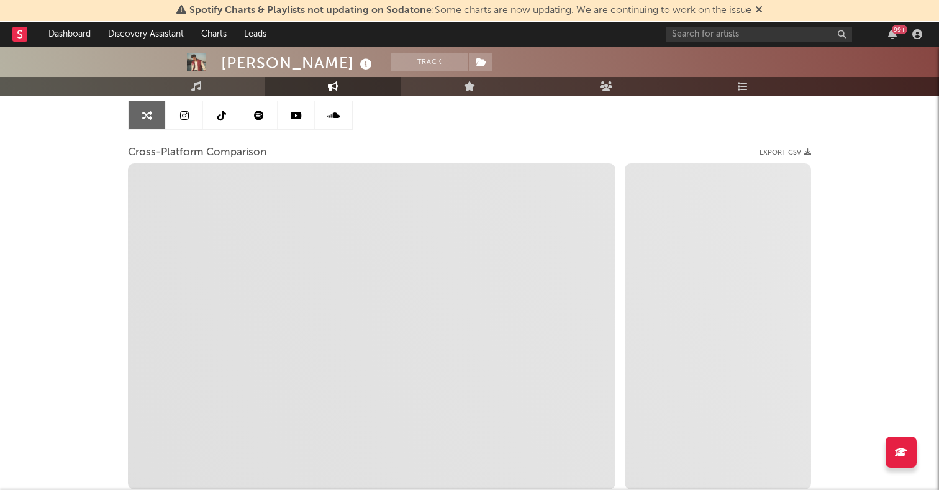
select select "1m"
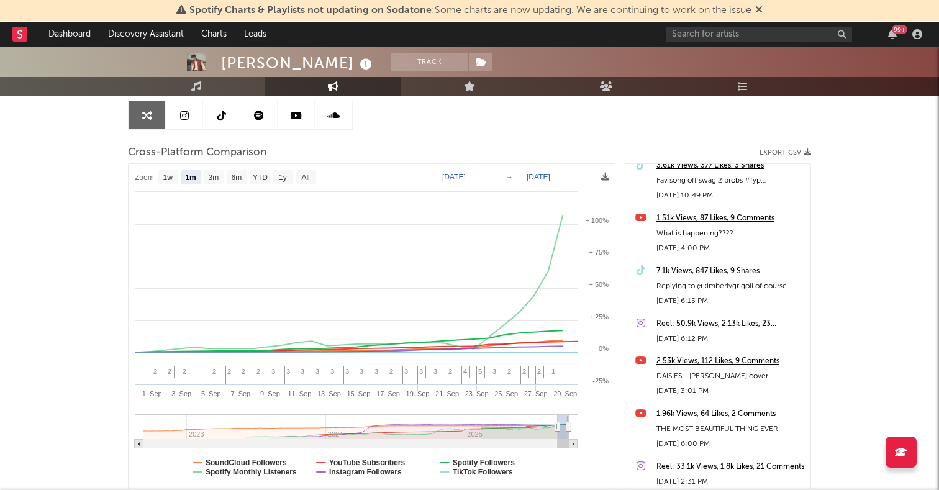
scroll to position [1206, 0]
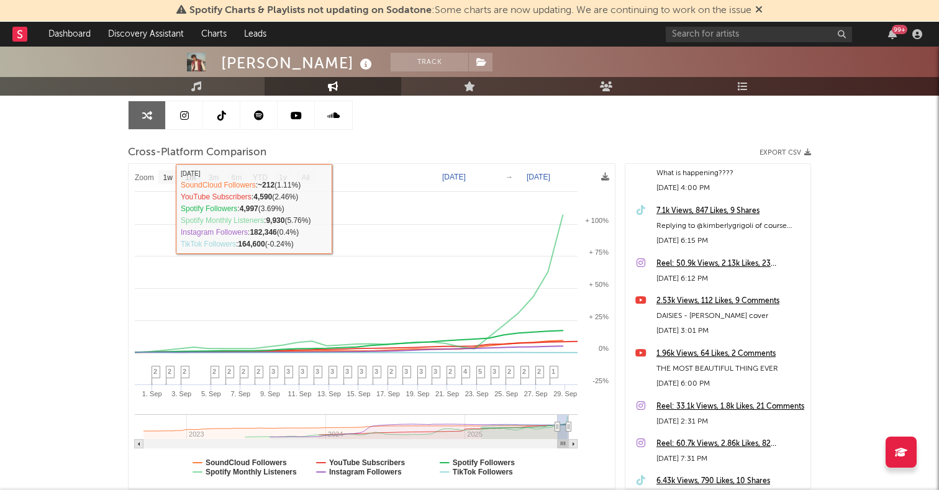
click at [261, 114] on icon at bounding box center [259, 116] width 10 height 10
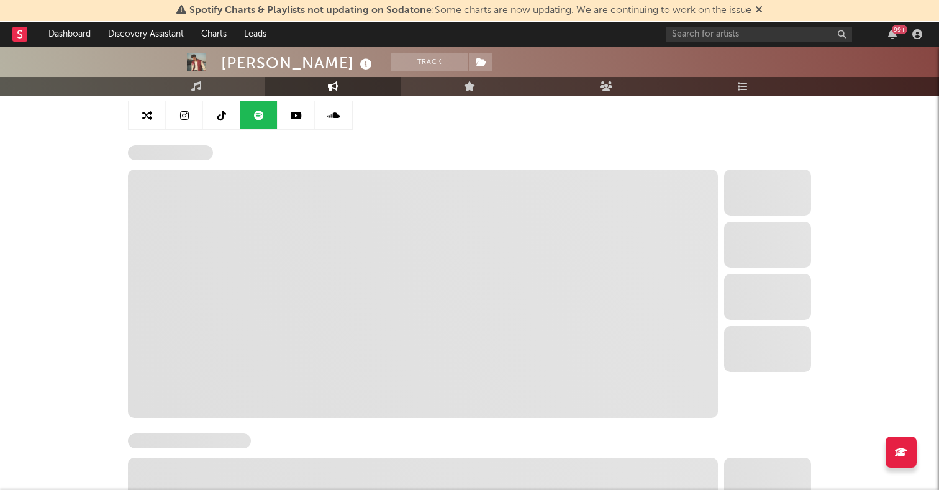
select select "6m"
select select "1w"
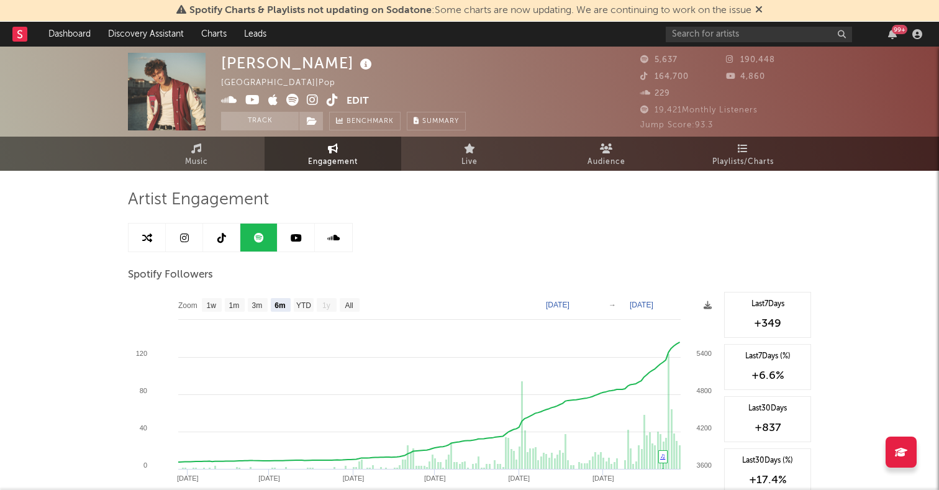
click at [176, 241] on link at bounding box center [184, 238] width 37 height 28
select select "6m"
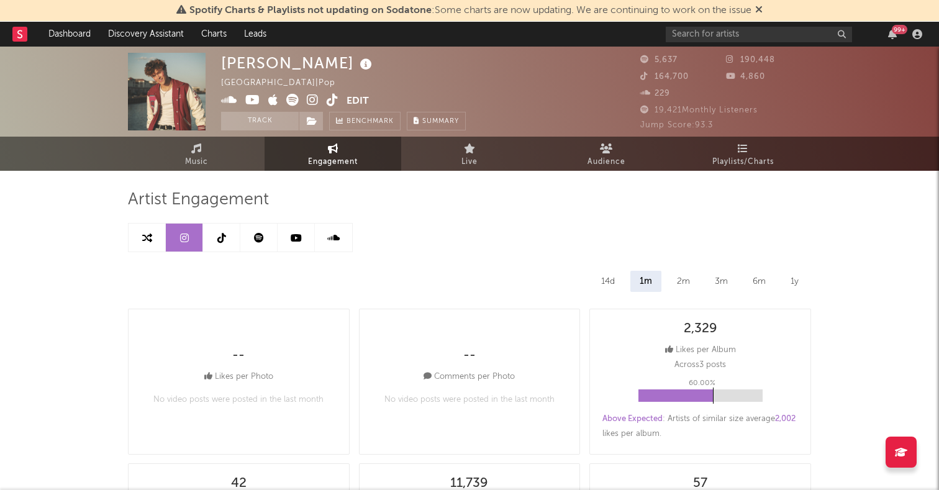
click at [145, 234] on icon at bounding box center [147, 238] width 10 height 10
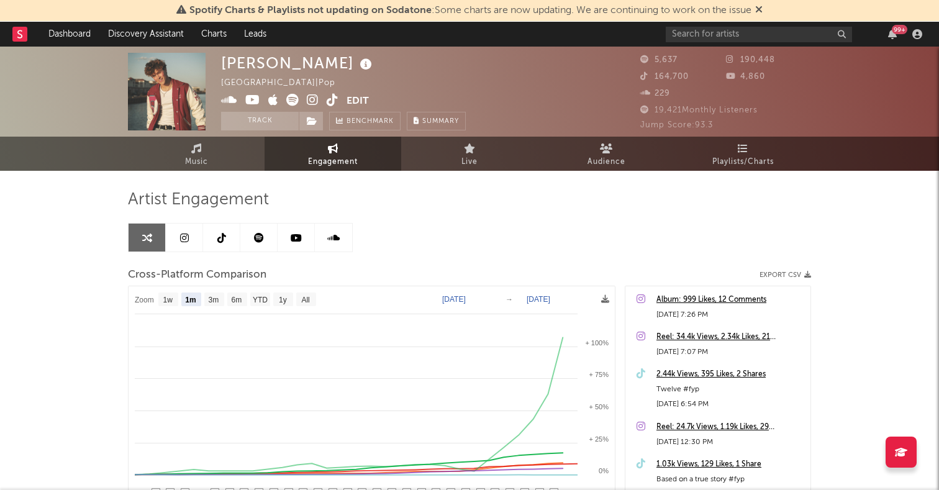
select select "1m"
click at [622, 155] on span "Audience" at bounding box center [607, 162] width 38 height 15
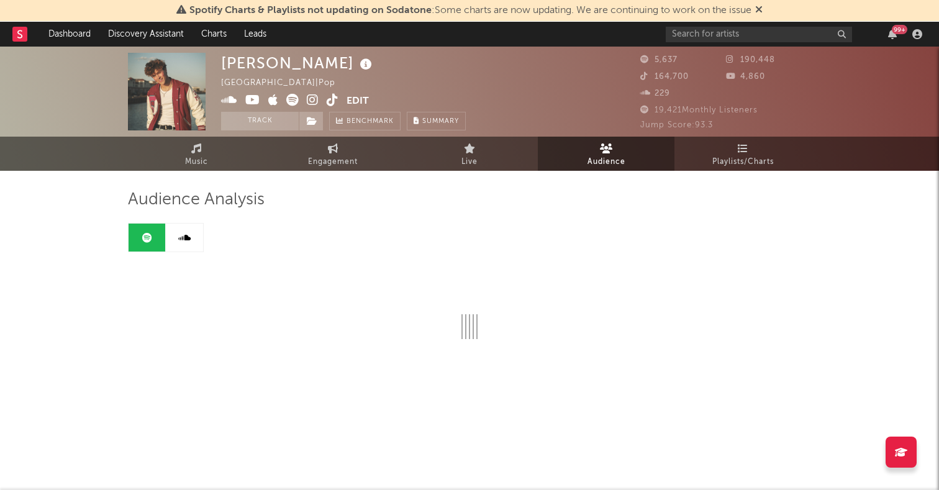
click at [729, 176] on div "Audience Analysis" at bounding box center [469, 295] width 683 height 249
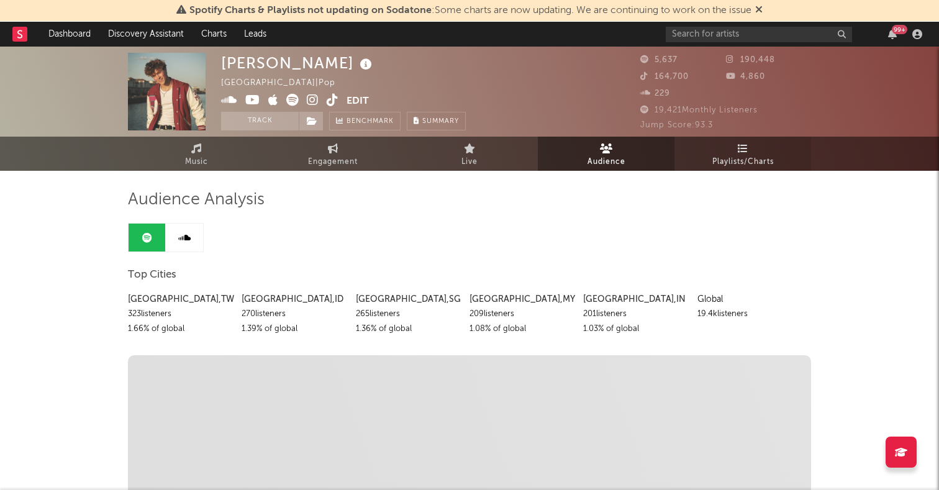
click at [730, 162] on span "Playlists/Charts" at bounding box center [742, 162] width 61 height 15
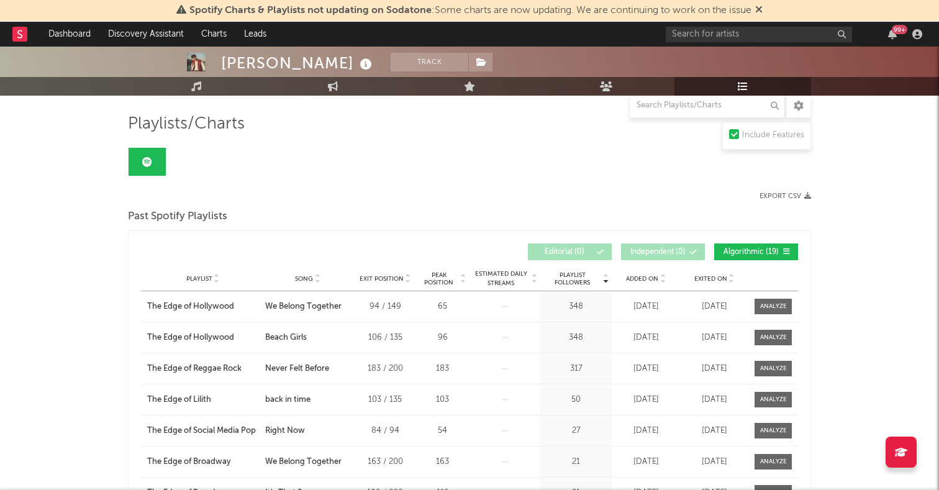
scroll to position [112, 0]
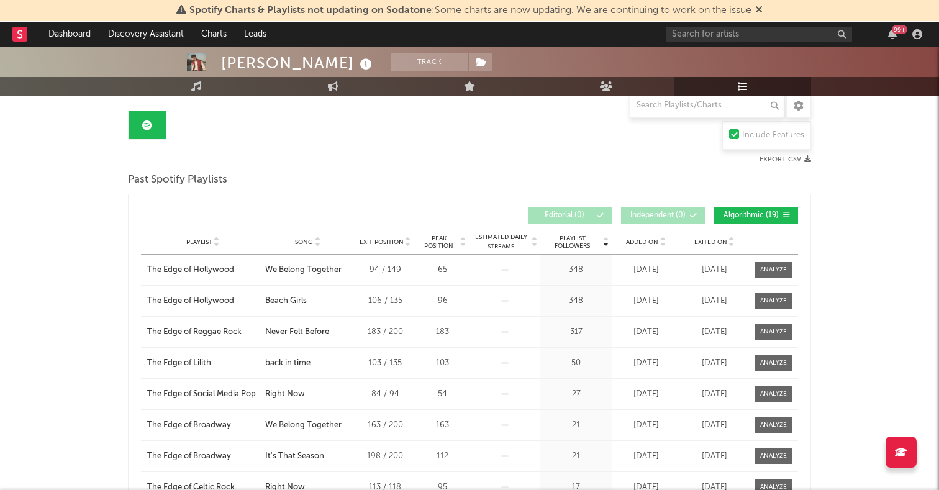
click at [304, 241] on span "Song" at bounding box center [304, 242] width 18 height 7
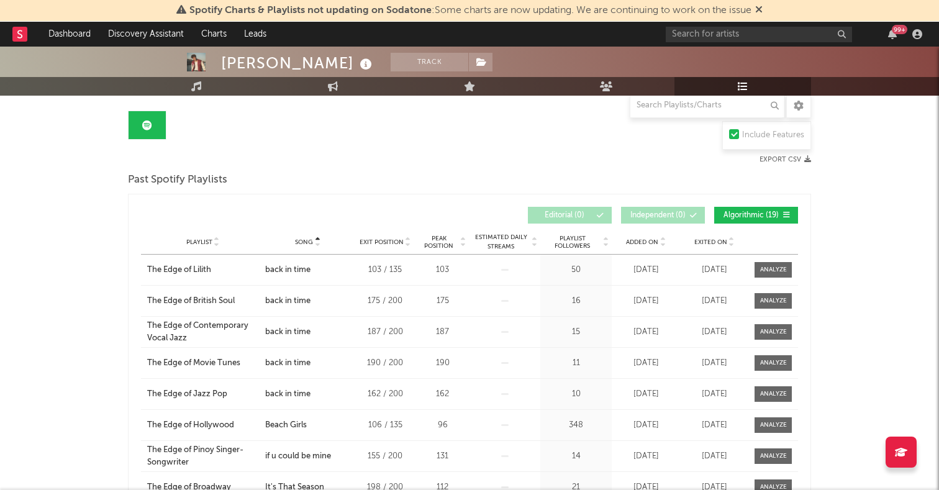
click at [304, 241] on span "Song" at bounding box center [304, 242] width 18 height 7
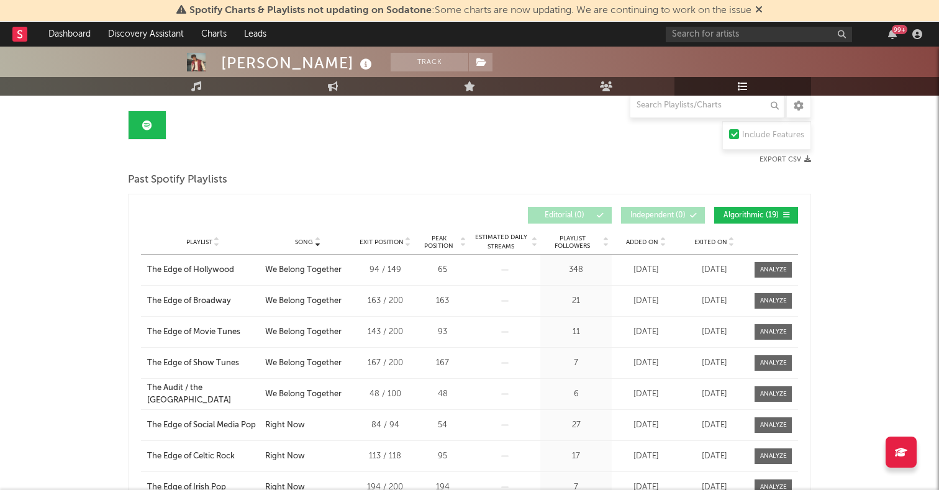
click at [645, 239] on span "Added On" at bounding box center [642, 242] width 32 height 7
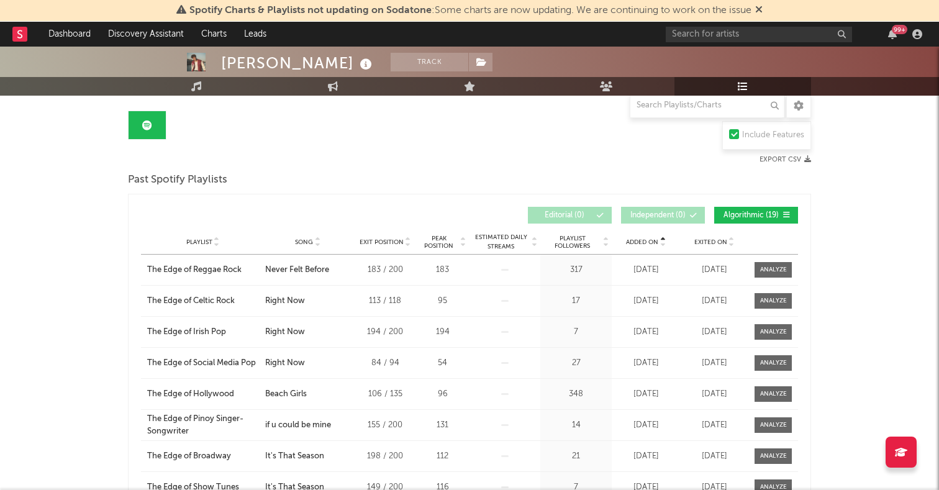
click at [645, 239] on span "Added On" at bounding box center [642, 242] width 32 height 7
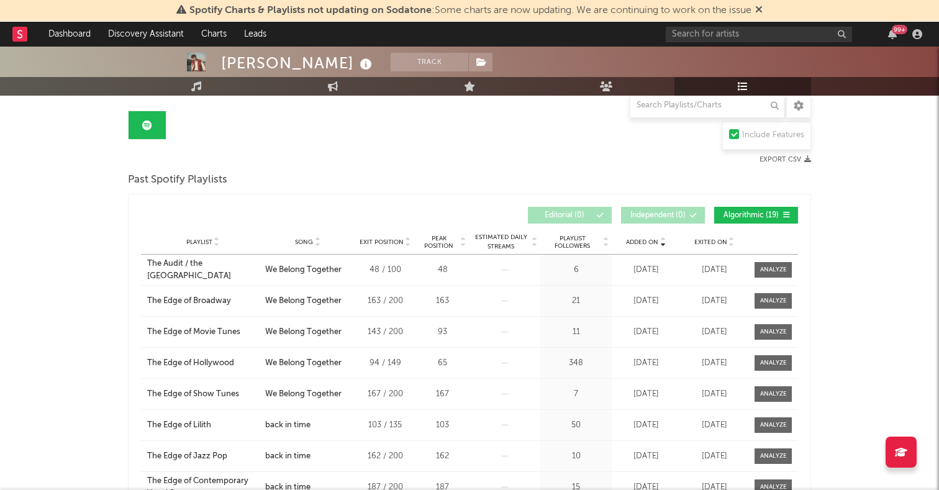
click at [743, 216] on span "Algorithmic ( 19 )" at bounding box center [750, 215] width 57 height 7
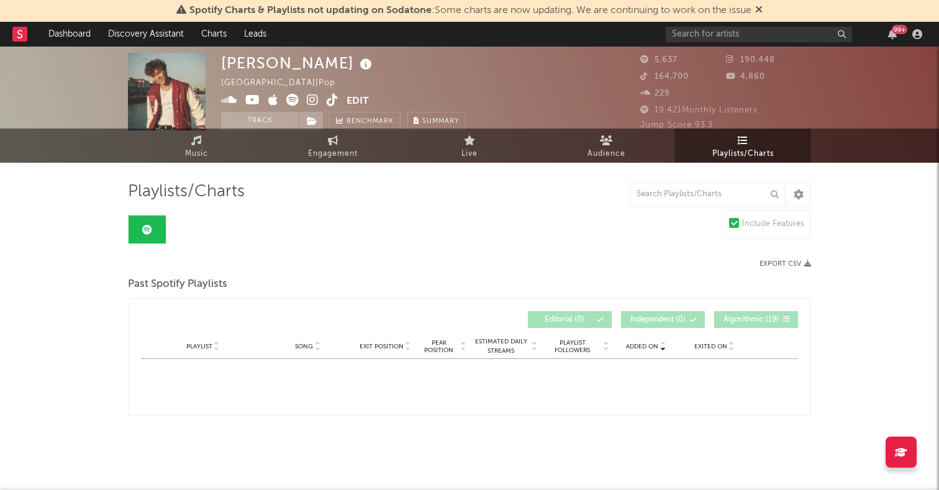
click at [742, 320] on span "Algorithmic ( 19 )" at bounding box center [750, 319] width 57 height 7
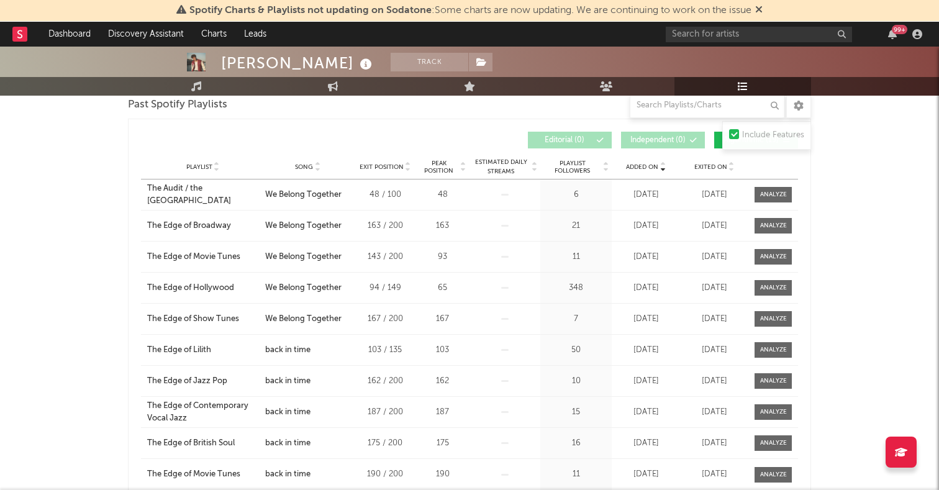
scroll to position [294, 0]
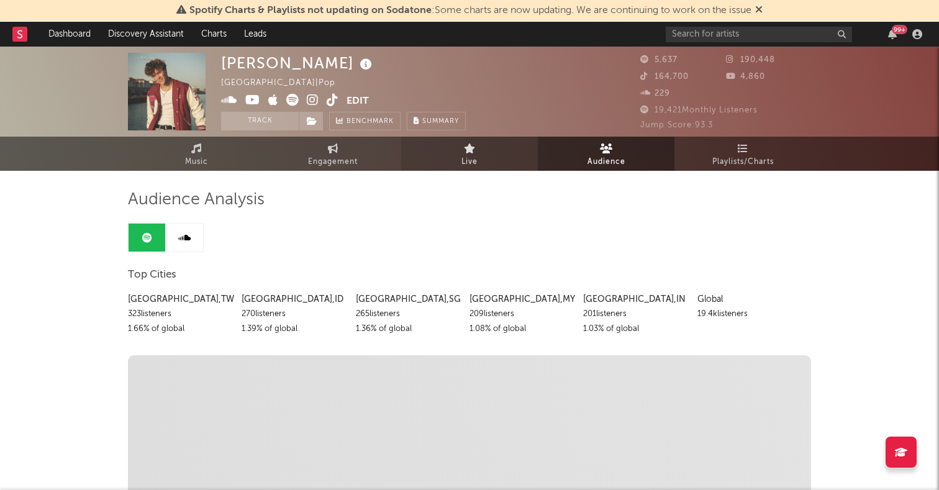
click at [494, 146] on link "Live" at bounding box center [469, 154] width 137 height 34
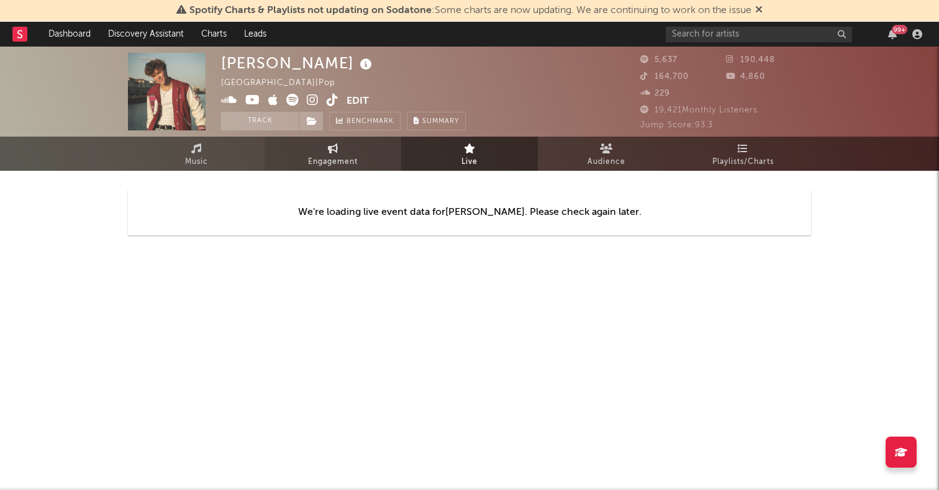
click at [332, 164] on span "Engagement" at bounding box center [333, 162] width 50 height 15
select select "1w"
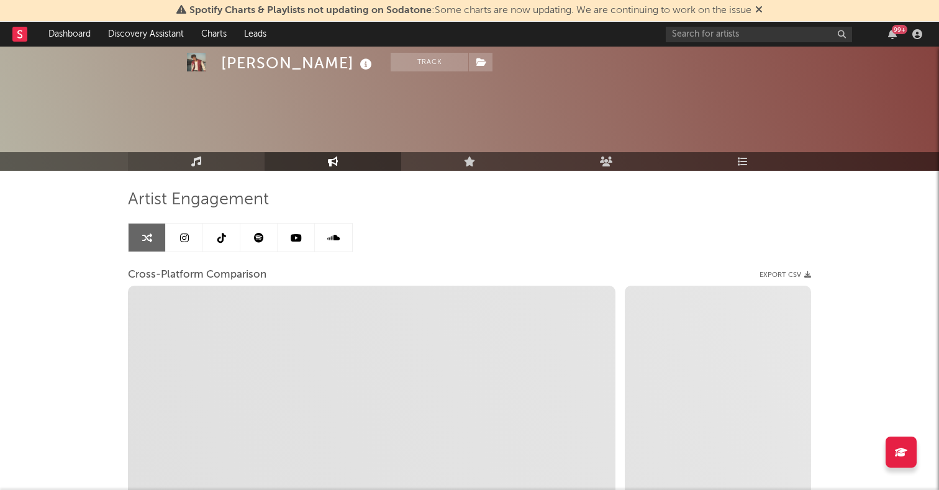
select select "1m"
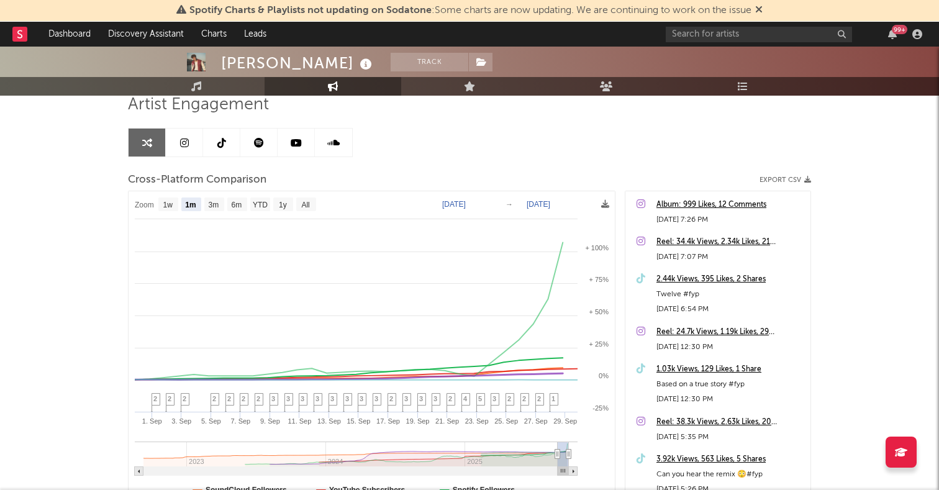
scroll to position [86, 0]
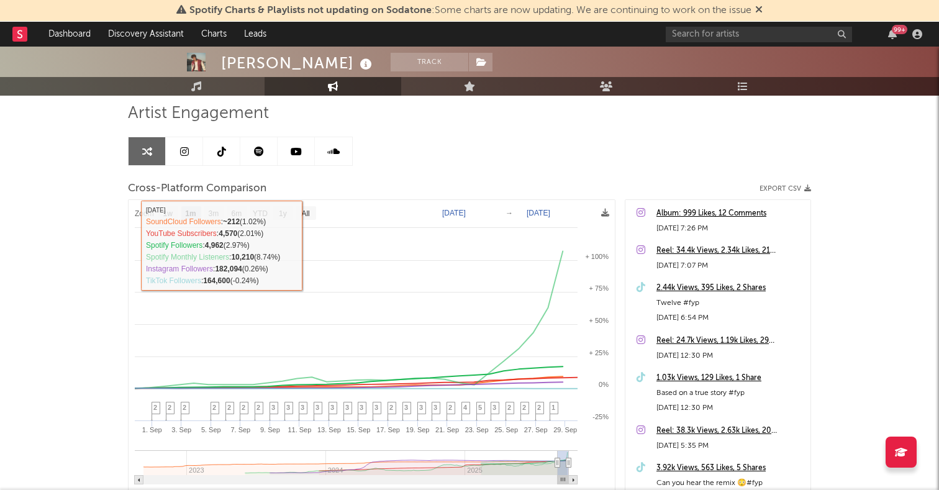
click at [183, 149] on icon at bounding box center [184, 152] width 9 height 10
select select "6m"
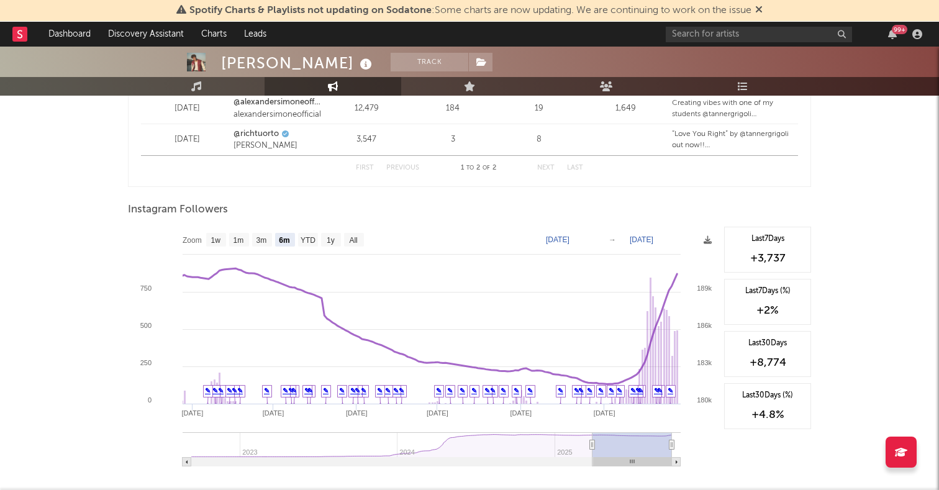
scroll to position [1642, 0]
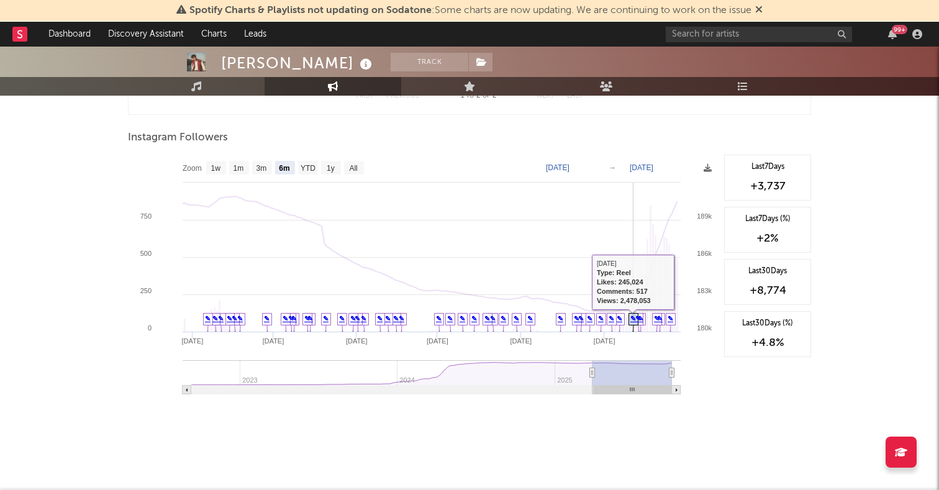
click at [630, 319] on link "✎" at bounding box center [633, 318] width 6 height 7
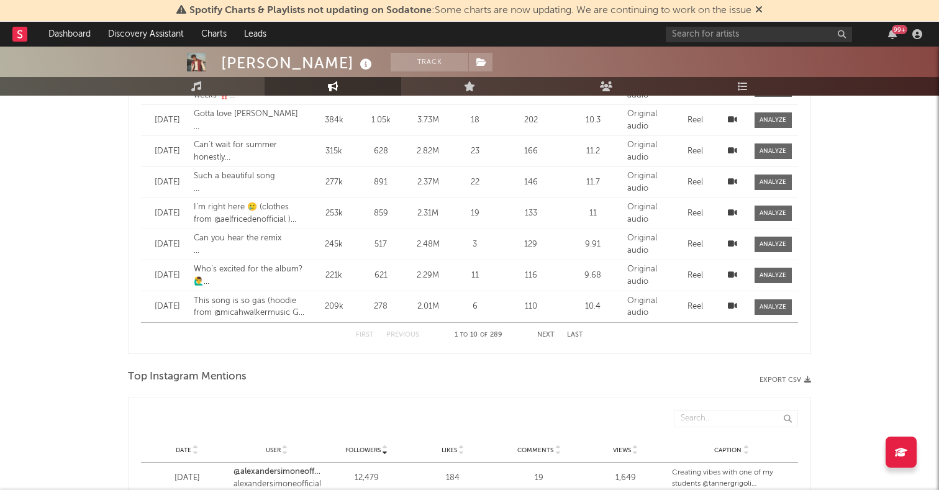
scroll to position [1293, 0]
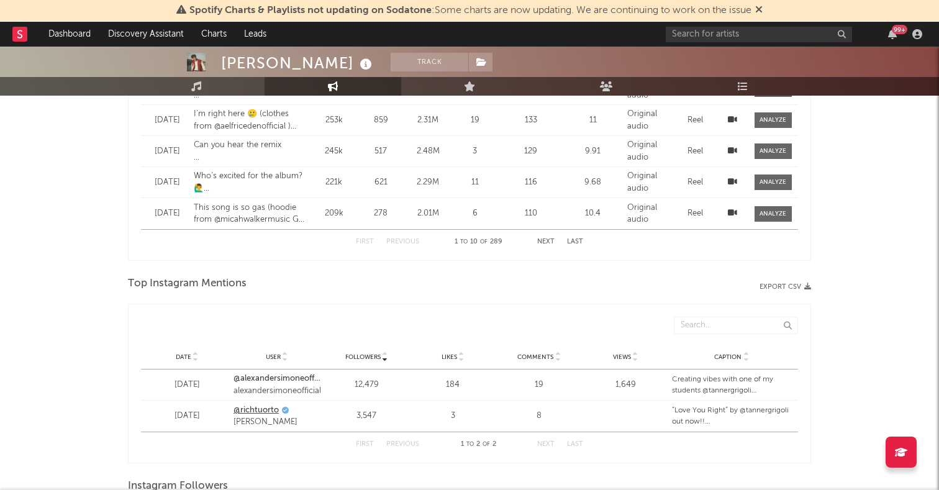
click at [249, 409] on link "@richtuorto" at bounding box center [256, 410] width 45 height 12
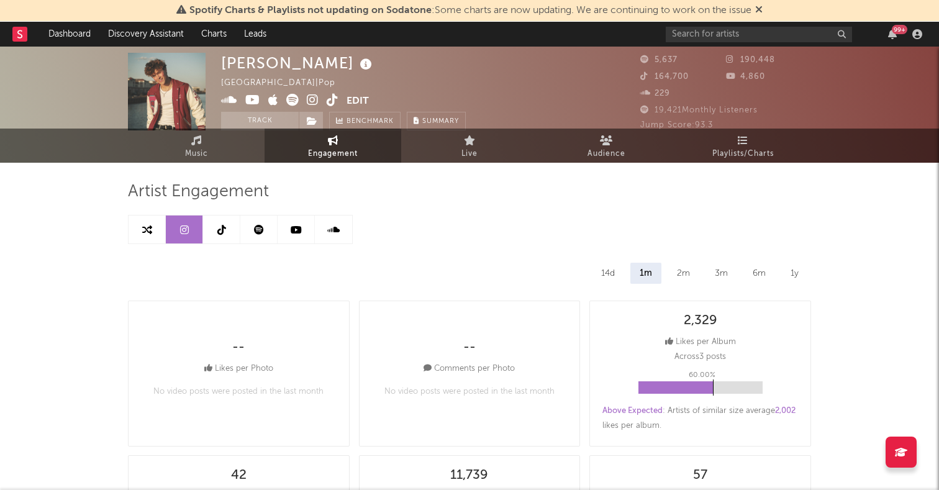
scroll to position [0, 0]
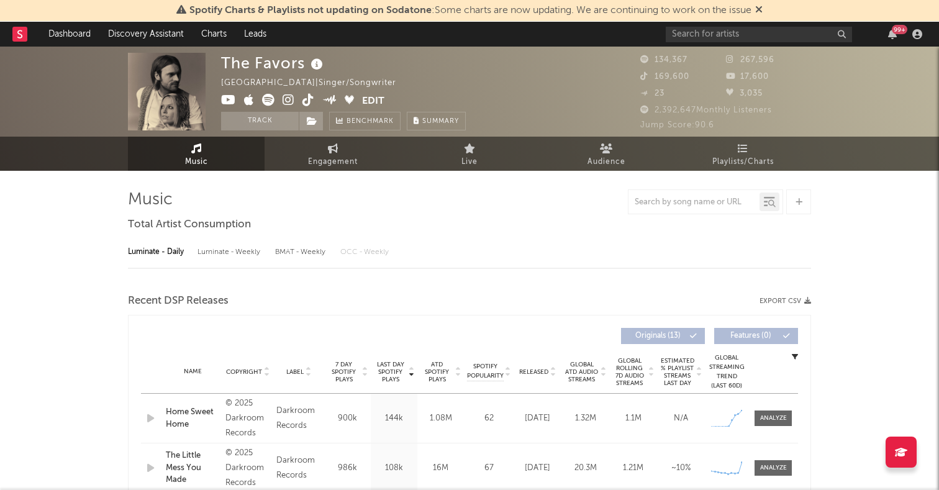
select select "1w"
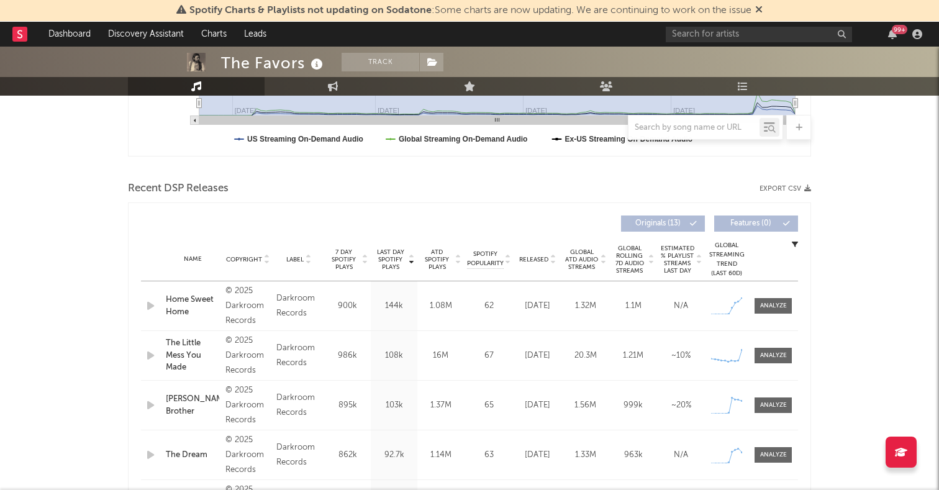
scroll to position [370, 0]
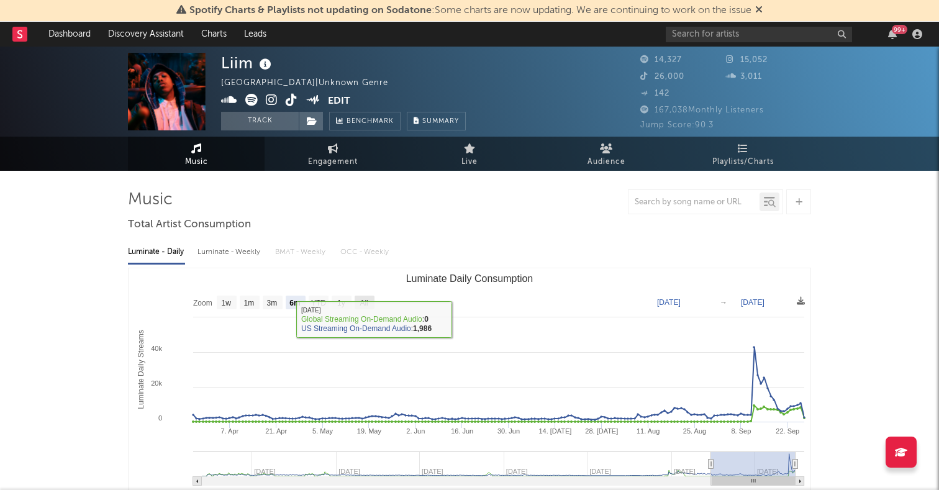
click at [370, 306] on rect "Luminate Daily Consumption" at bounding box center [365, 303] width 20 height 14
select select "All"
type input "2022-03-13"
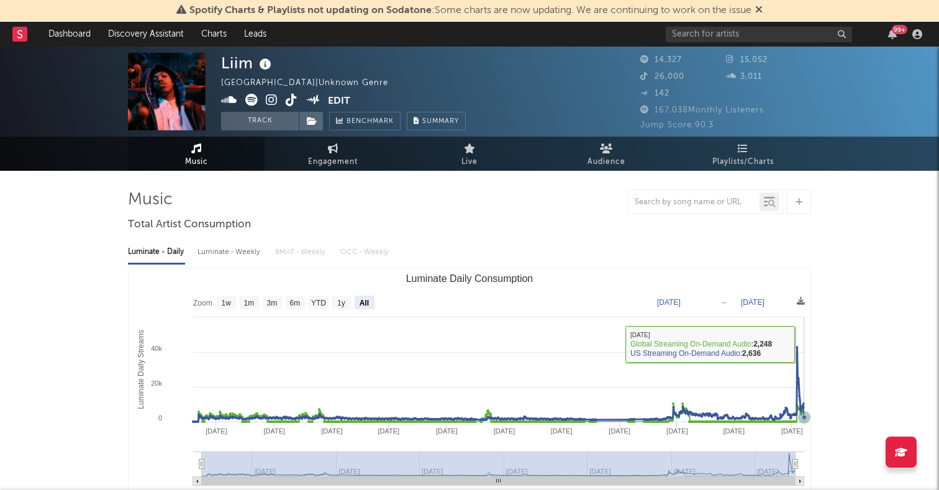
scroll to position [17, 0]
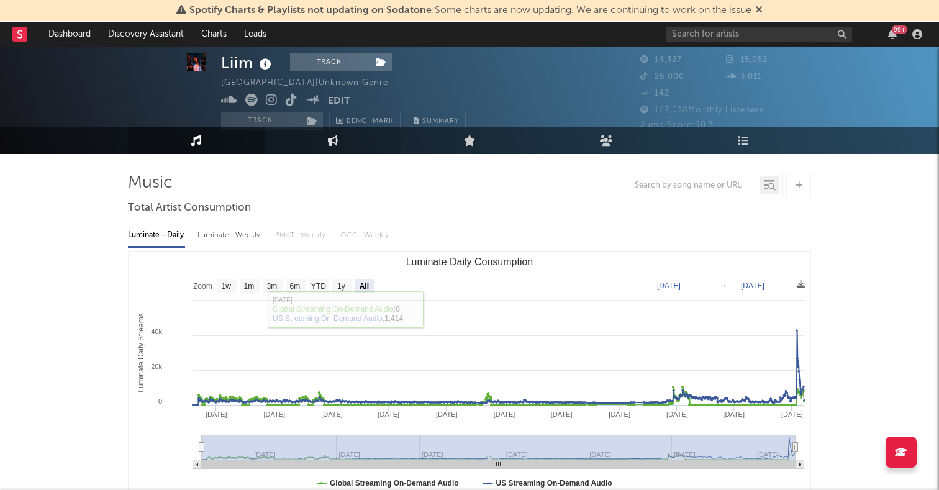
click at [322, 134] on link "Engagement" at bounding box center [333, 140] width 137 height 27
select select "1w"
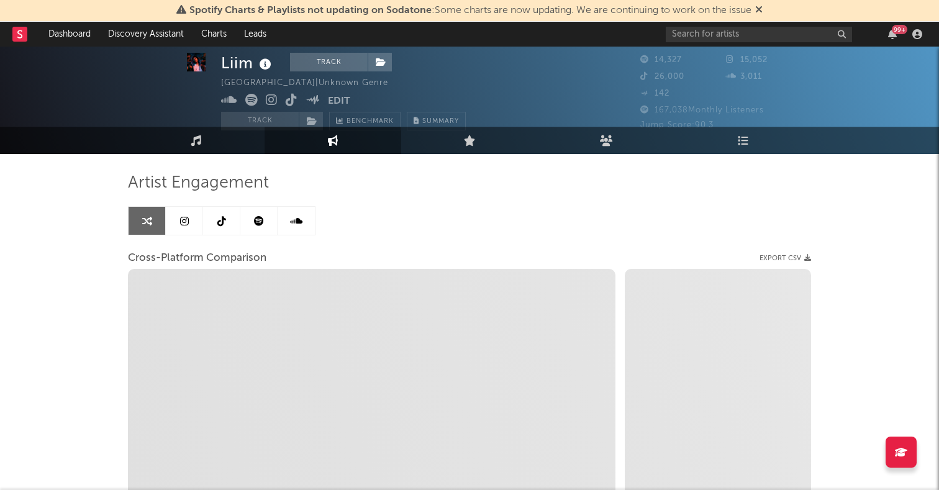
click at [223, 213] on link at bounding box center [221, 221] width 37 height 28
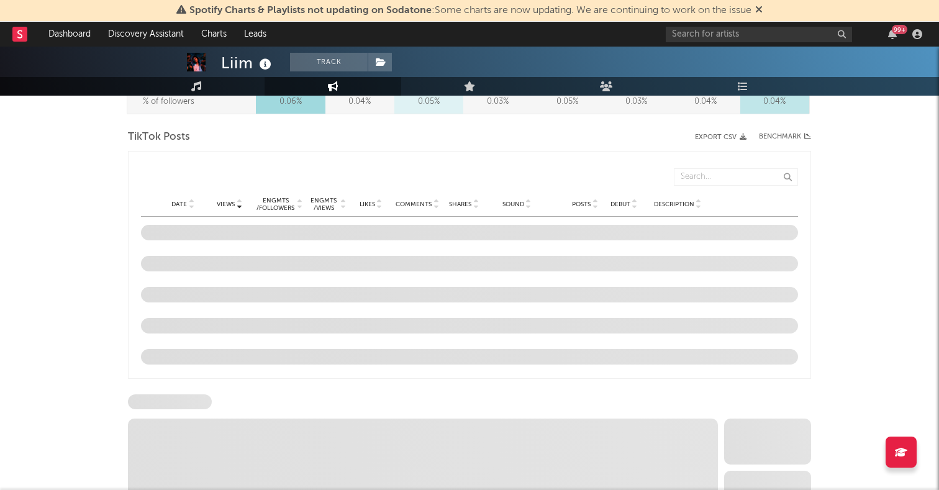
scroll to position [922, 0]
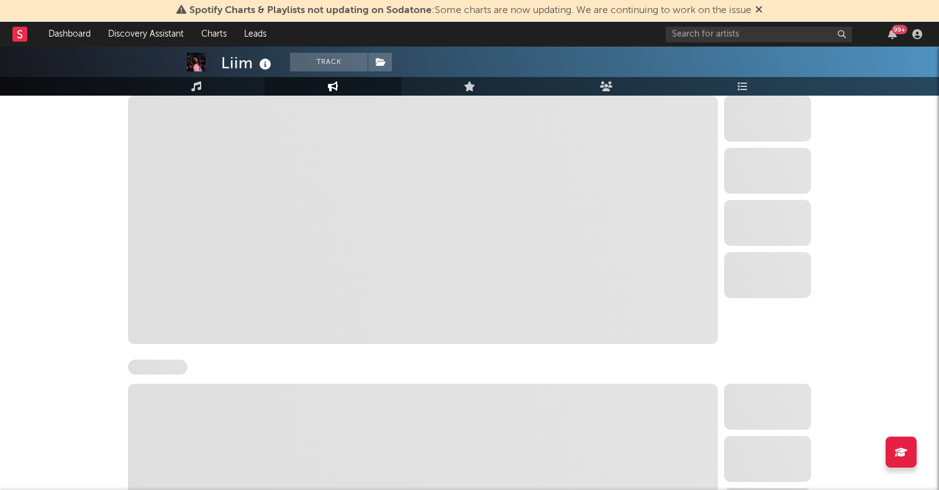
select select "6m"
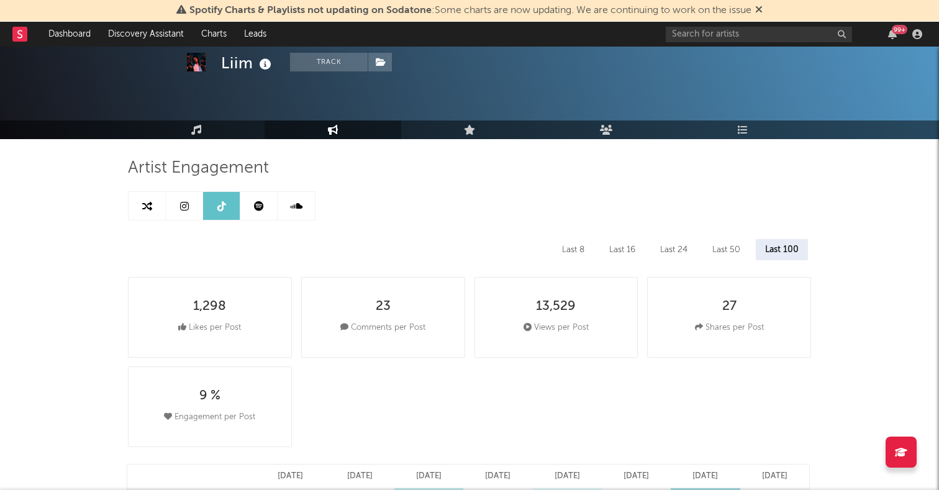
scroll to position [0, 0]
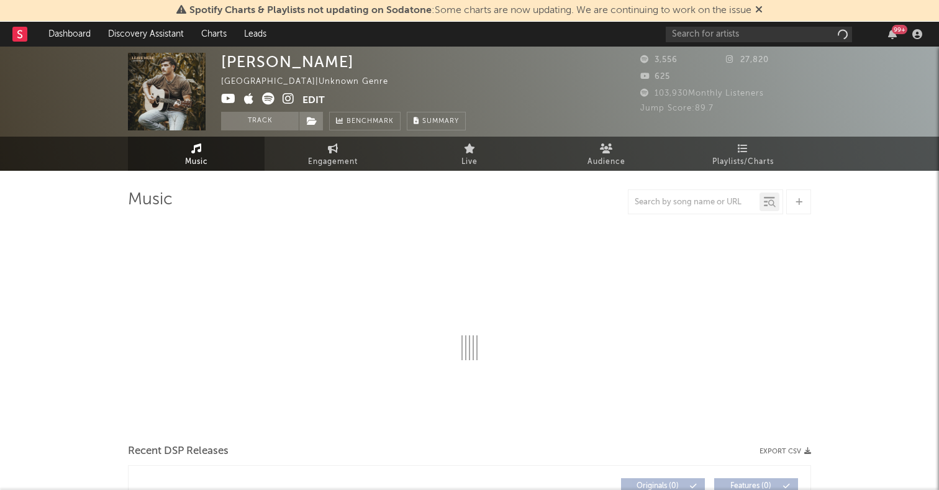
select select "1w"
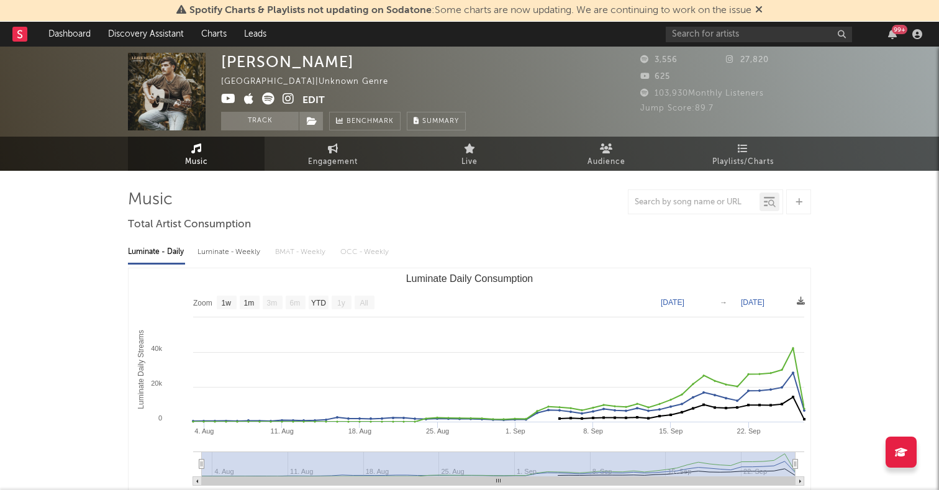
click at [294, 98] on span at bounding box center [261, 101] width 81 height 16
click at [284, 98] on icon at bounding box center [289, 99] width 12 height 12
click at [317, 137] on link "Engagement" at bounding box center [333, 154] width 137 height 34
select select "1w"
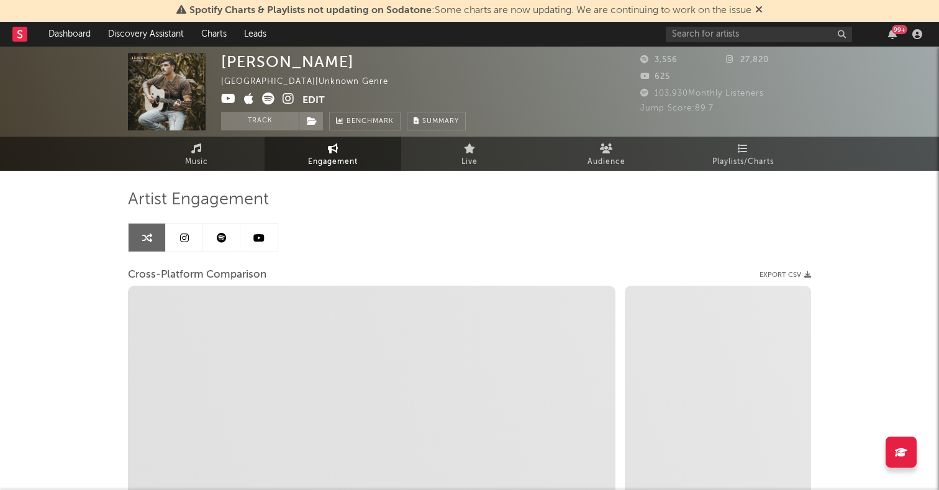
click at [189, 230] on link at bounding box center [184, 238] width 37 height 28
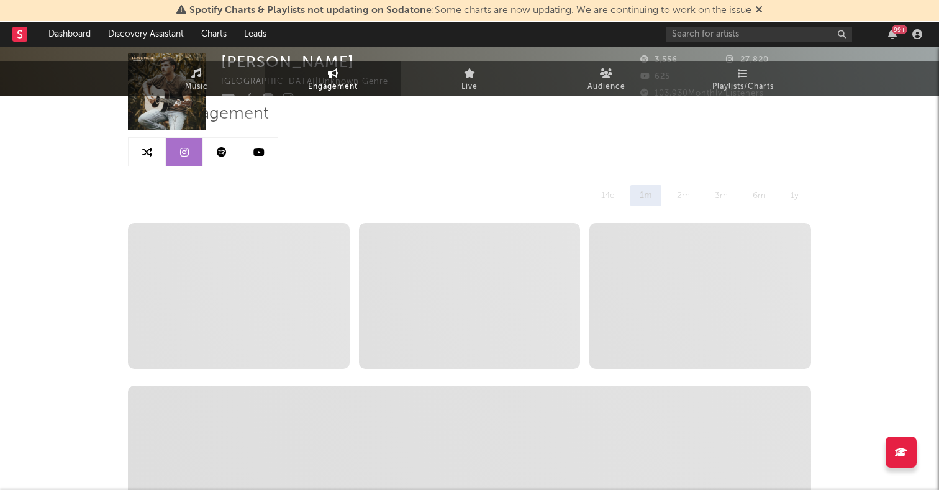
select select "6m"
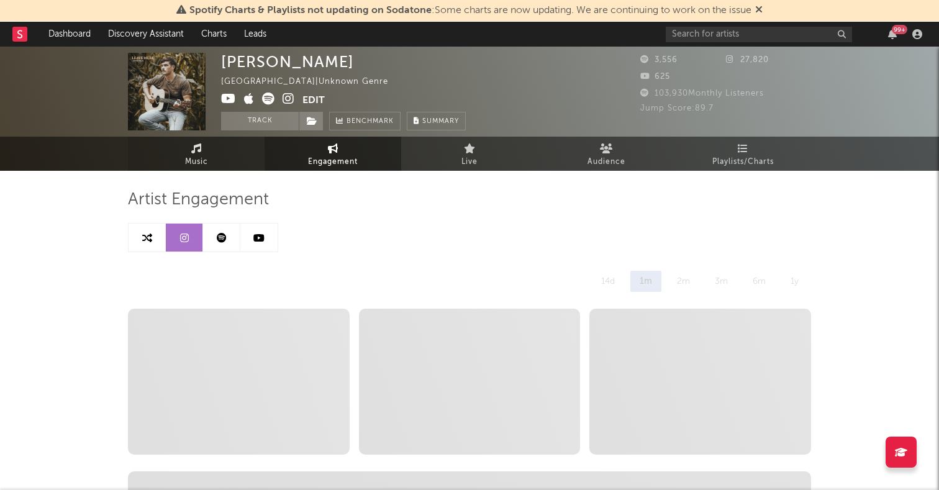
click at [191, 161] on span "Music" at bounding box center [196, 162] width 23 height 15
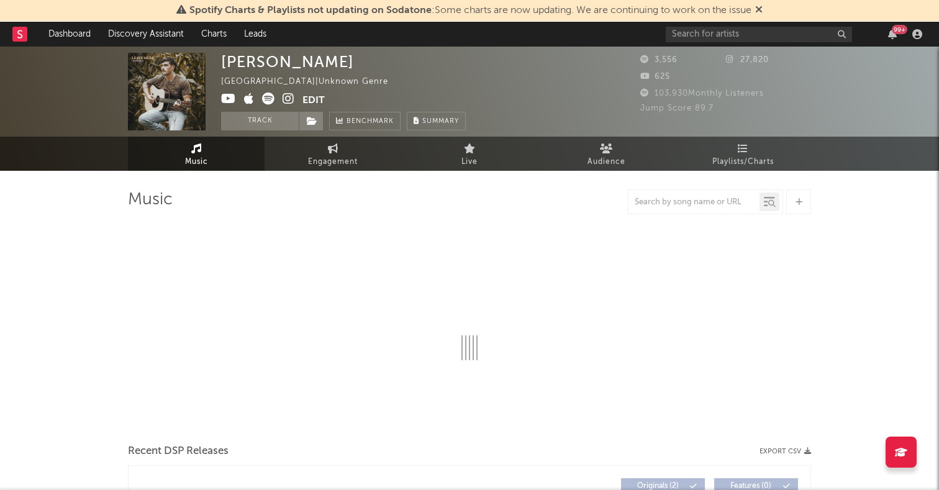
select select "1w"
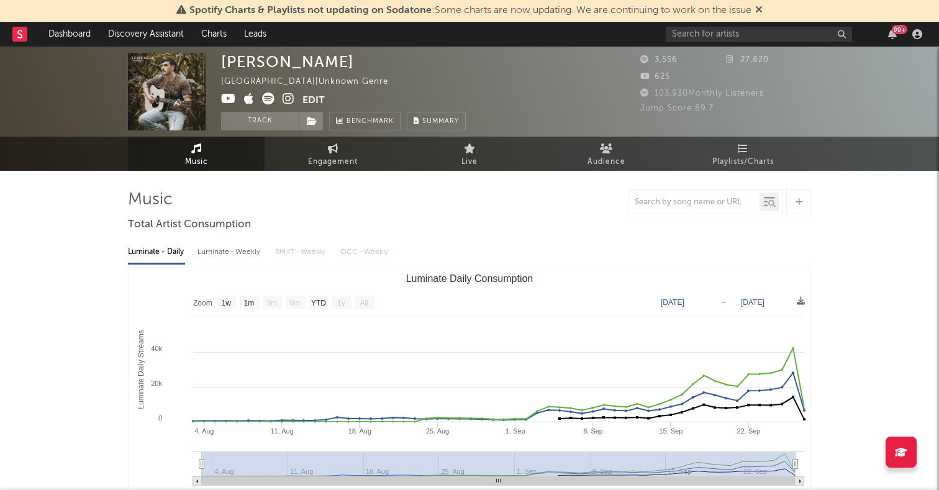
click at [283, 99] on icon at bounding box center [289, 99] width 12 height 12
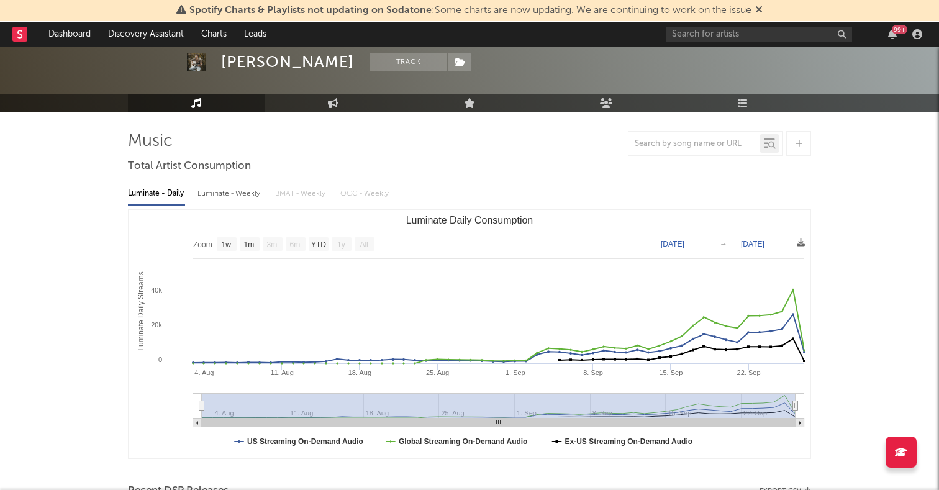
scroll to position [49, 0]
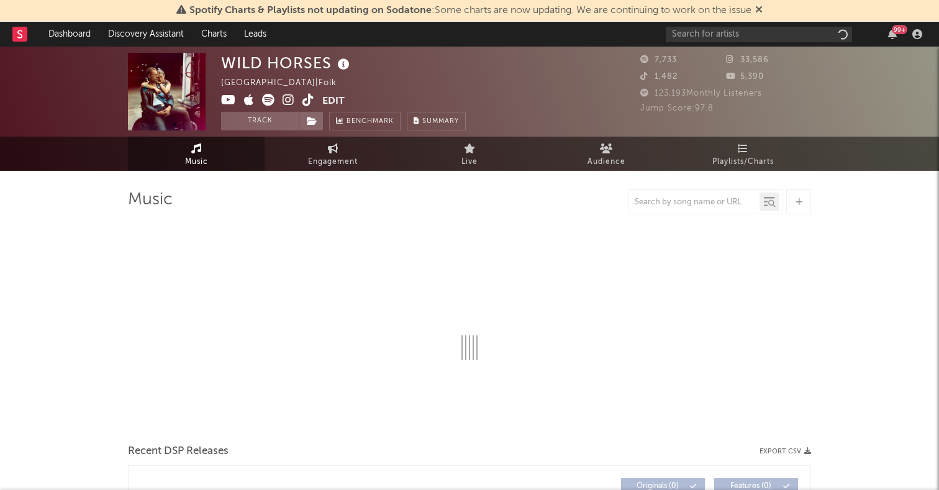
select select "6m"
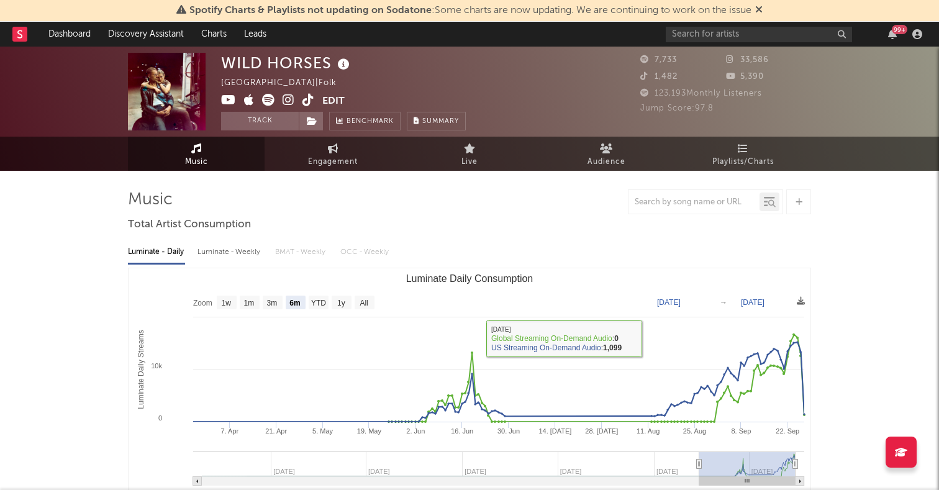
click at [446, 235] on div "Luminate - Daily Luminate - Weekly BMAT - Weekly OCC - Weekly Zoom 1w 1m 3m 6m …" at bounding box center [469, 377] width 683 height 285
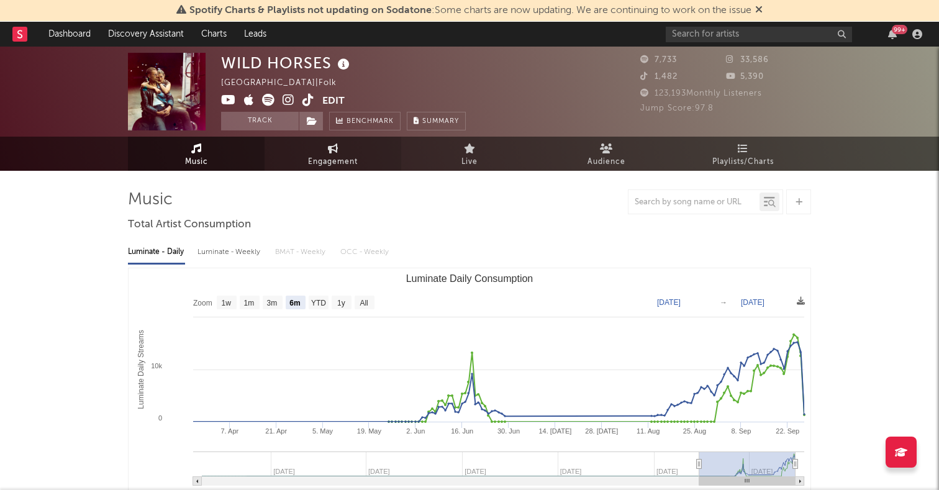
click at [337, 162] on span "Engagement" at bounding box center [333, 162] width 50 height 15
select select "1w"
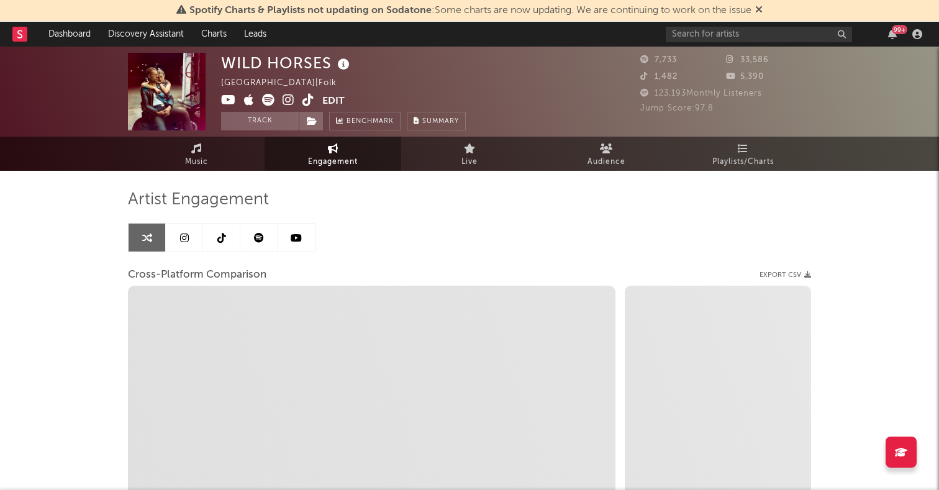
click at [219, 235] on icon at bounding box center [221, 238] width 9 height 10
select select "1w"
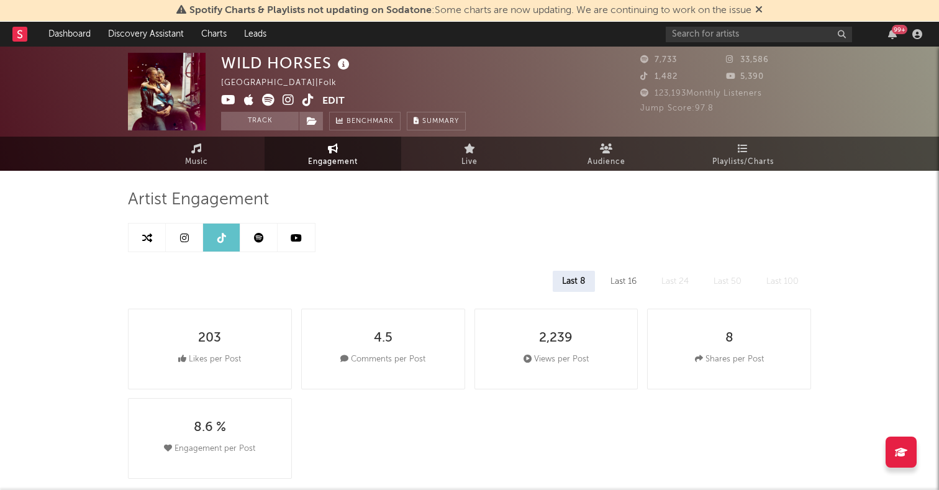
click at [193, 245] on link at bounding box center [184, 238] width 37 height 28
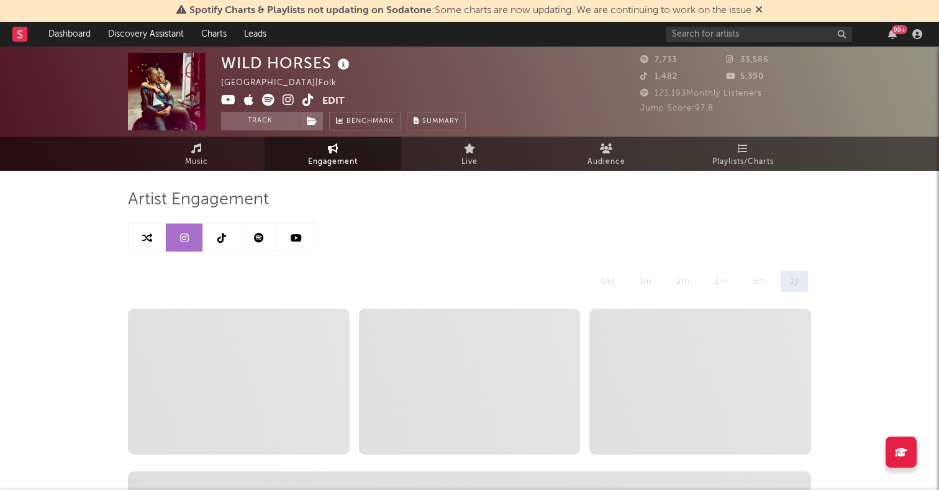
select select "1w"
click at [193, 165] on span "Music" at bounding box center [196, 162] width 23 height 15
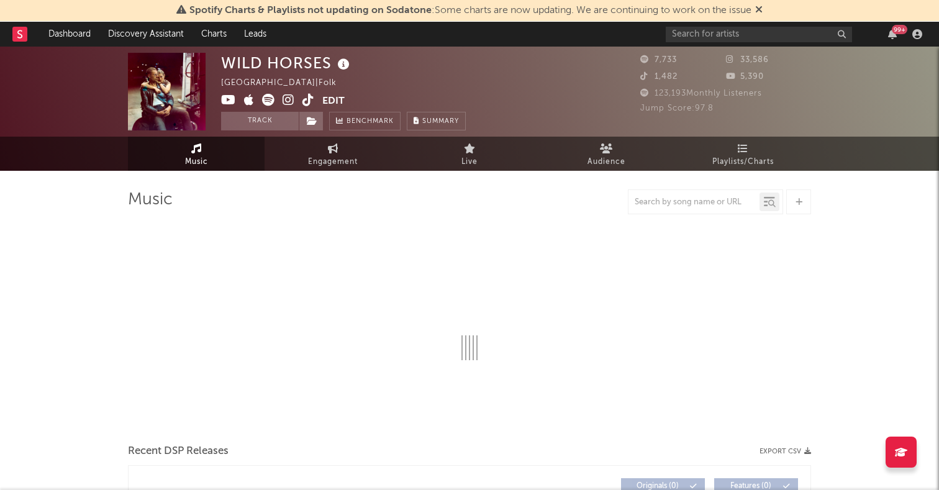
select select "6m"
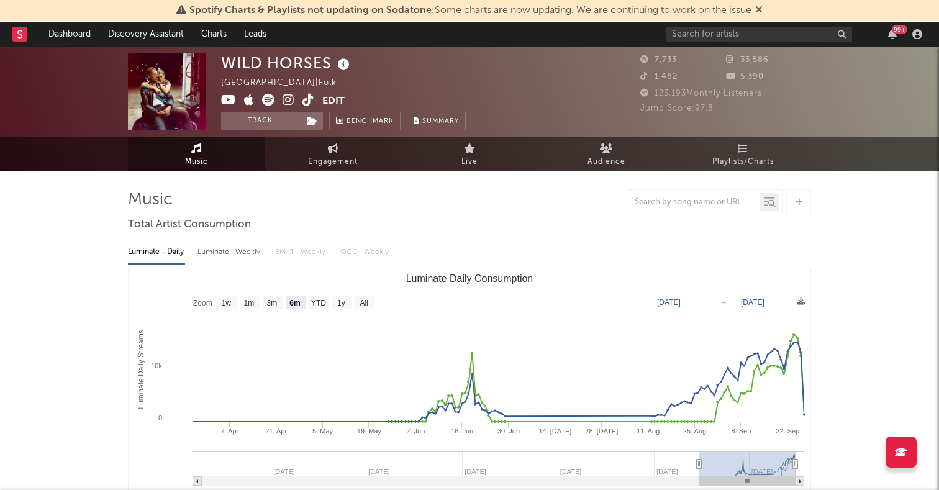
select select "1w"
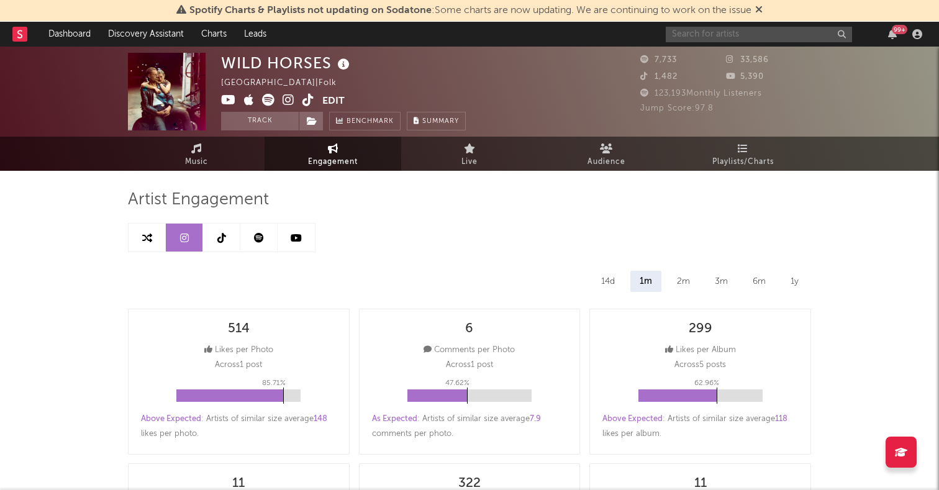
click at [751, 36] on input "text" at bounding box center [759, 35] width 186 height 16
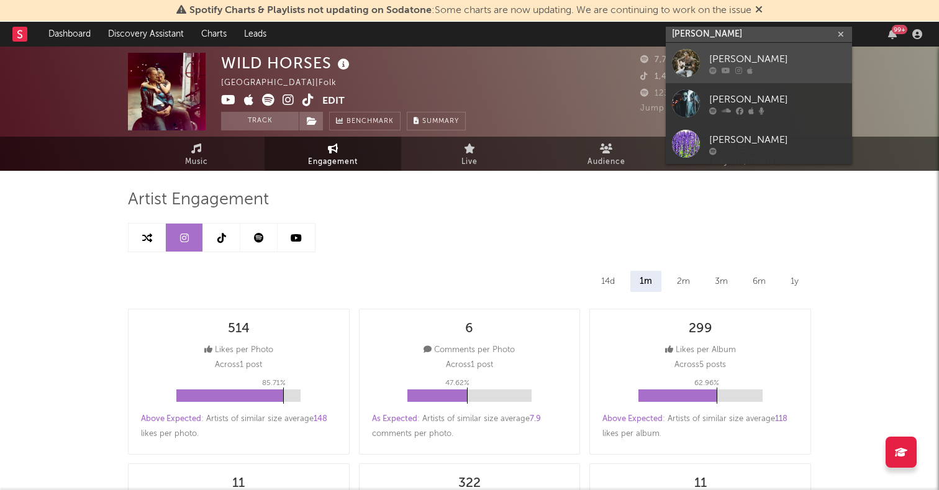
type input "[PERSON_NAME]"
click at [686, 60] on div at bounding box center [686, 63] width 28 height 28
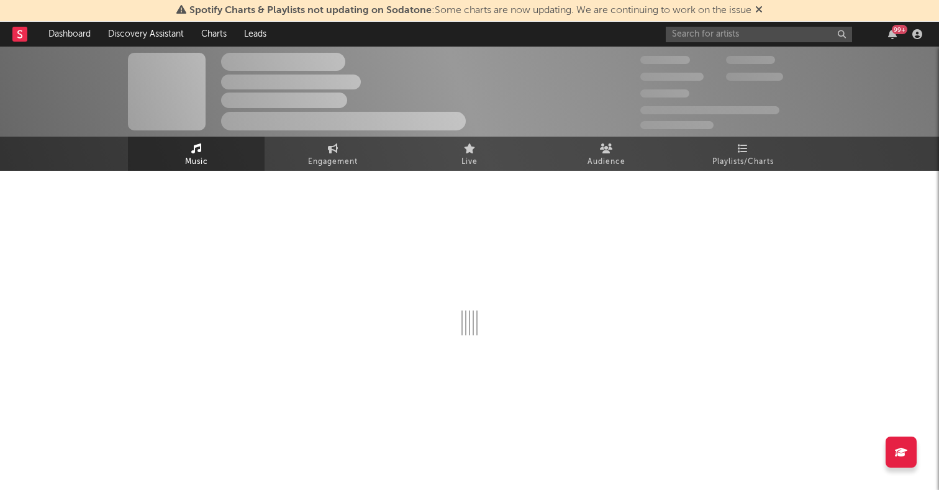
select select "1w"
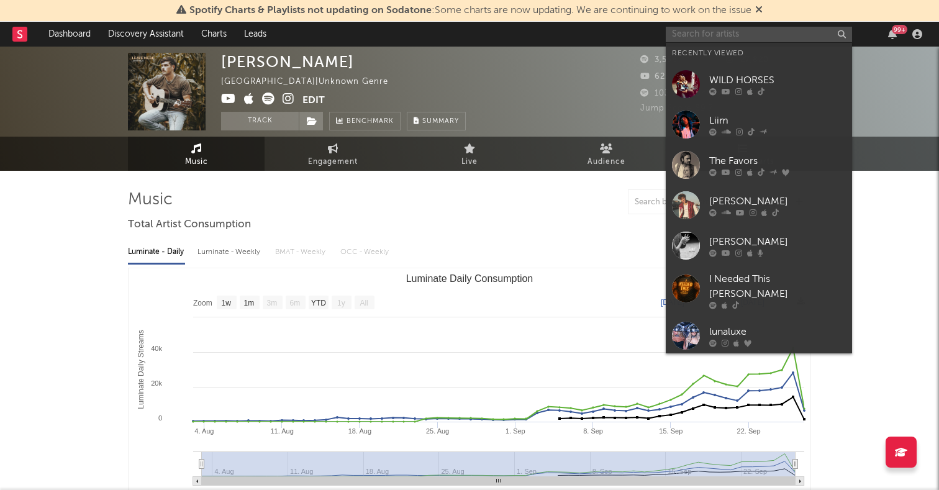
click at [750, 32] on input "text" at bounding box center [759, 35] width 186 height 16
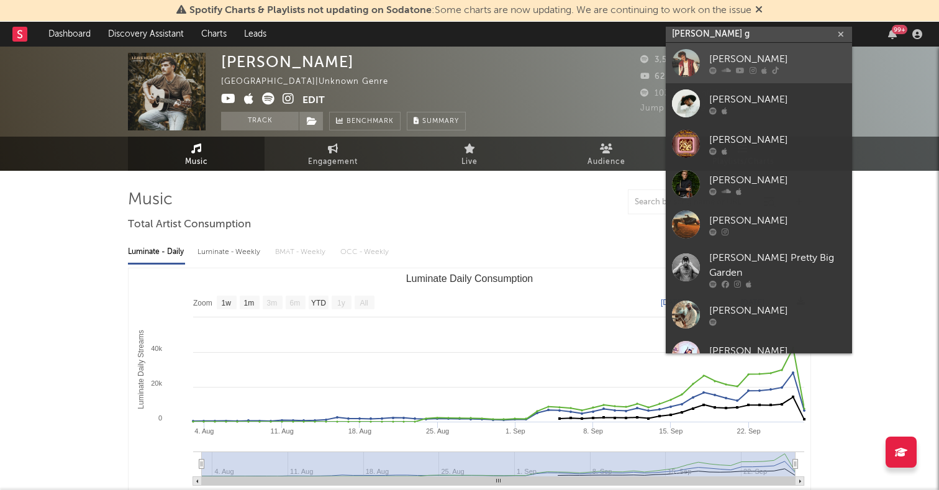
type input "[PERSON_NAME] g"
click at [687, 67] on div at bounding box center [686, 63] width 28 height 28
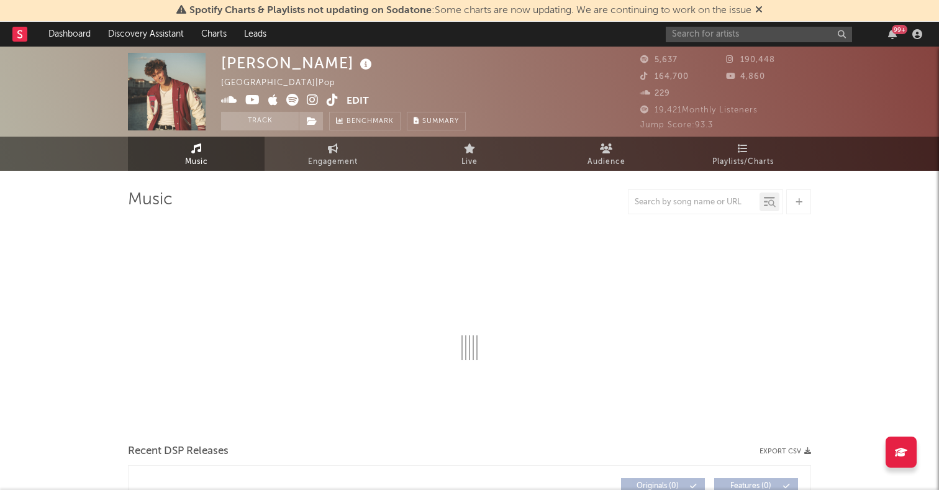
select select "1w"
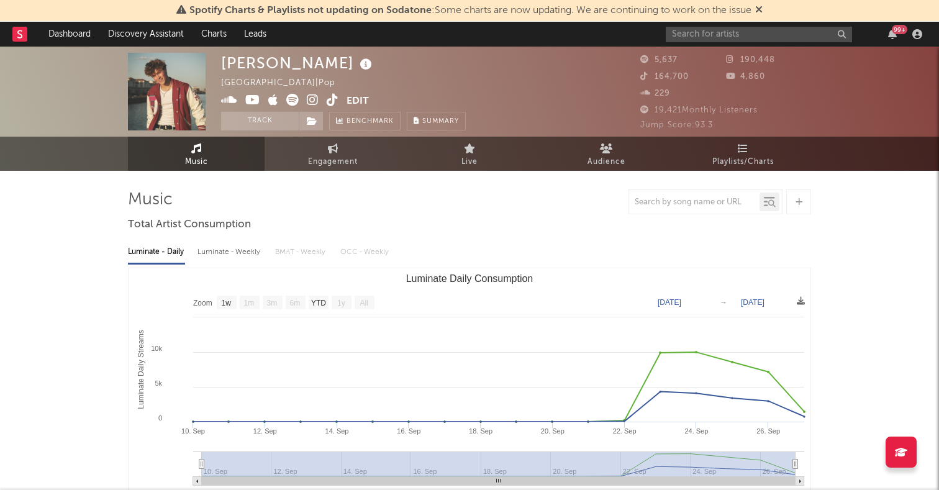
click at [490, 201] on div at bounding box center [469, 201] width 683 height 25
click at [286, 165] on link "Engagement" at bounding box center [333, 154] width 137 height 34
select select "1w"
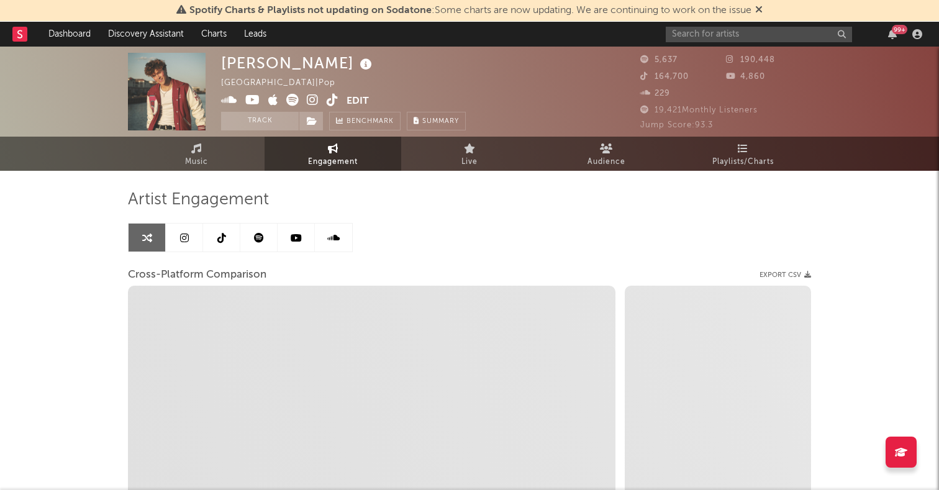
click at [173, 235] on link at bounding box center [184, 238] width 37 height 28
select select "6m"
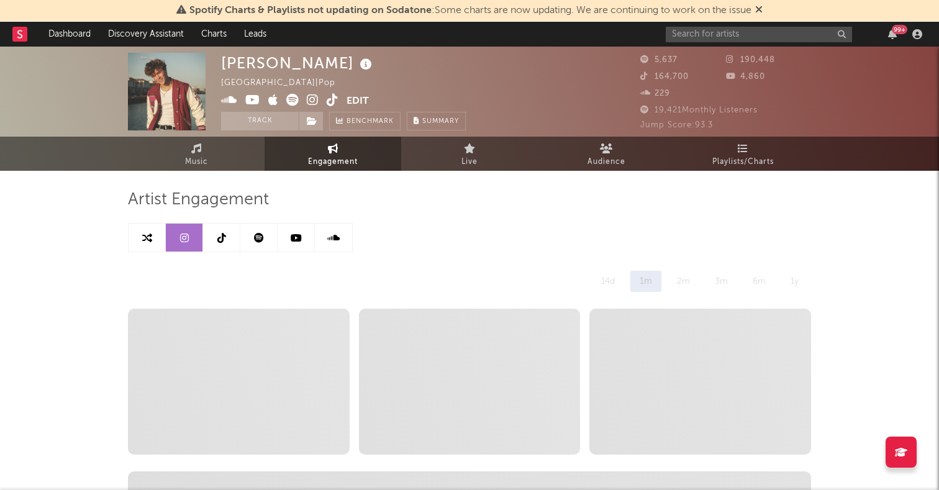
click at [211, 237] on link at bounding box center [221, 238] width 37 height 28
select select "6m"
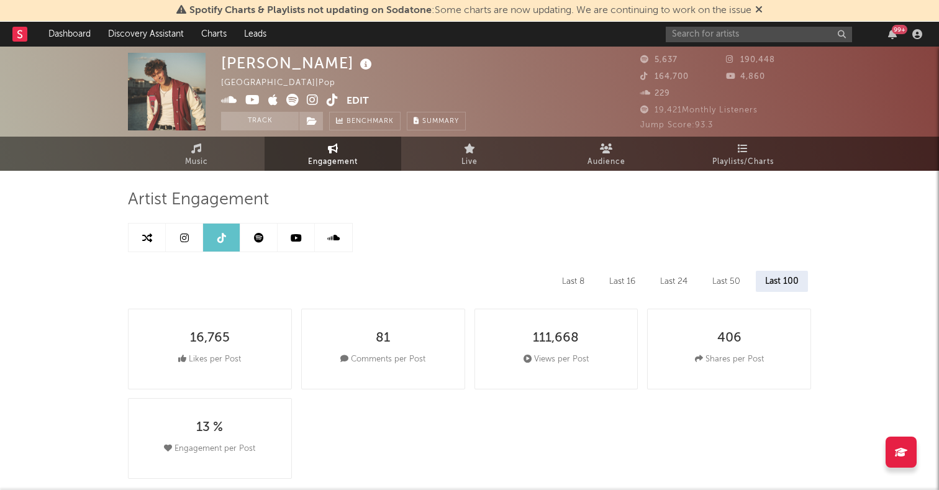
click at [184, 240] on icon at bounding box center [184, 238] width 9 height 10
select select "6m"
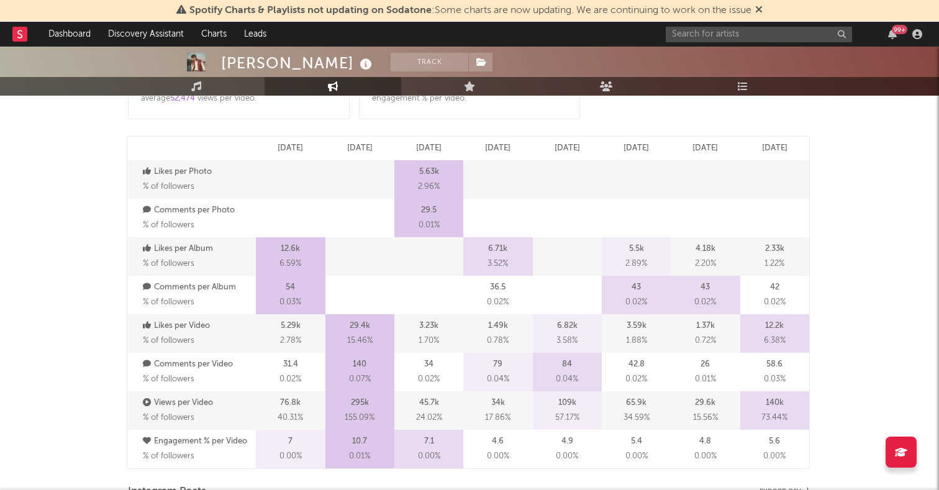
scroll to position [612, 0]
